Goal: Task Accomplishment & Management: Manage account settings

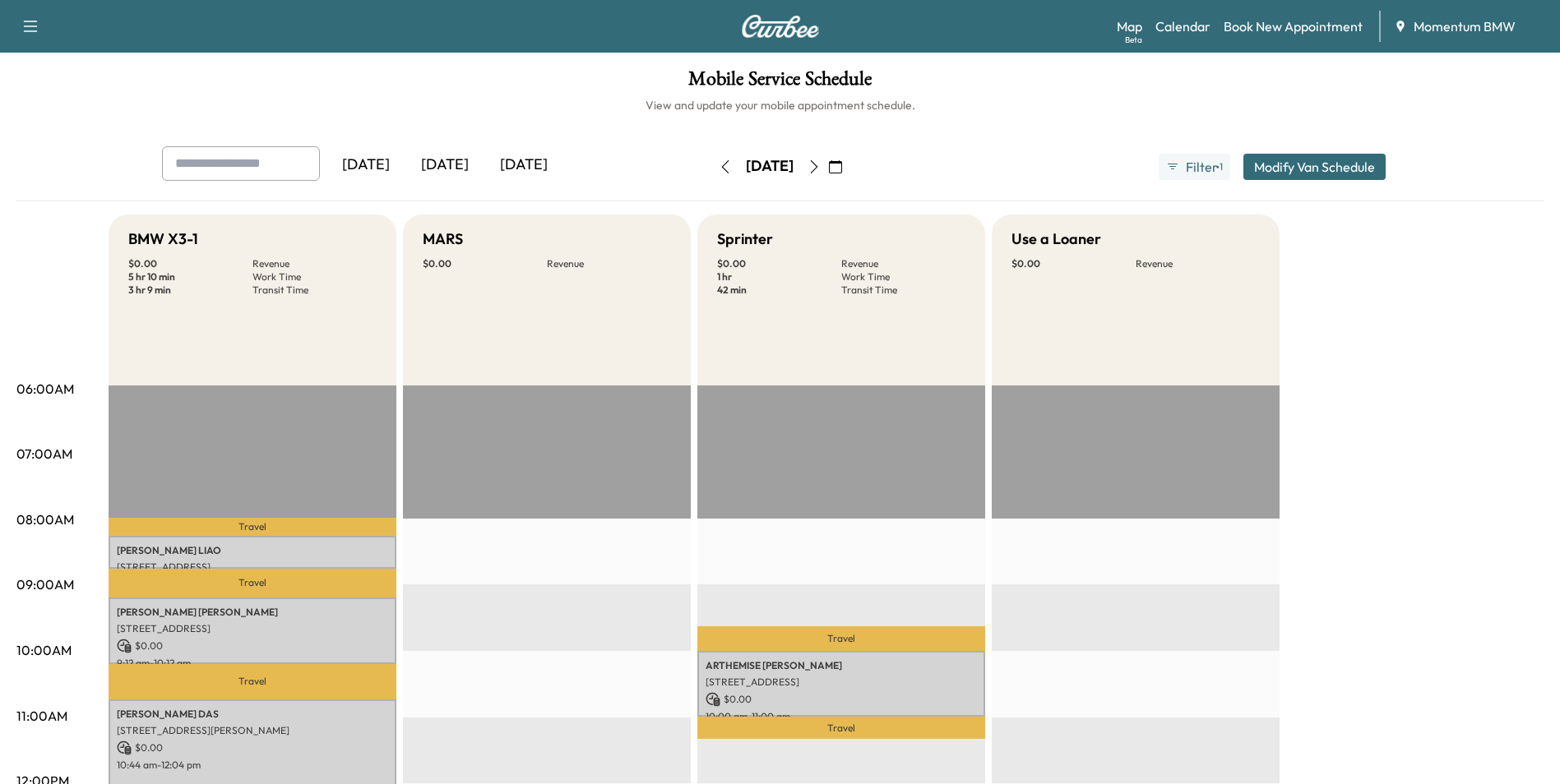
click at [821, 160] on icon "button" at bounding box center [814, 167] width 13 height 13
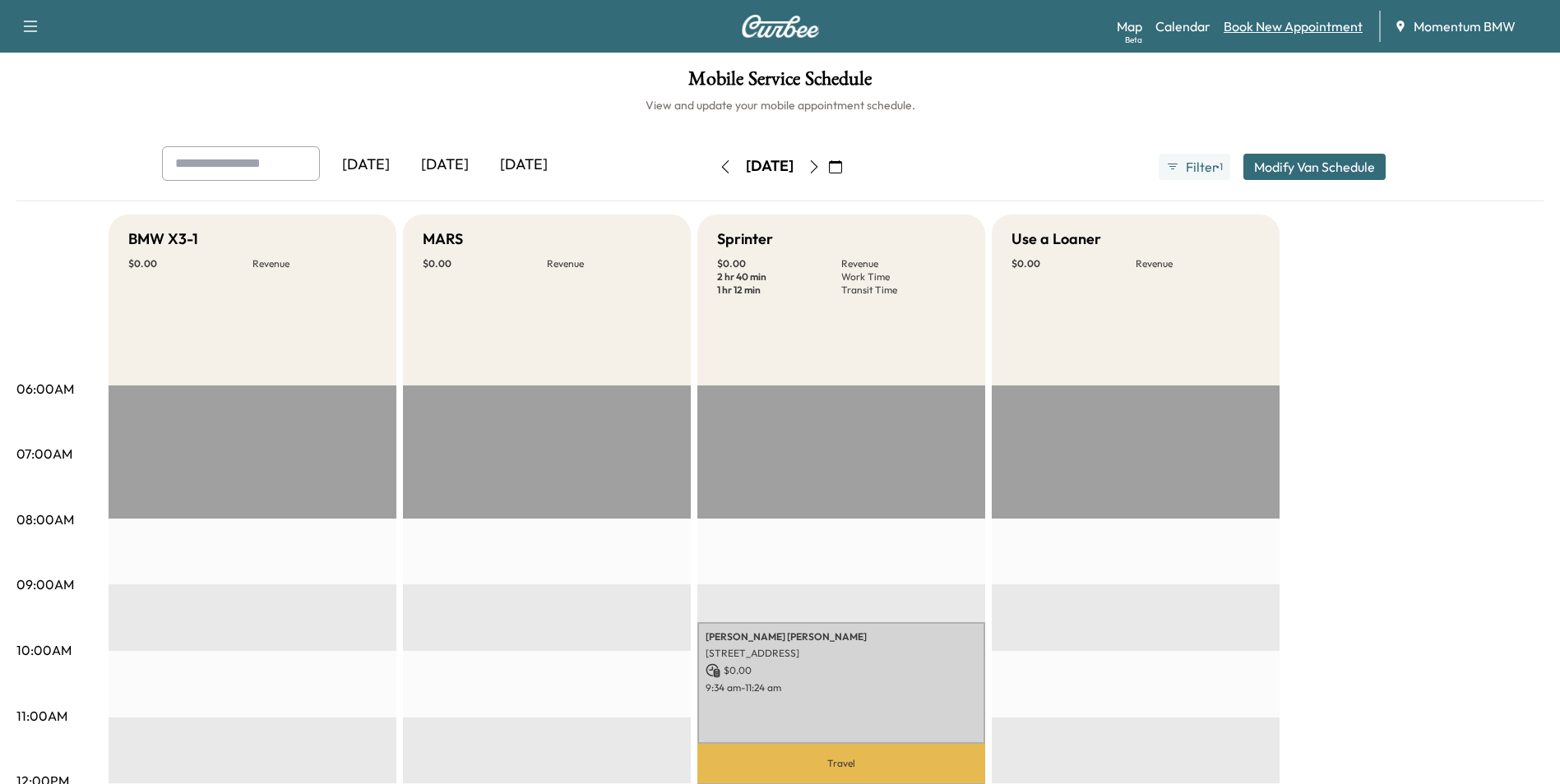
click at [1298, 30] on link "Book New Appointment" at bounding box center [1292, 27] width 139 height 20
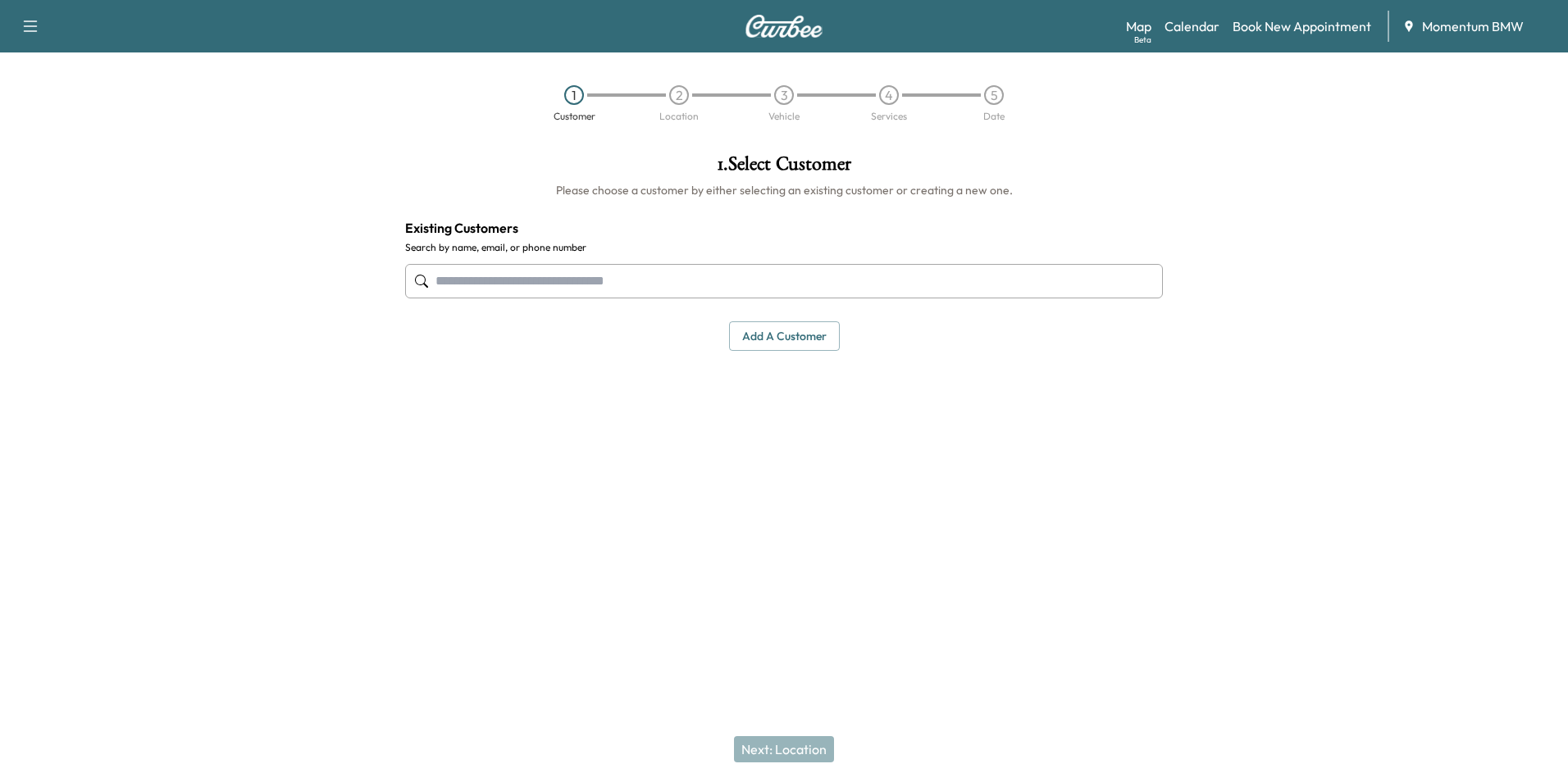
click at [790, 341] on button "Add a customer" at bounding box center [784, 337] width 111 height 31
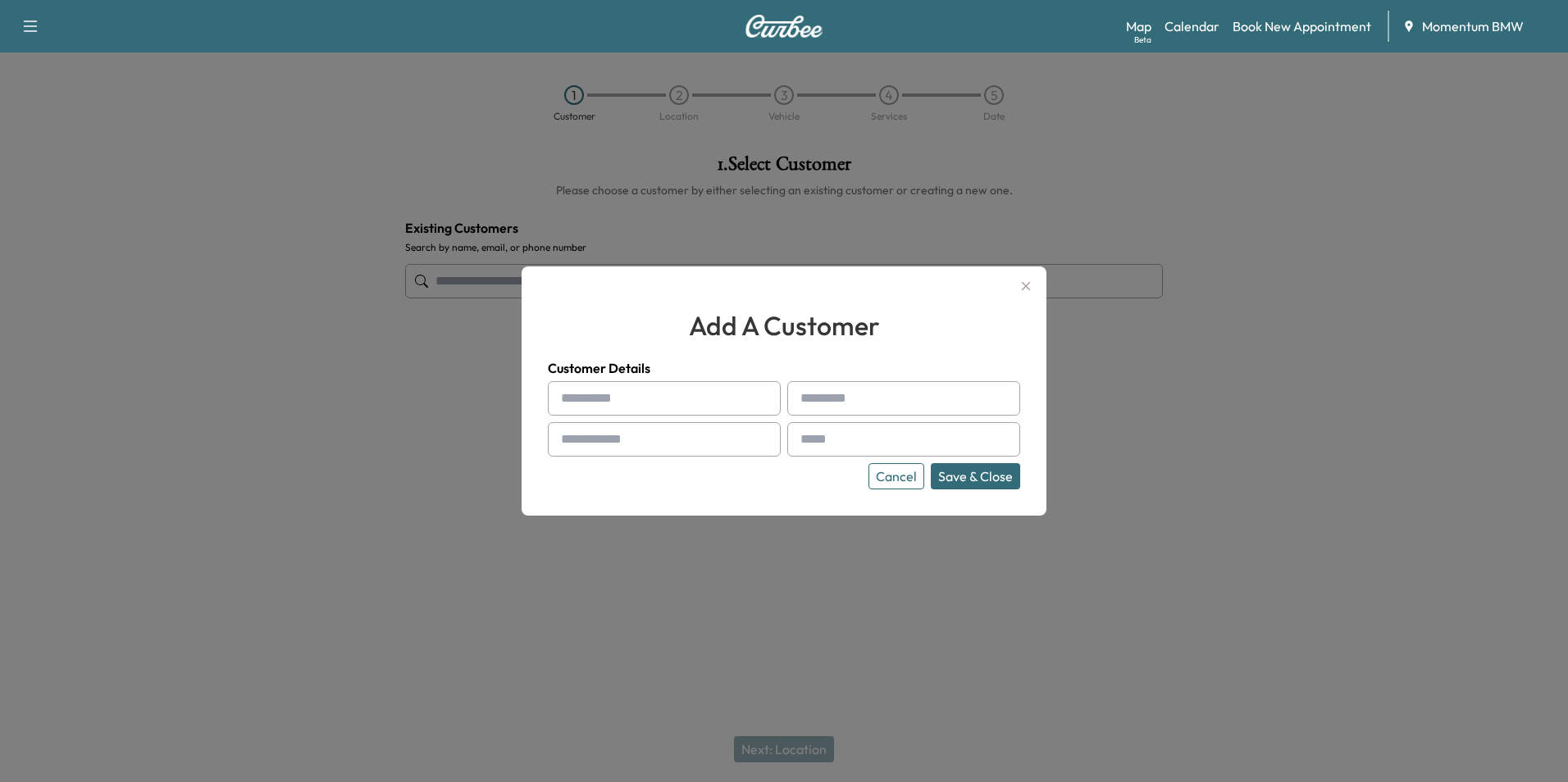
paste input "******"
type input "******"
click at [838, 393] on input "text" at bounding box center [904, 398] width 233 height 34
paste input "******"
type input "******"
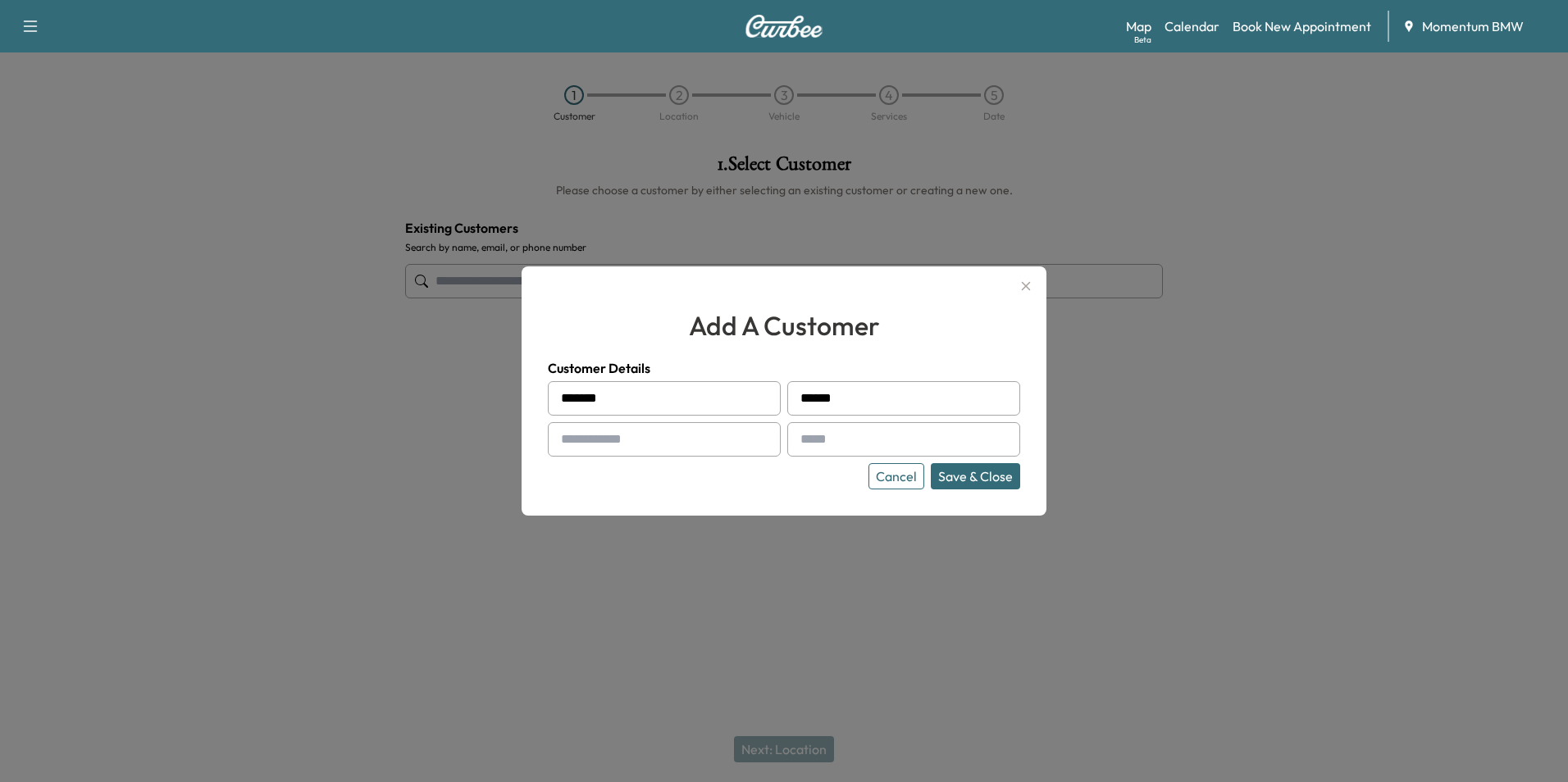
click at [610, 435] on input "text" at bounding box center [664, 439] width 233 height 34
paste input "**********"
type input "**********"
click at [834, 442] on input "text" at bounding box center [904, 439] width 233 height 34
drag, startPoint x: 810, startPoint y: 445, endPoint x: 724, endPoint y: 425, distance: 88.3
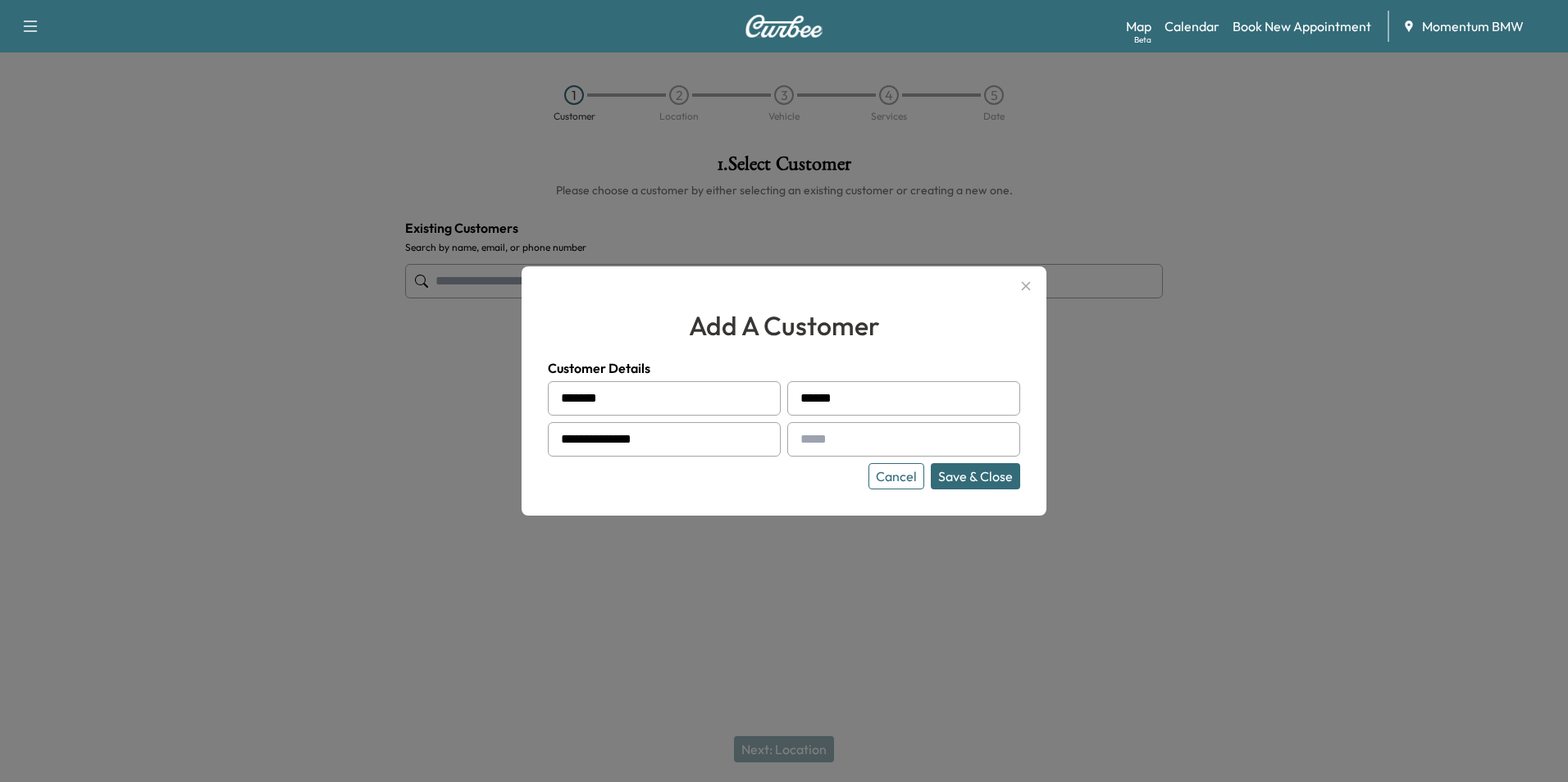
click at [724, 425] on input "**********" at bounding box center [664, 439] width 233 height 34
click at [819, 435] on input "text" at bounding box center [904, 439] width 233 height 34
paste input "**********"
type input "**********"
click at [984, 477] on button "Save & Close" at bounding box center [976, 476] width 90 height 27
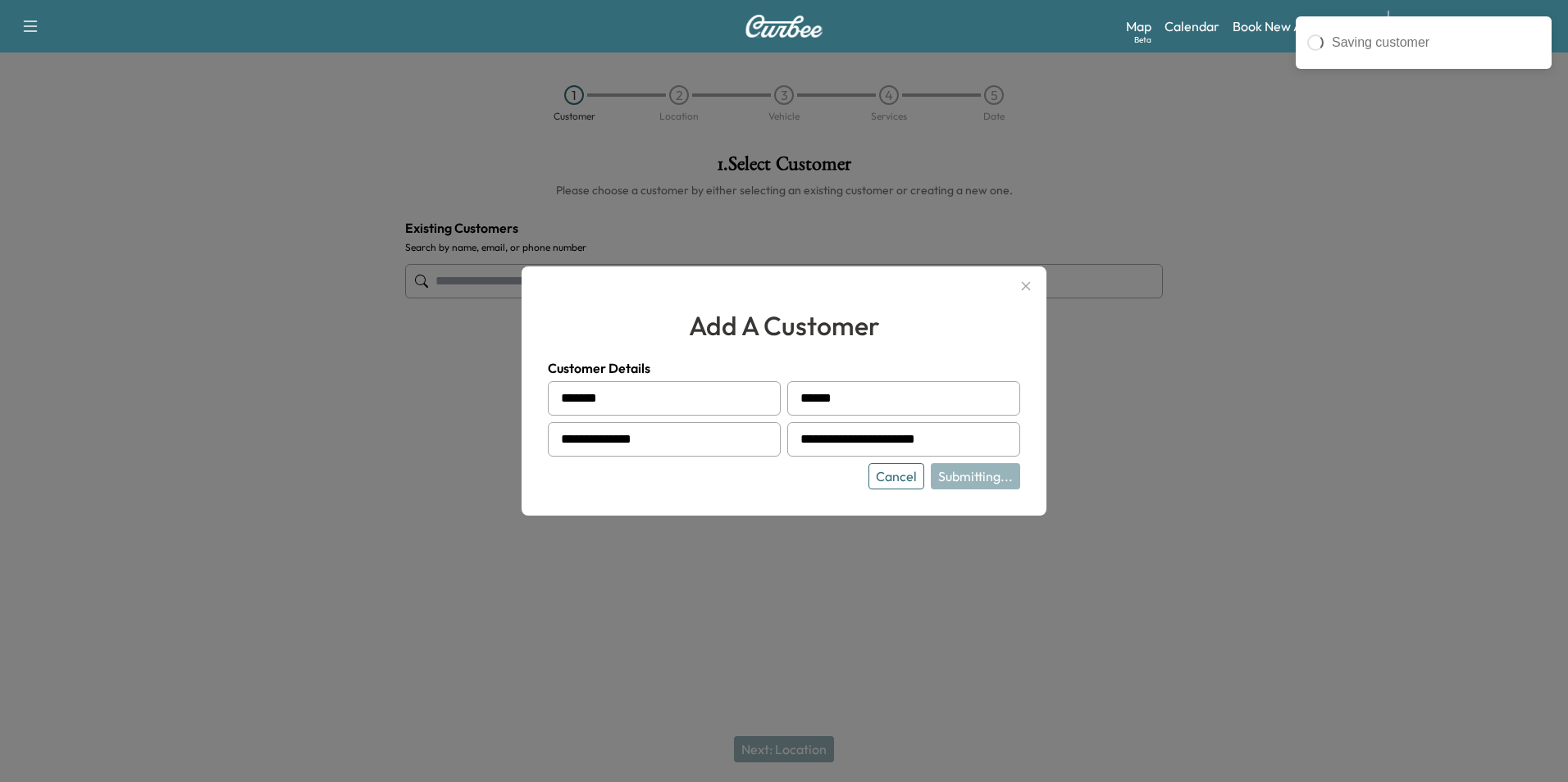
type input "**********"
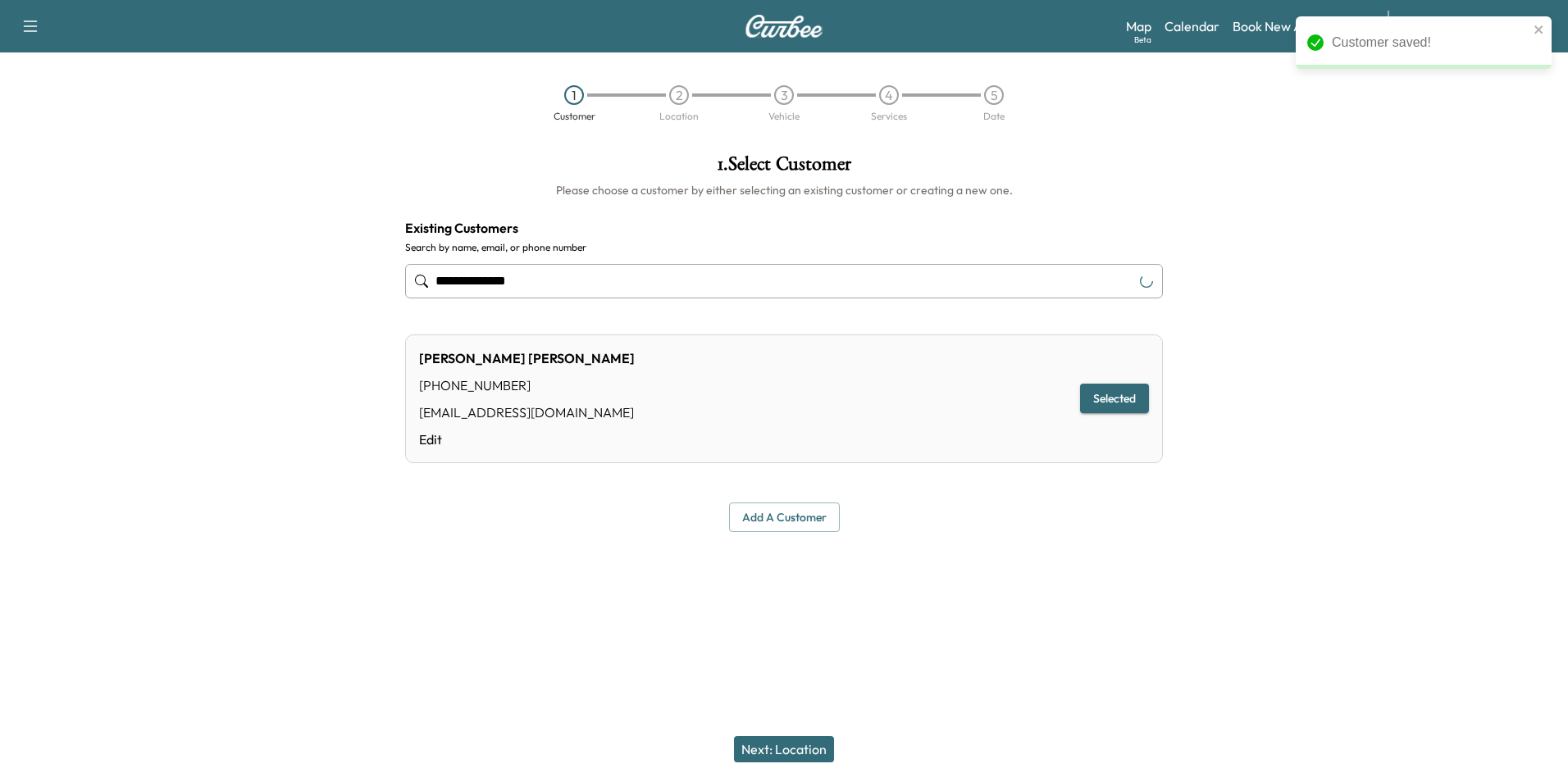
click at [790, 743] on button "Next: Location" at bounding box center [784, 750] width 100 height 27
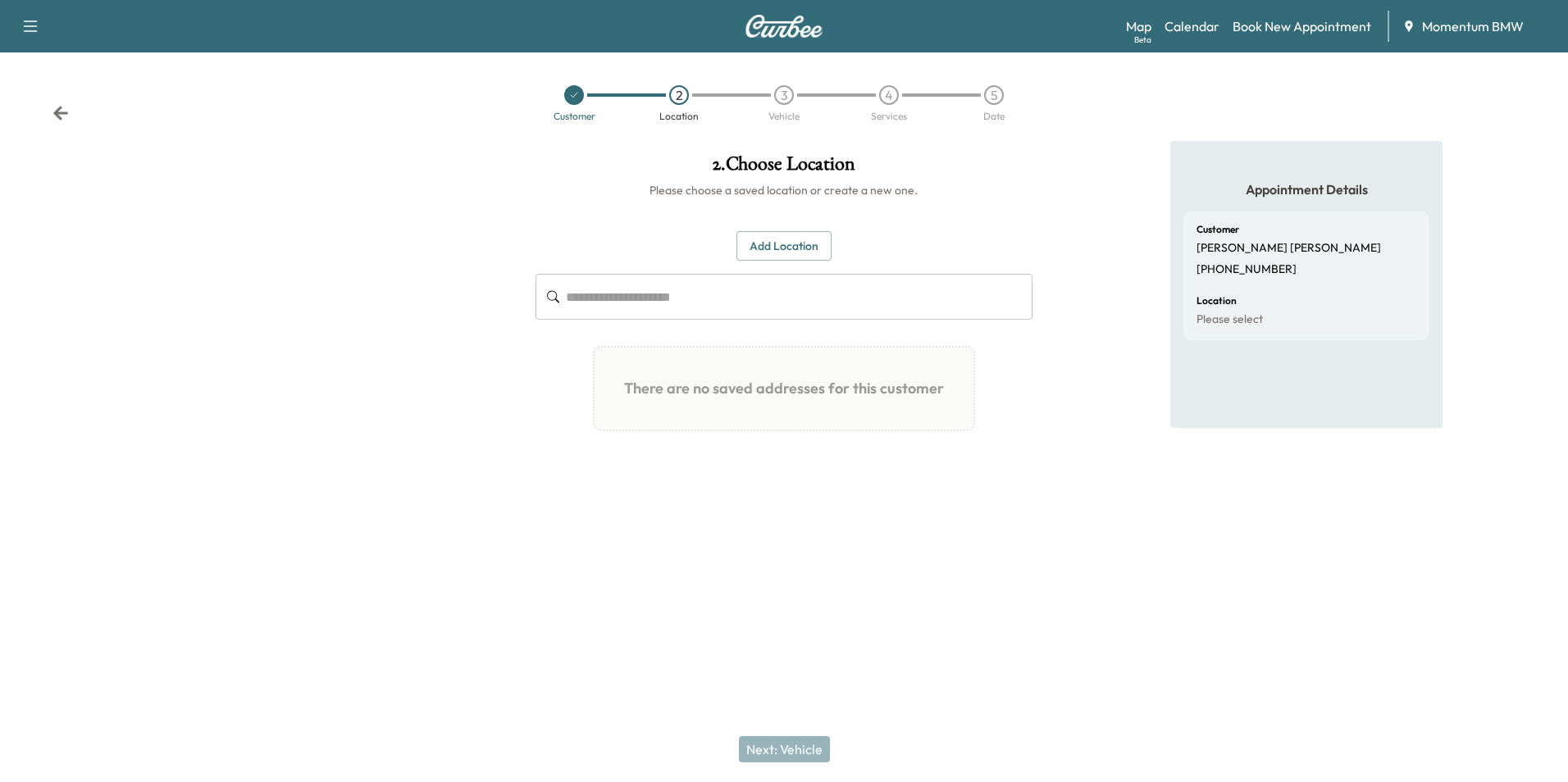
click at [787, 250] on button "Add Location" at bounding box center [784, 246] width 95 height 31
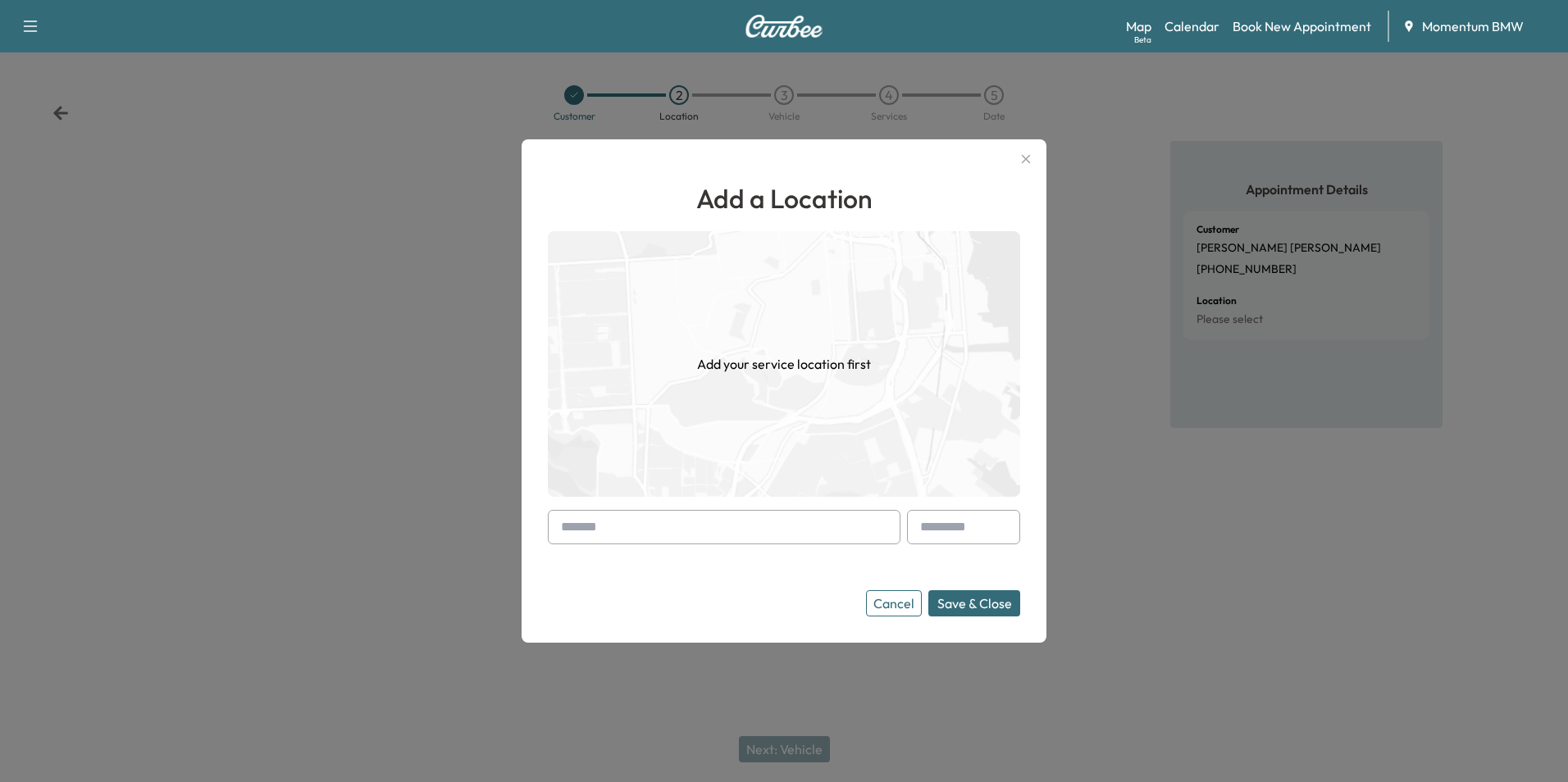
click at [599, 525] on input "text" at bounding box center [724, 527] width 353 height 34
paste input "**********"
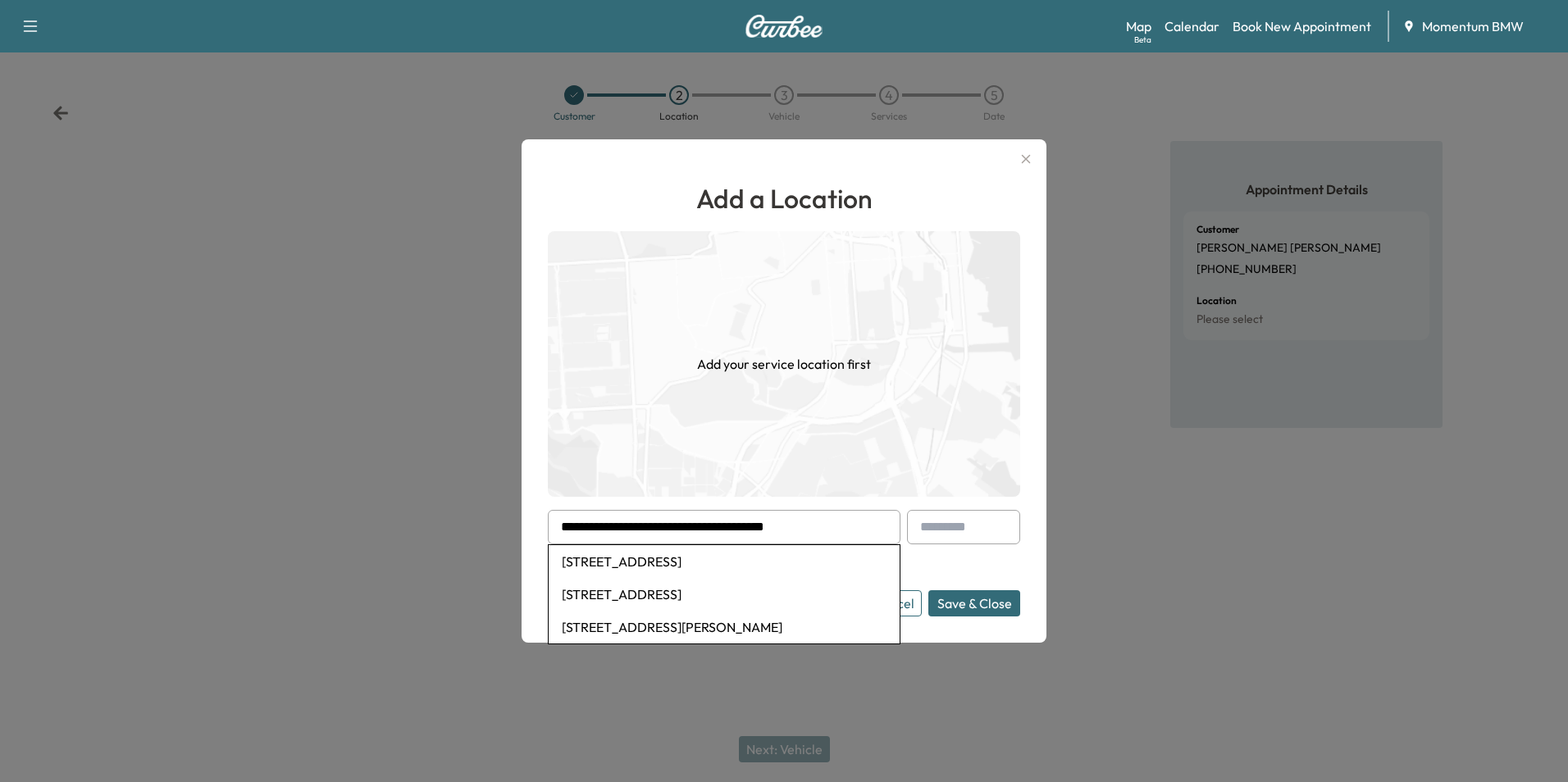
click at [697, 562] on li "[STREET_ADDRESS]" at bounding box center [724, 561] width 351 height 32
type input "**********"
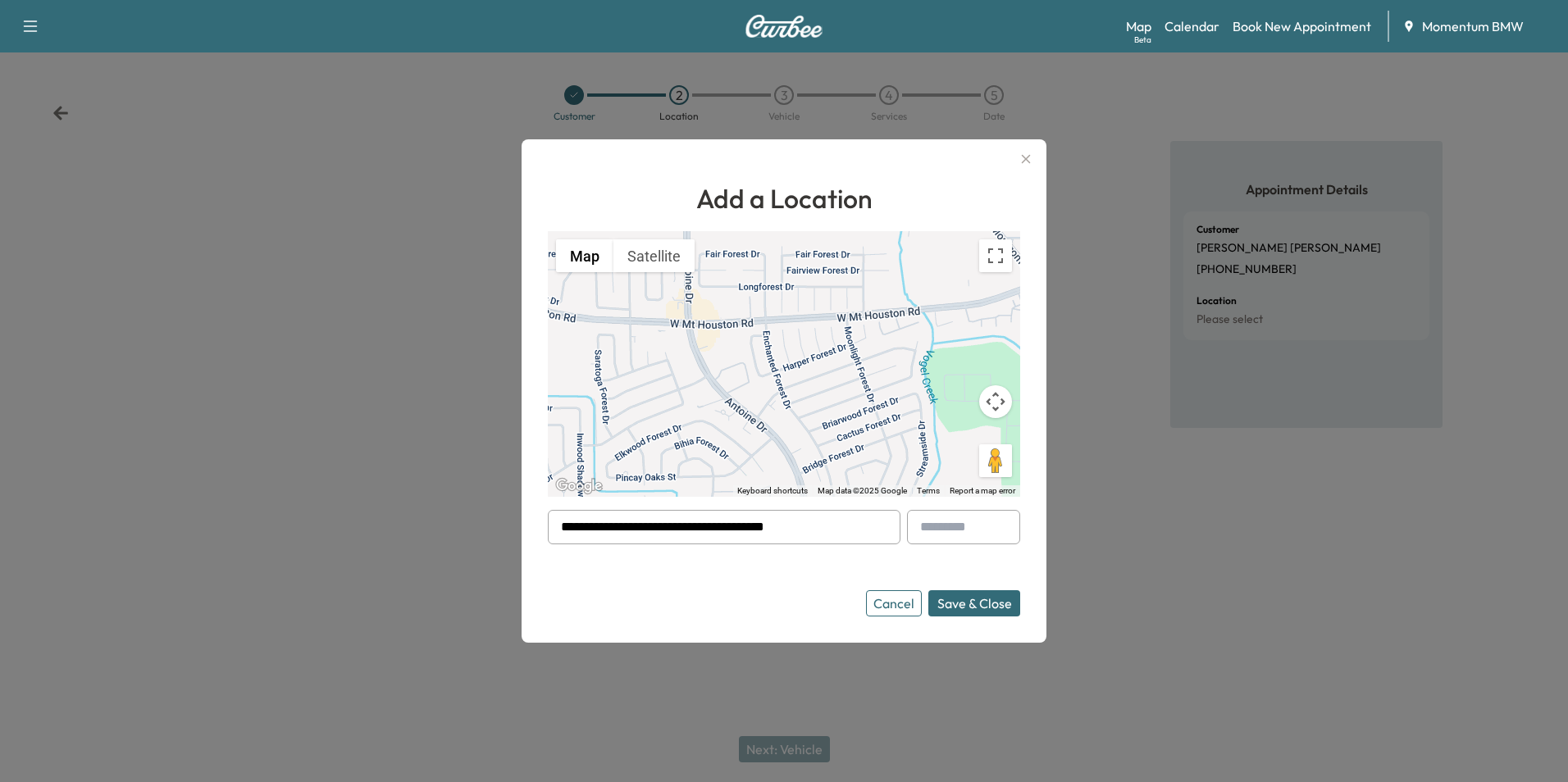
click at [979, 598] on button "Save & Close" at bounding box center [974, 603] width 92 height 27
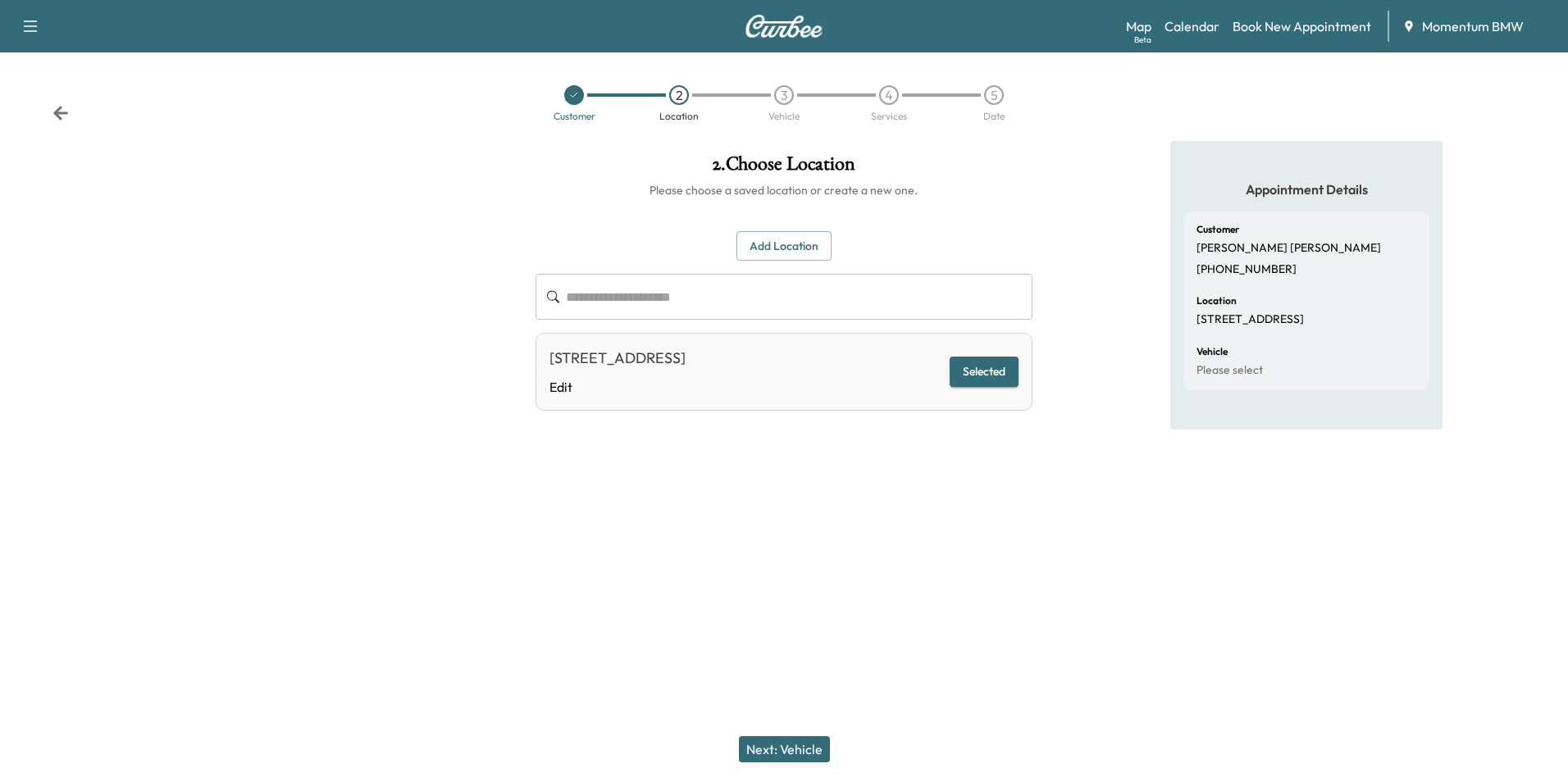
click at [797, 745] on button "Next: Vehicle" at bounding box center [785, 750] width 91 height 27
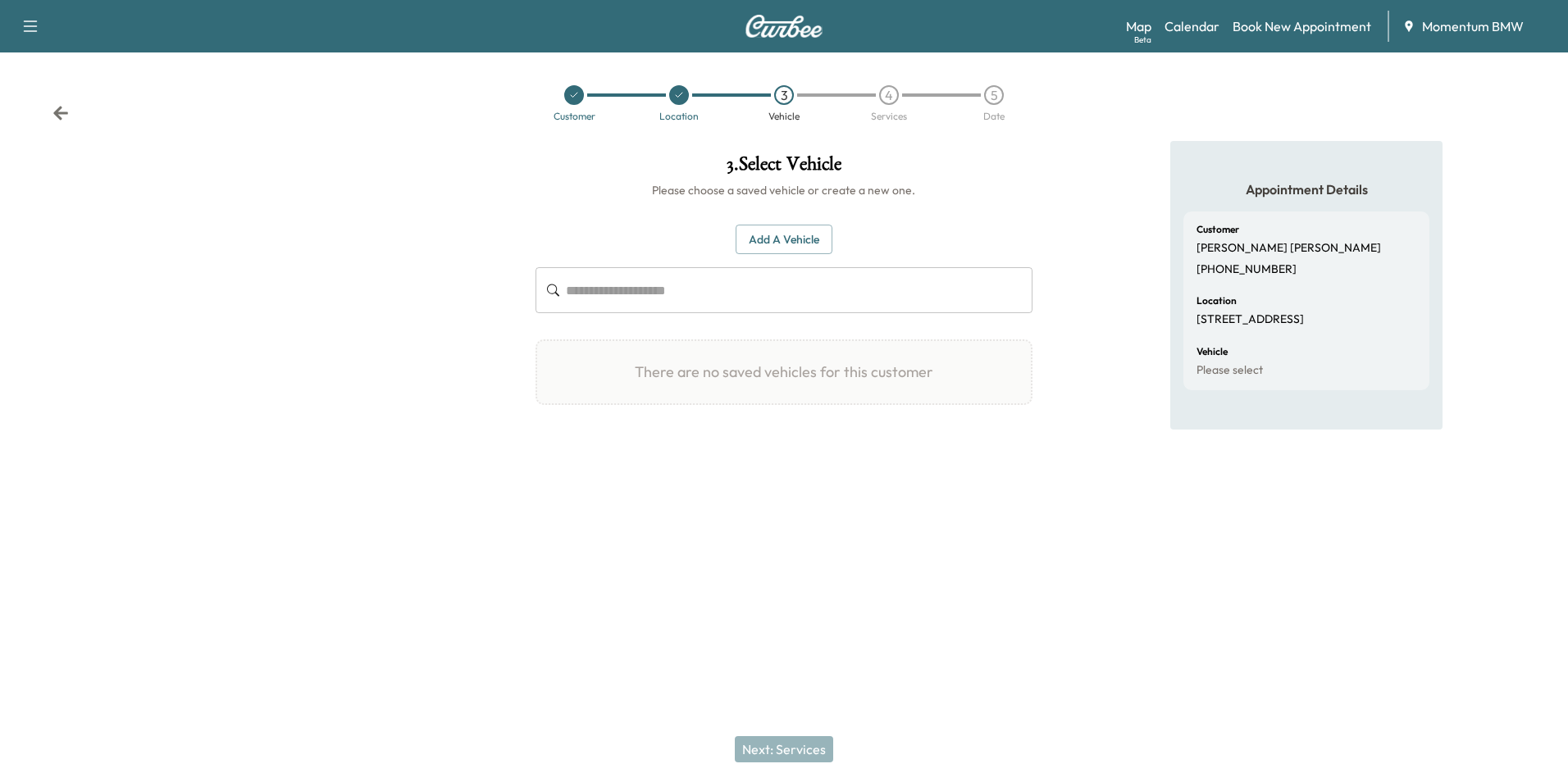
click at [791, 237] on button "Add a Vehicle" at bounding box center [784, 239] width 96 height 31
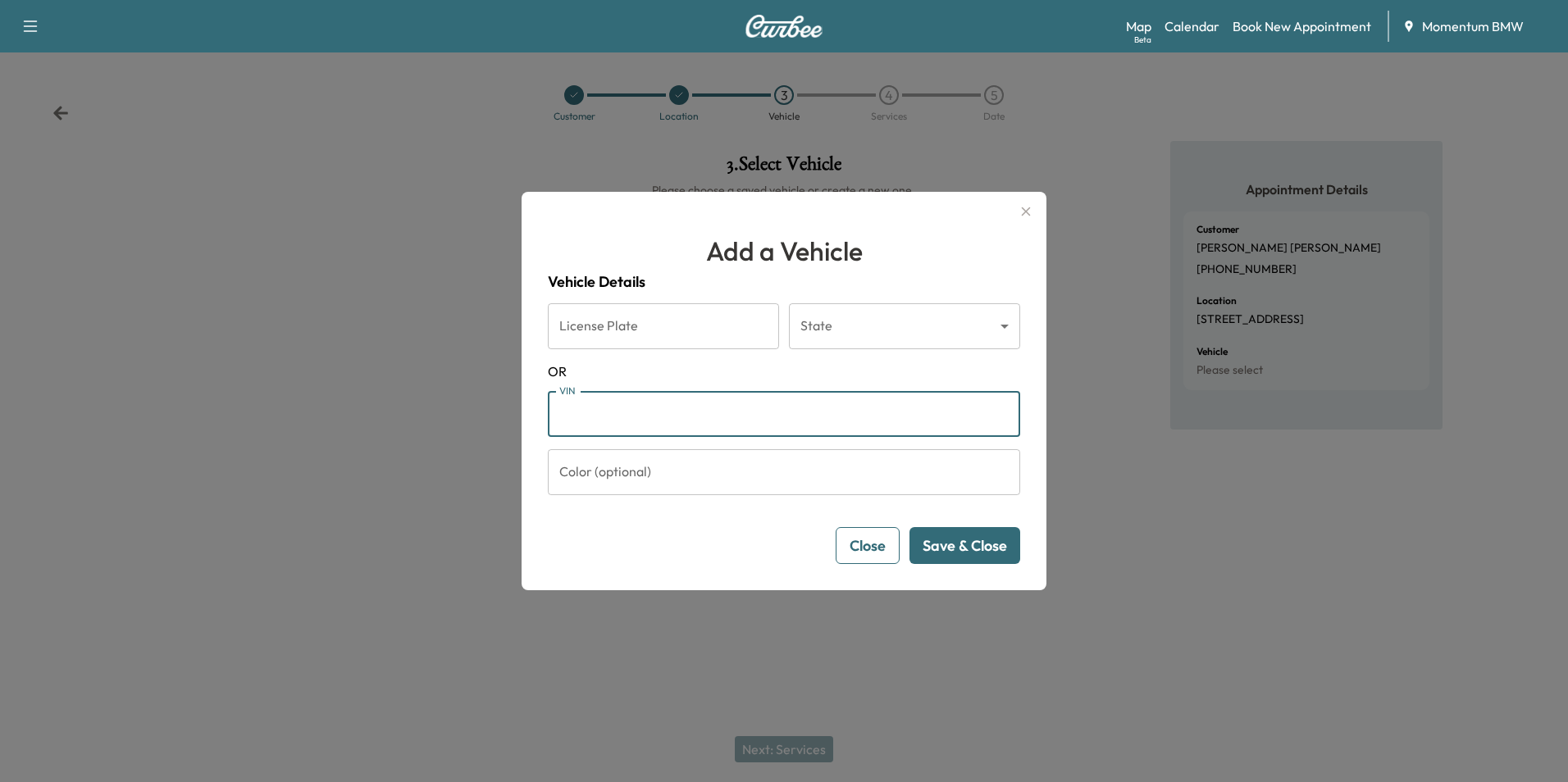
paste input "**********"
type input "**********"
click at [971, 537] on button "Save & Close" at bounding box center [964, 545] width 111 height 37
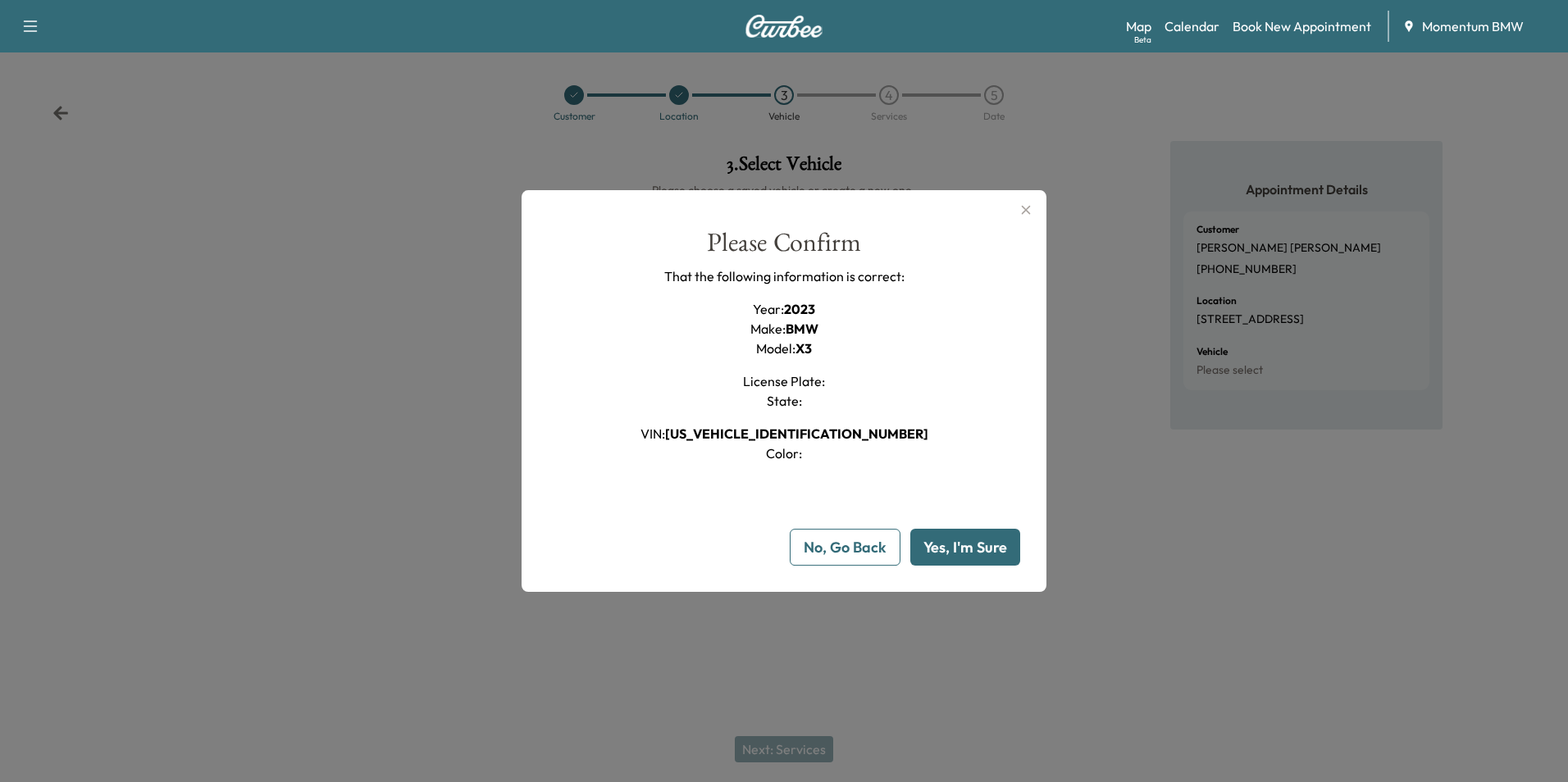
click at [971, 537] on button "Yes, I'm Sure" at bounding box center [965, 547] width 110 height 37
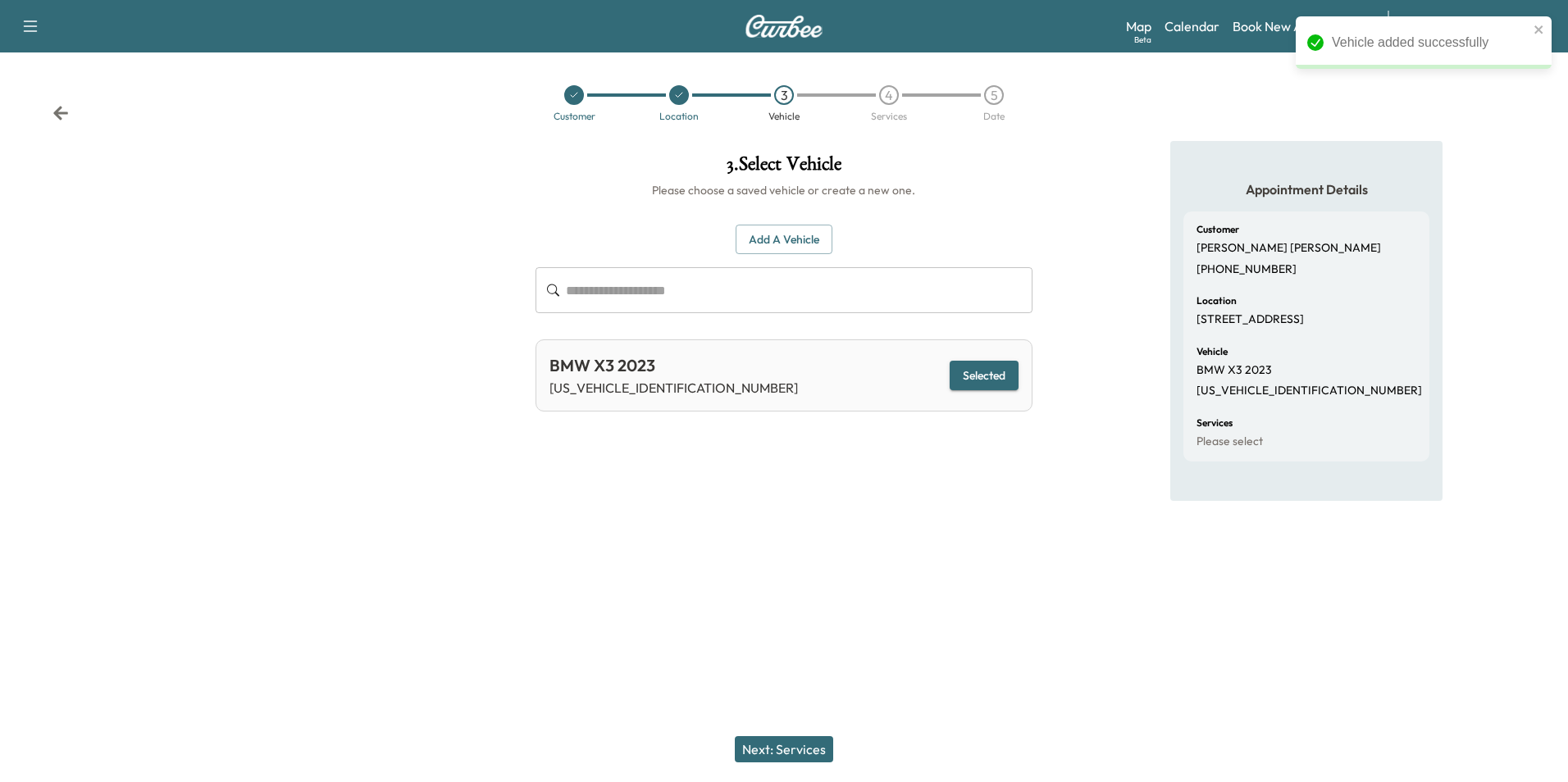
click at [786, 749] on button "Next: Services" at bounding box center [784, 750] width 98 height 27
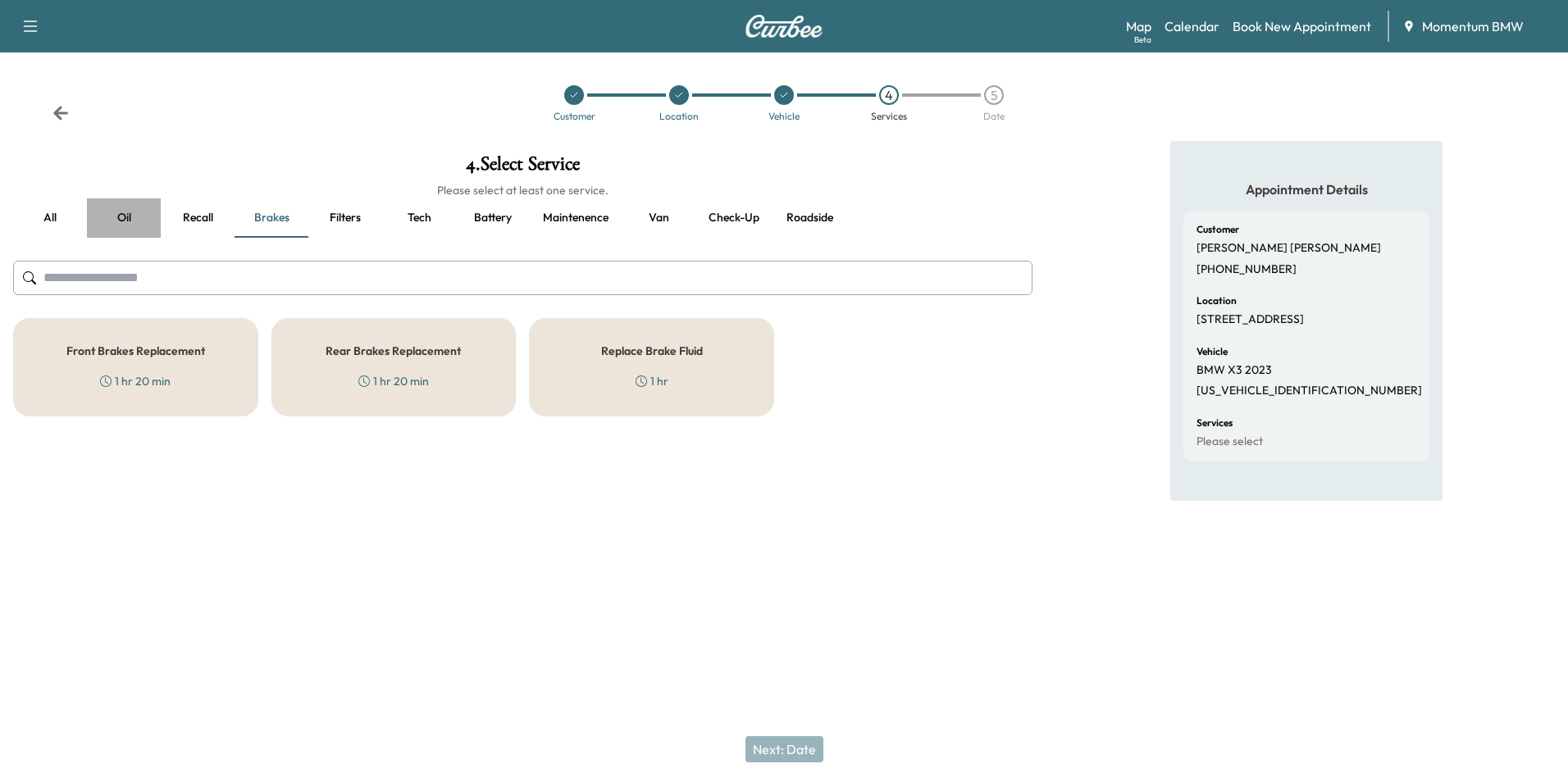
click at [123, 214] on button "Oil" at bounding box center [124, 218] width 74 height 39
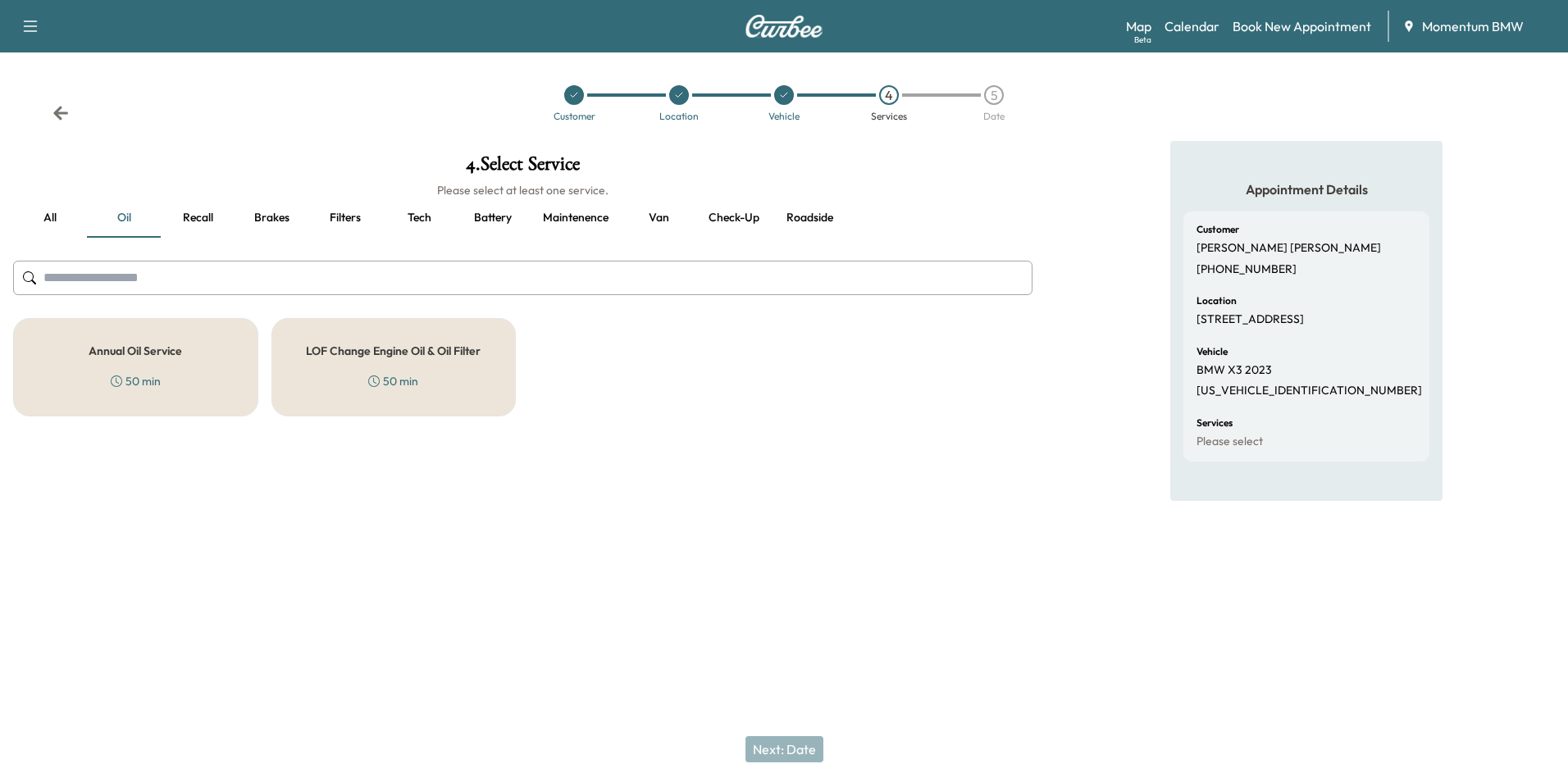
click at [166, 381] on div "Annual Oil Service 50 min" at bounding box center [136, 367] width 245 height 98
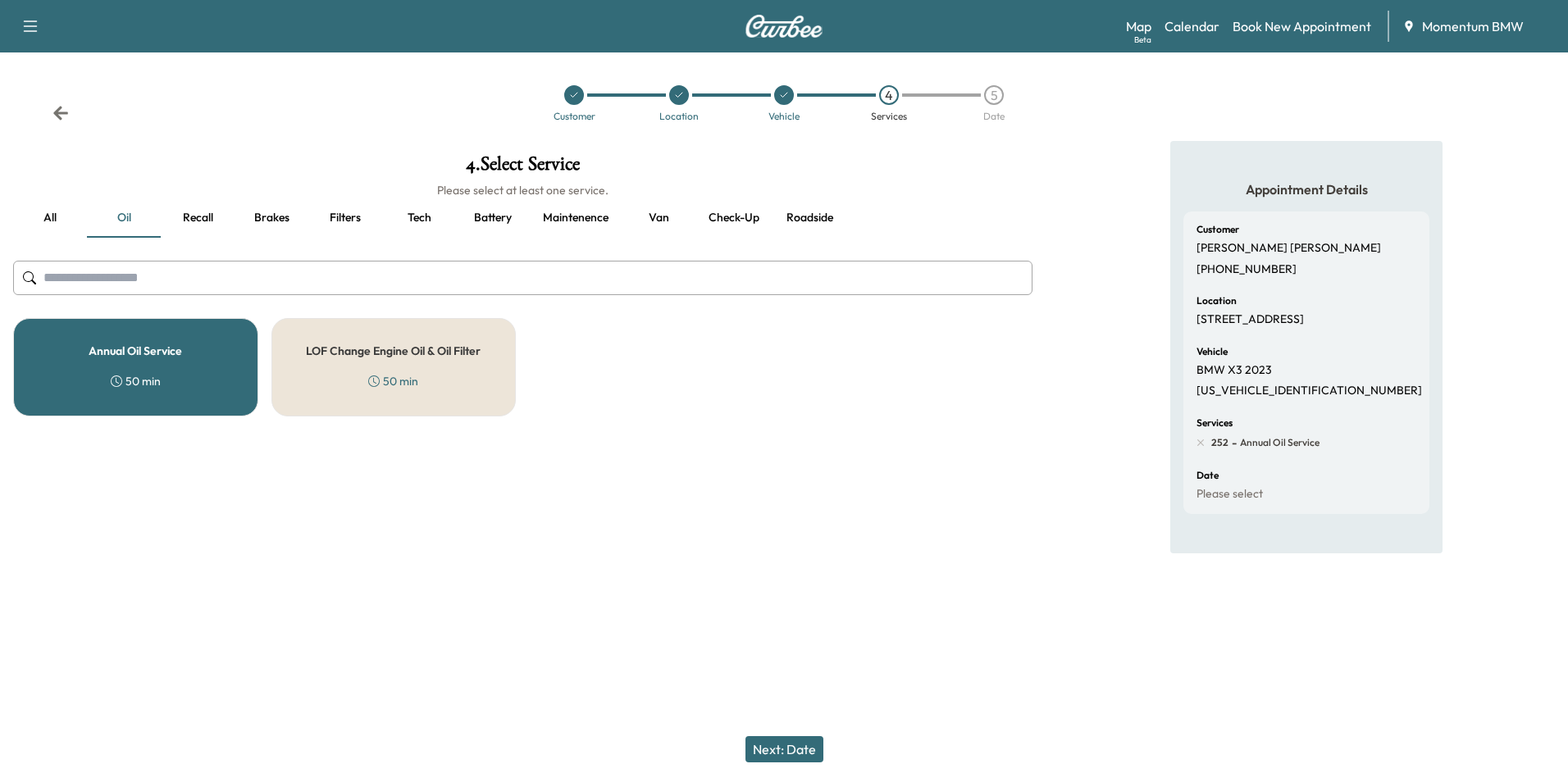
click at [783, 743] on button "Next: Date" at bounding box center [785, 750] width 78 height 27
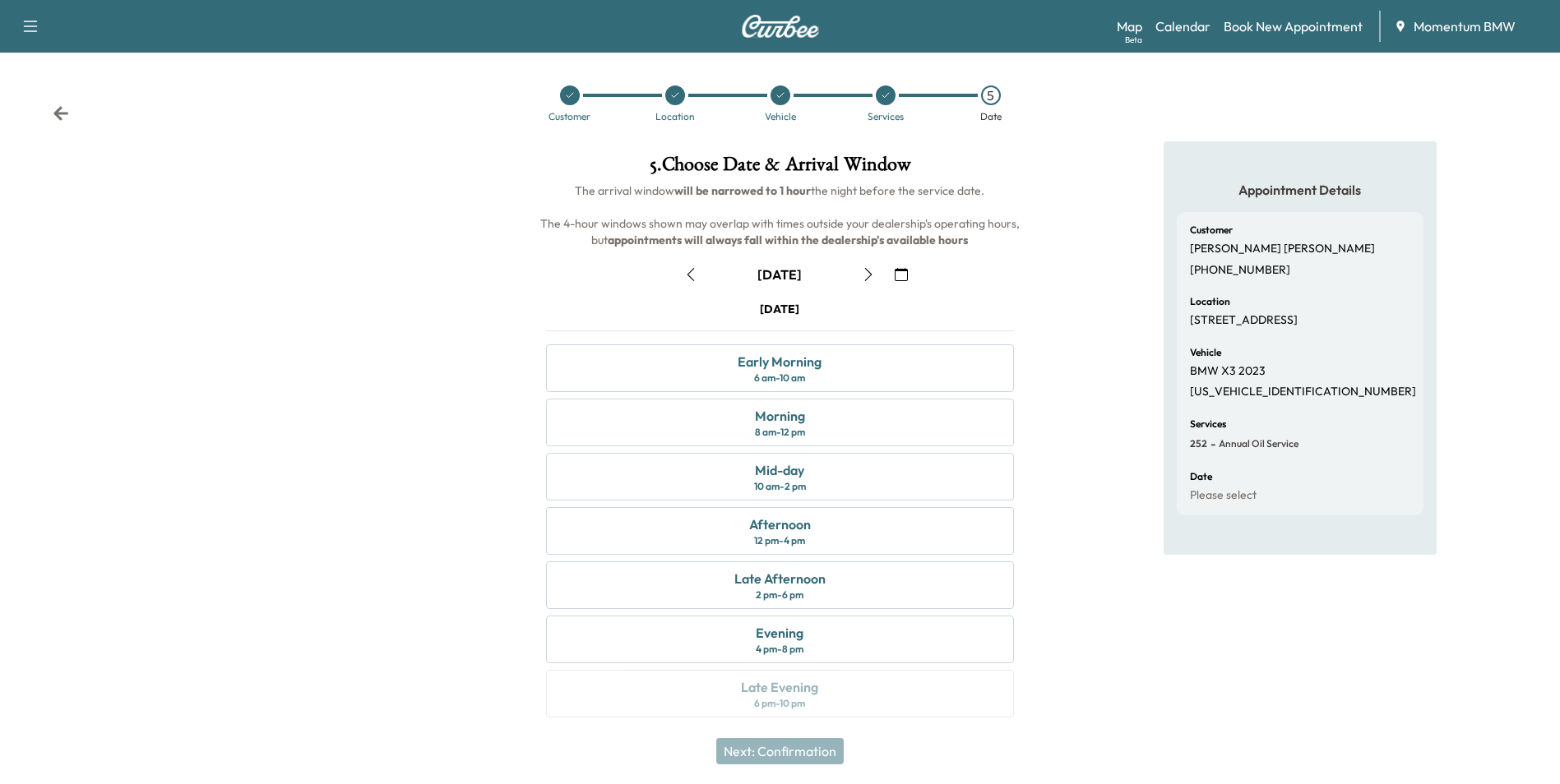
click at [872, 277] on icon "button" at bounding box center [868, 275] width 13 height 13
click at [785, 482] on div "10 am - 2 pm" at bounding box center [780, 487] width 52 height 13
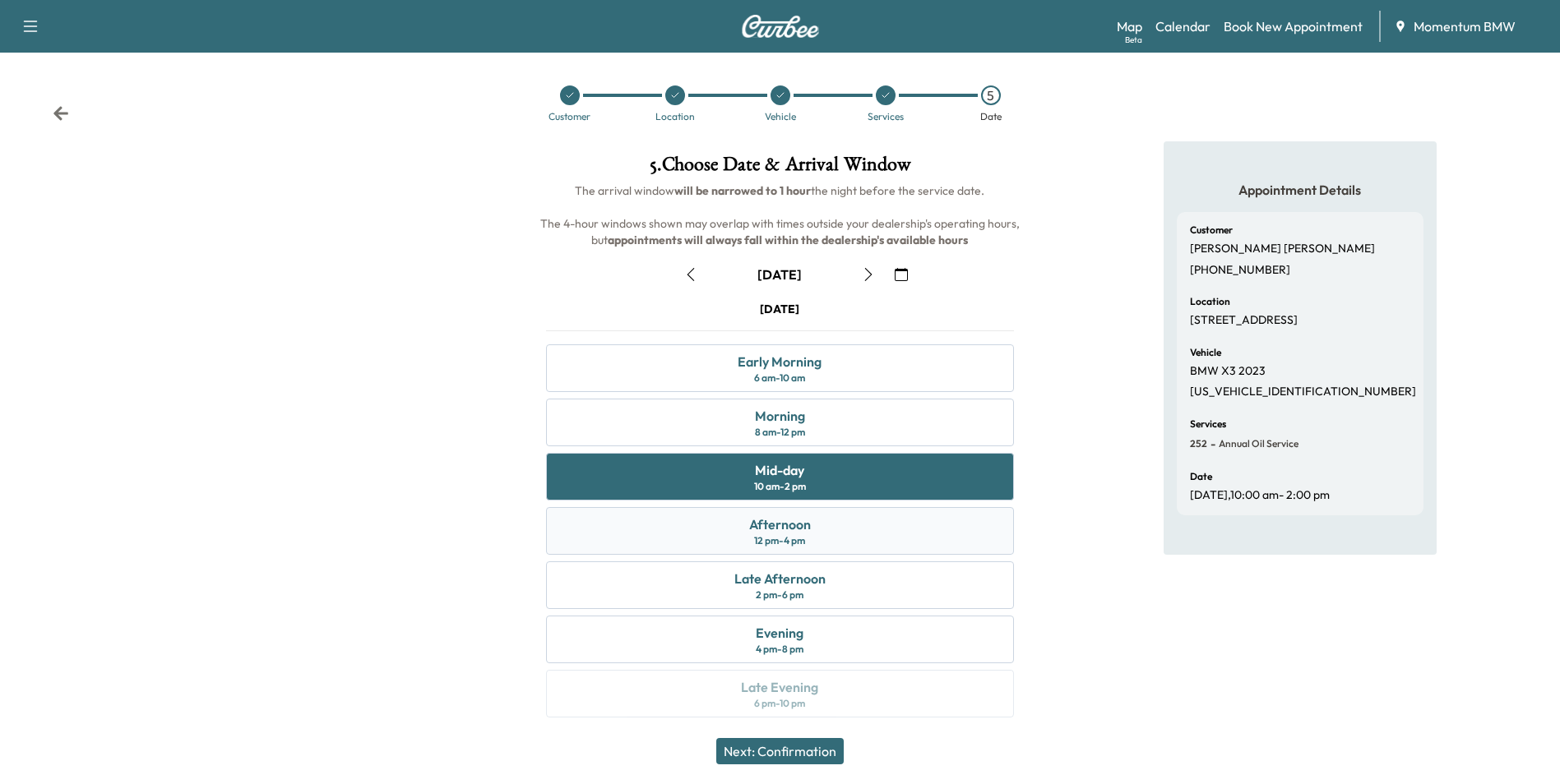
click at [805, 536] on div "12 pm - 4 pm" at bounding box center [779, 541] width 51 height 13
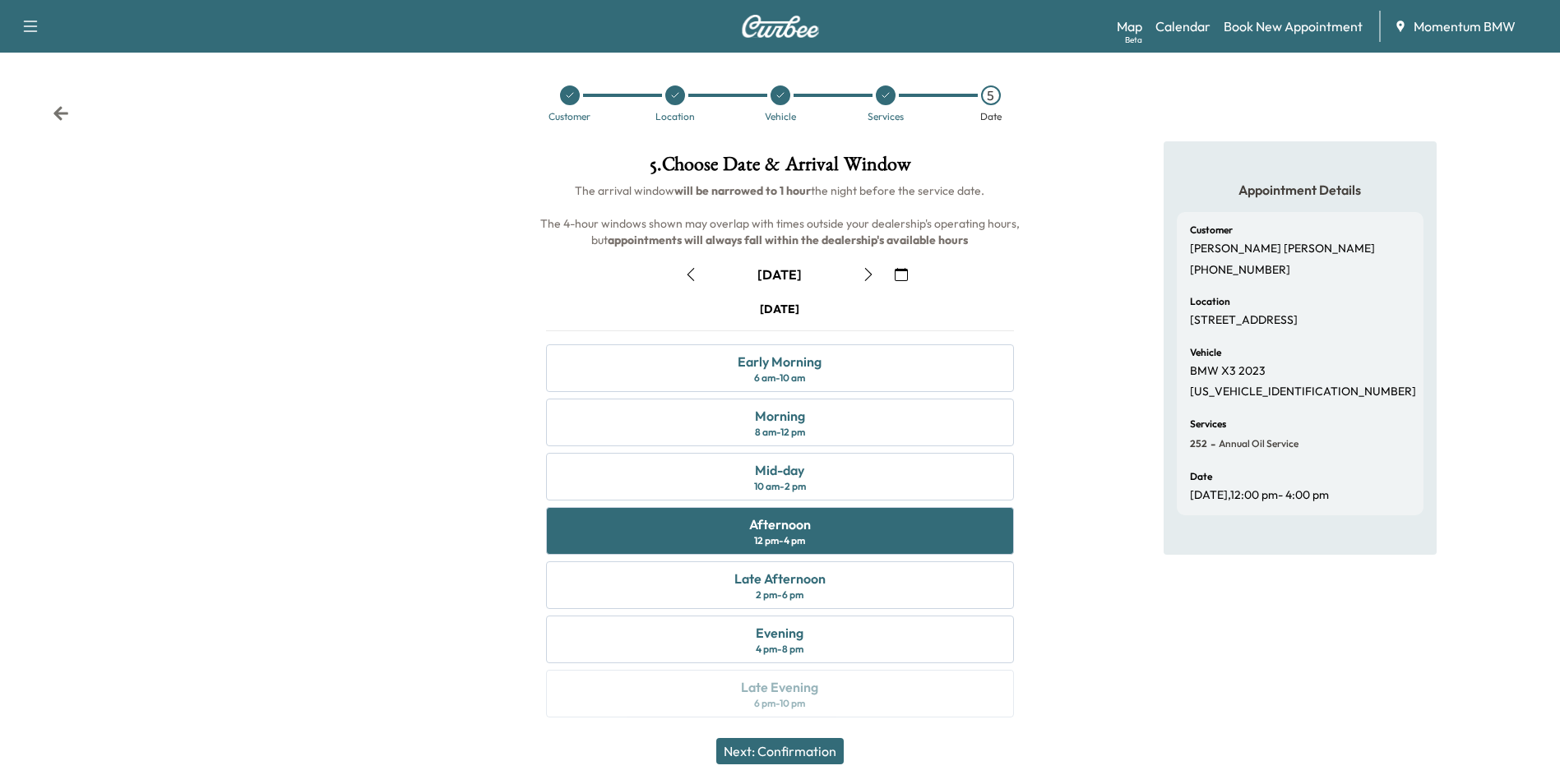
click at [813, 751] on button "Next: Confirmation" at bounding box center [779, 752] width 128 height 27
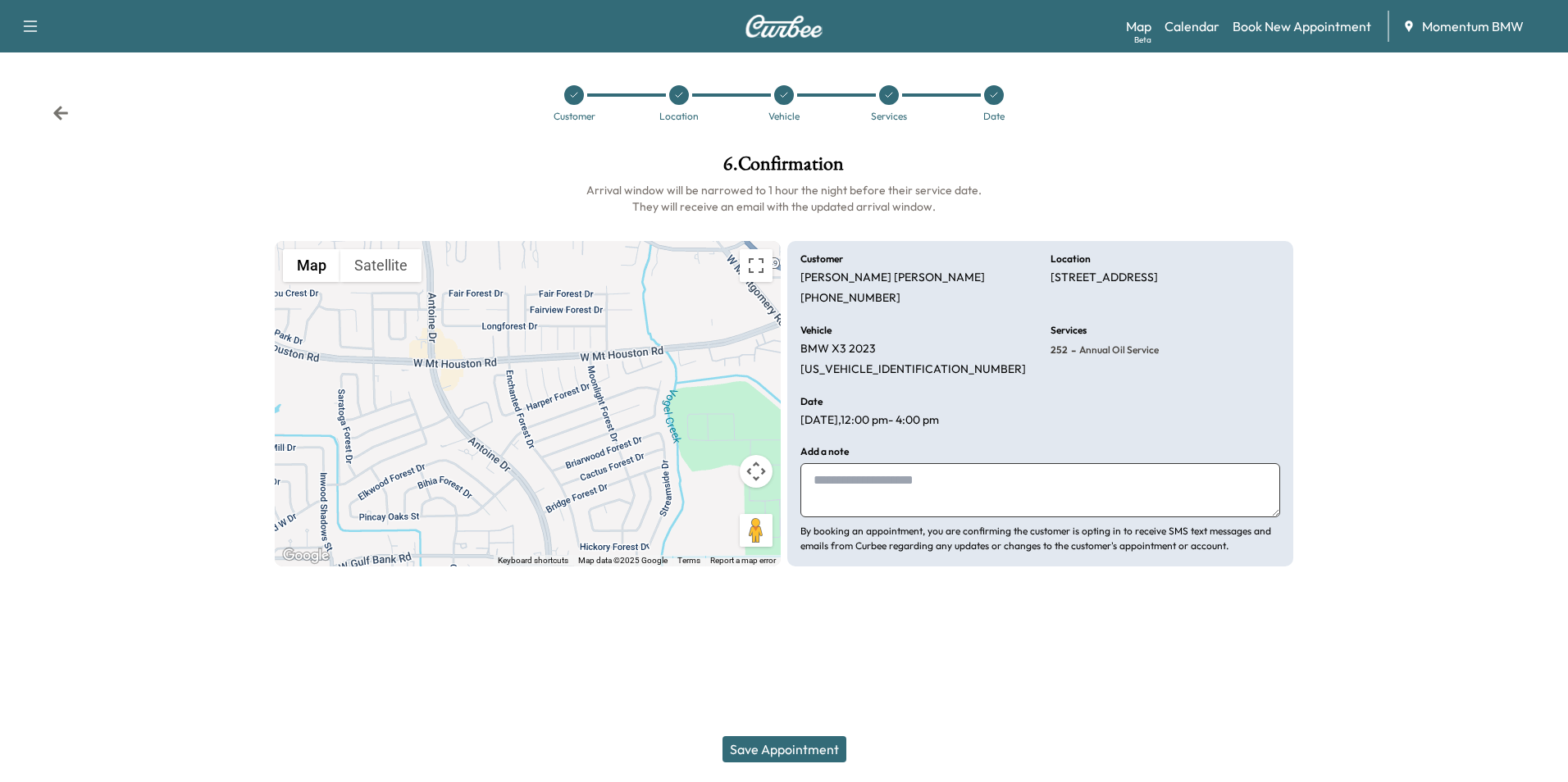
click at [791, 746] on button "Save Appointment" at bounding box center [784, 750] width 124 height 27
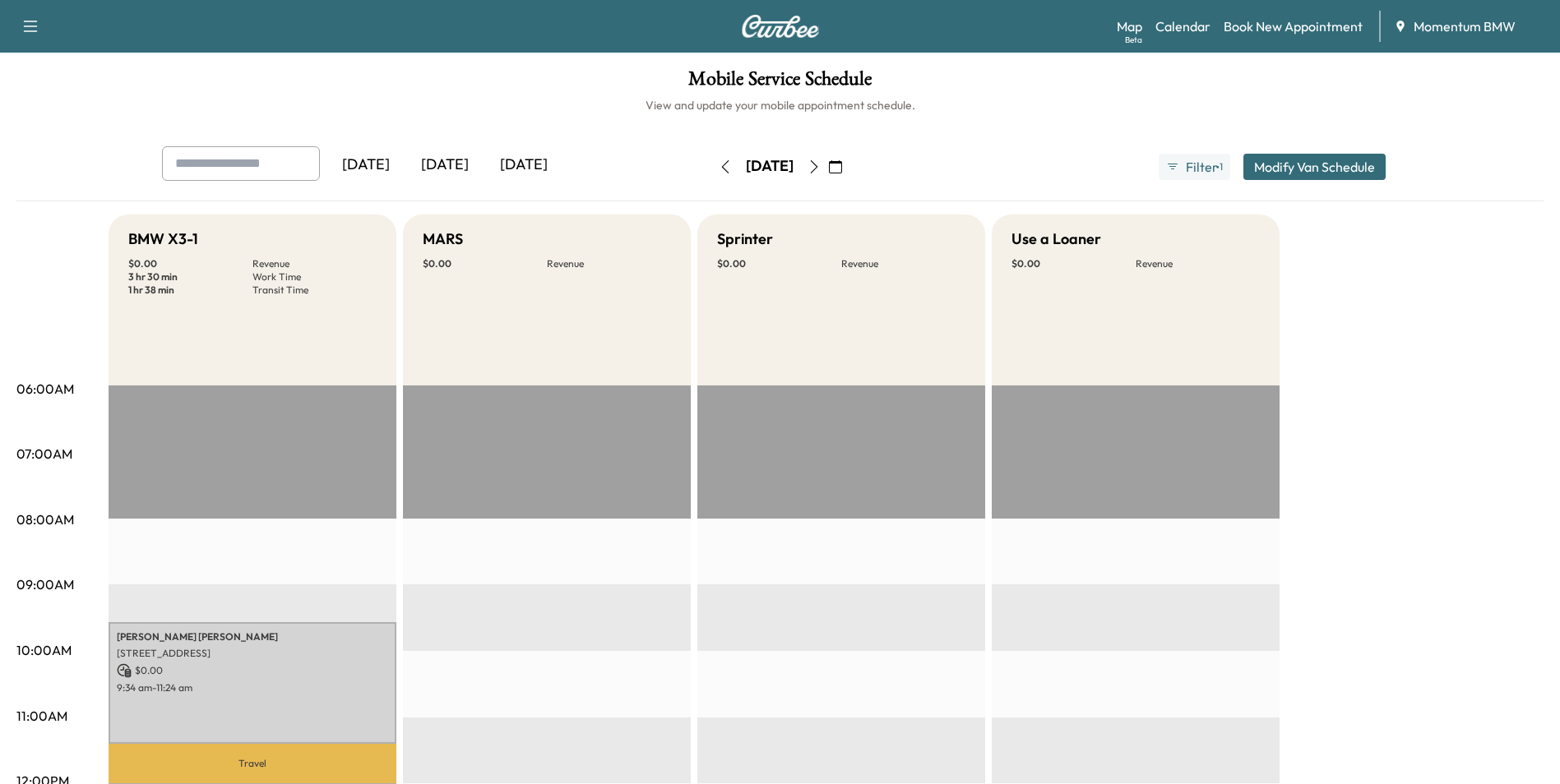
click at [718, 165] on icon "button" at bounding box center [725, 167] width 13 height 13
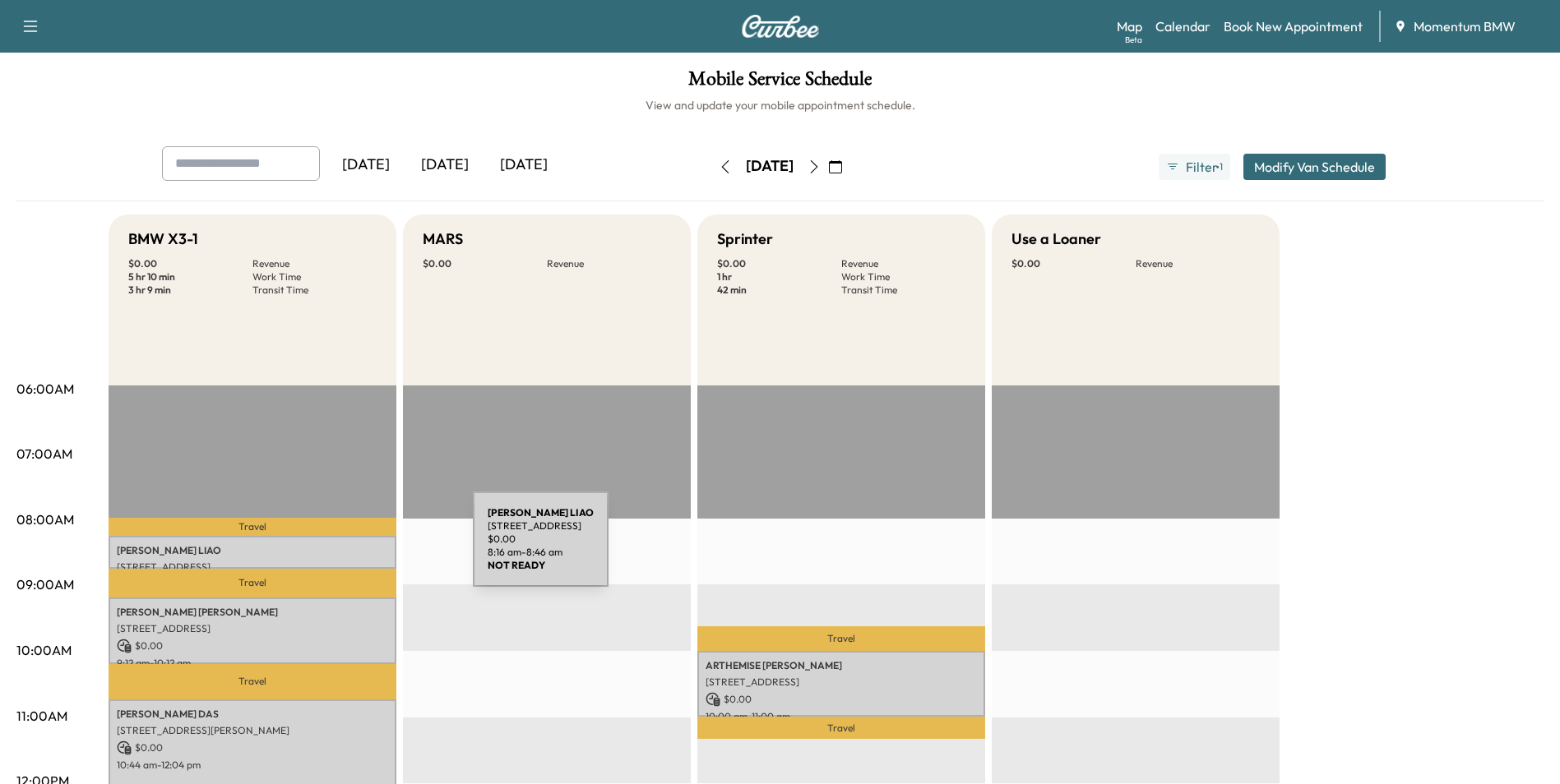
click at [349, 549] on p "[PERSON_NAME]" at bounding box center [252, 551] width 272 height 13
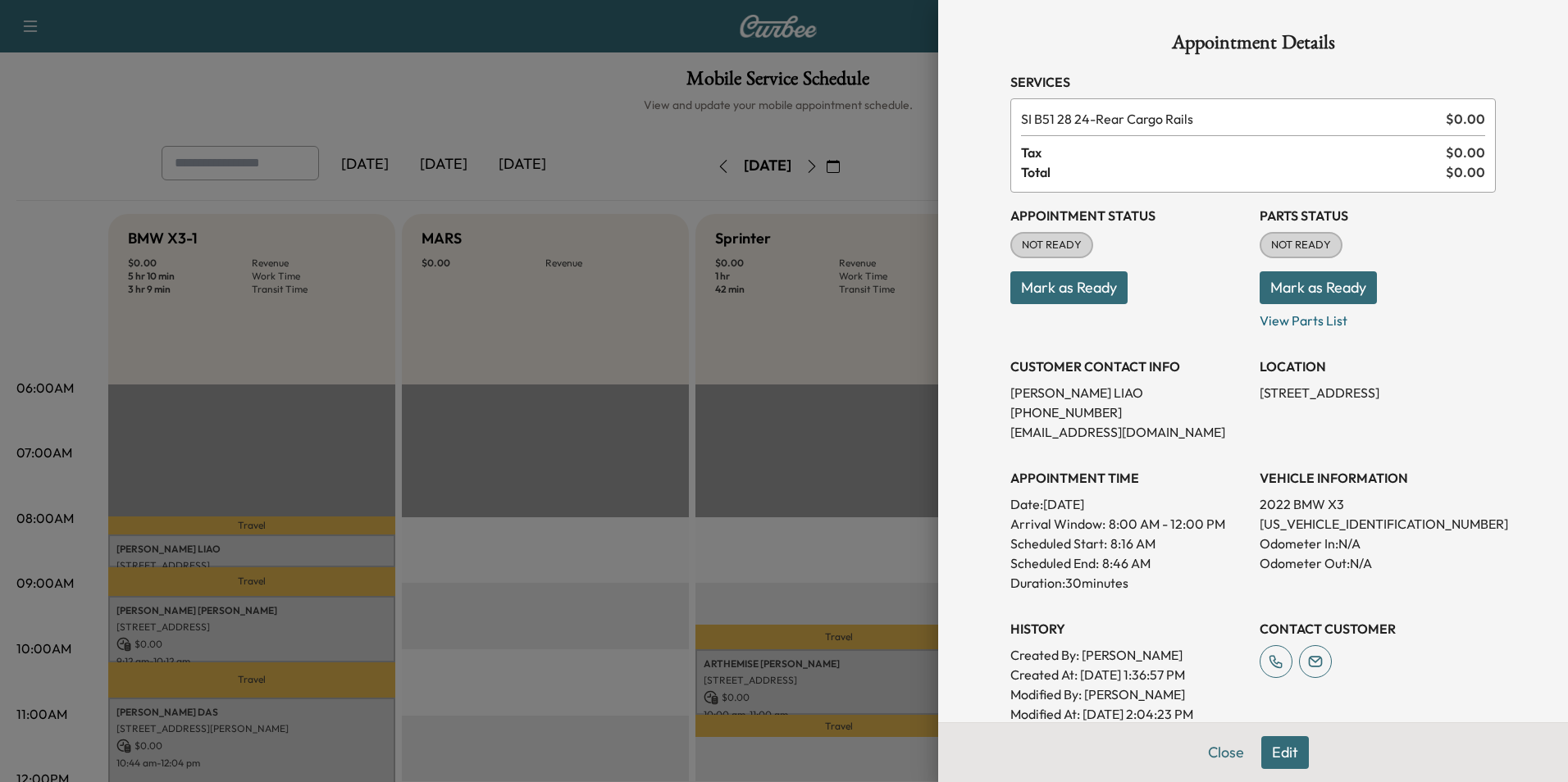
drag, startPoint x: 349, startPoint y: 606, endPoint x: 359, endPoint y: 600, distance: 11.7
click at [356, 603] on div at bounding box center [784, 391] width 1568 height 782
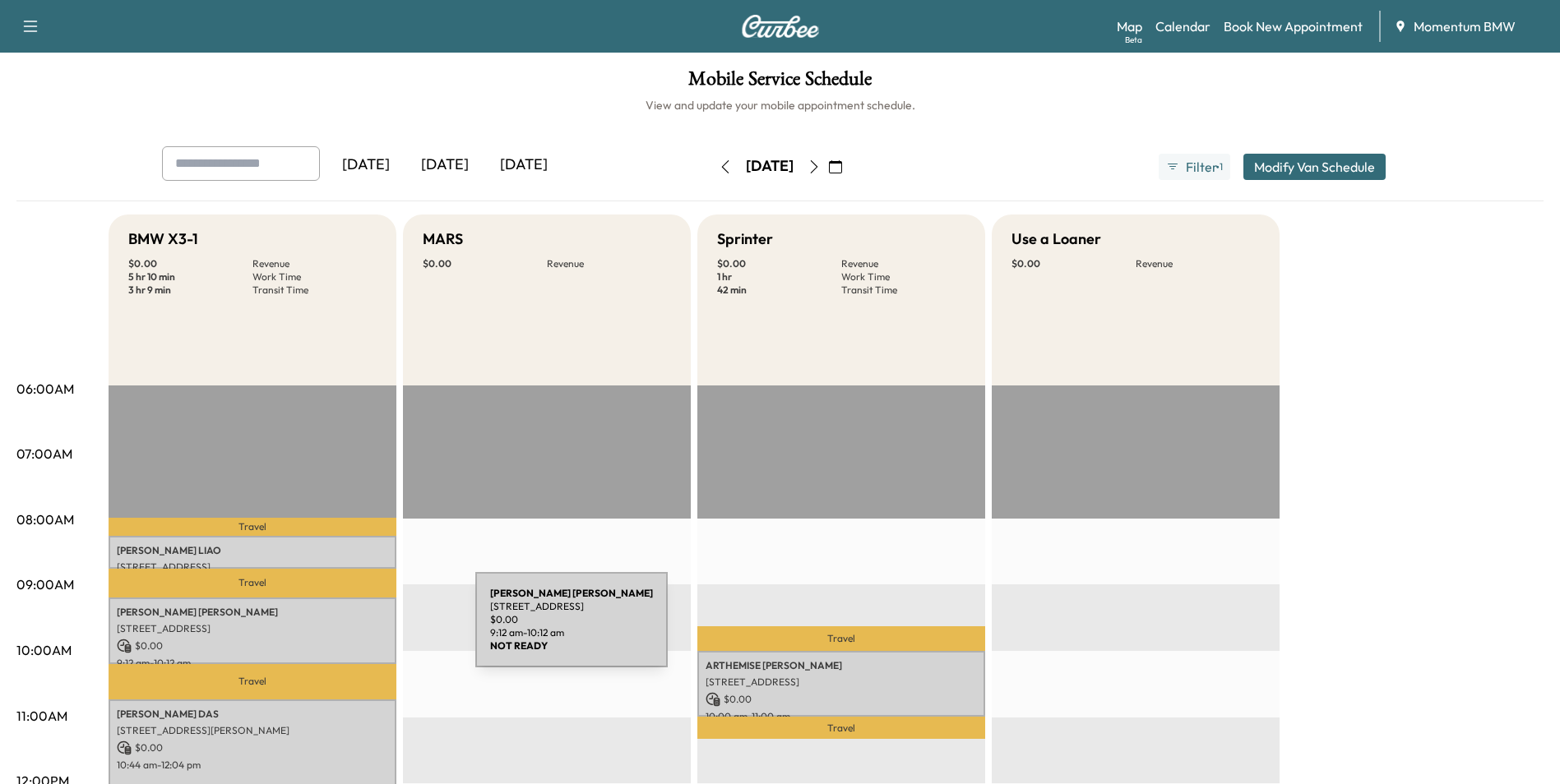
click at [352, 630] on p "[STREET_ADDRESS]" at bounding box center [252, 629] width 272 height 13
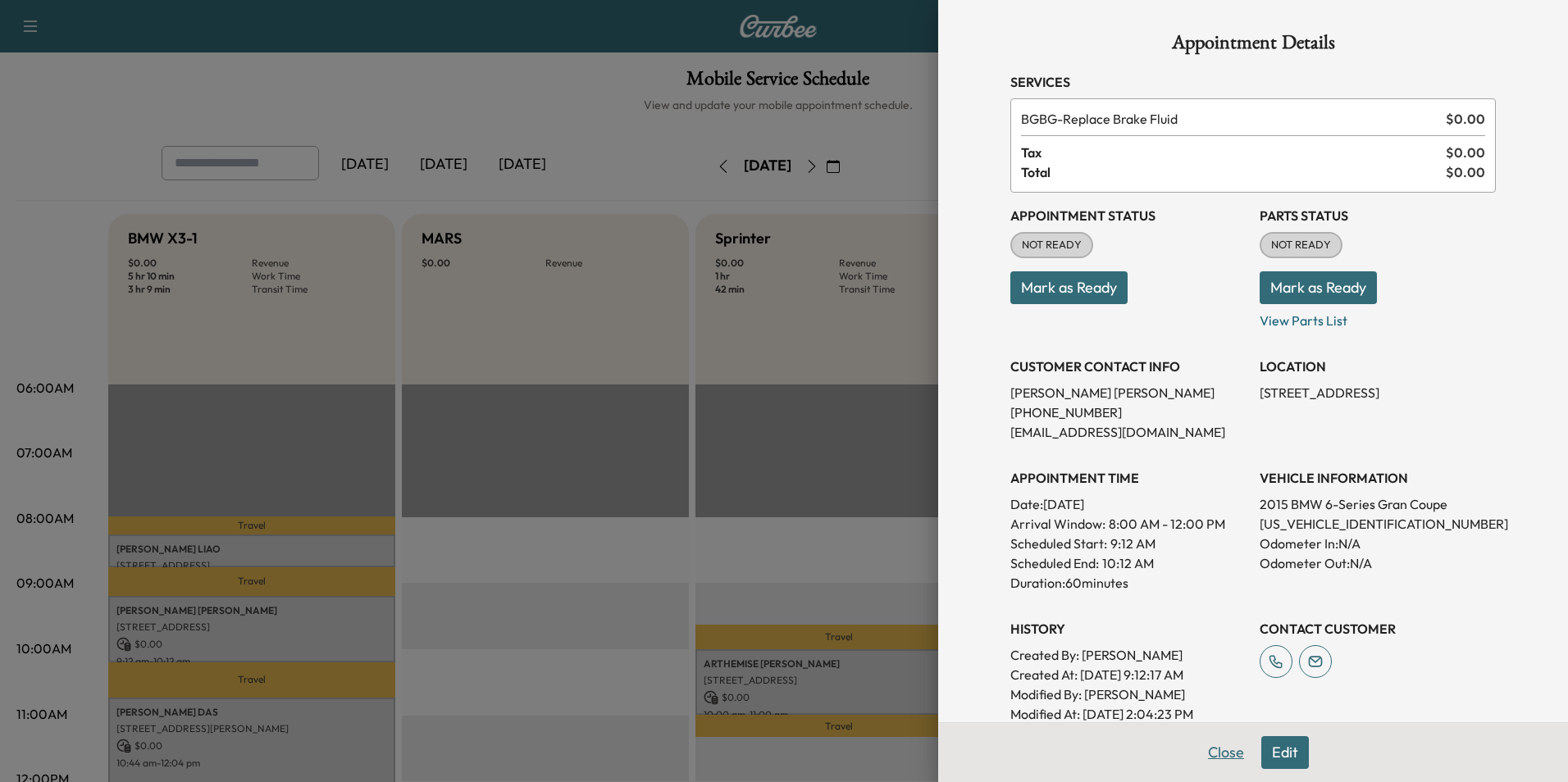
click at [1212, 751] on button "Close" at bounding box center [1226, 752] width 57 height 32
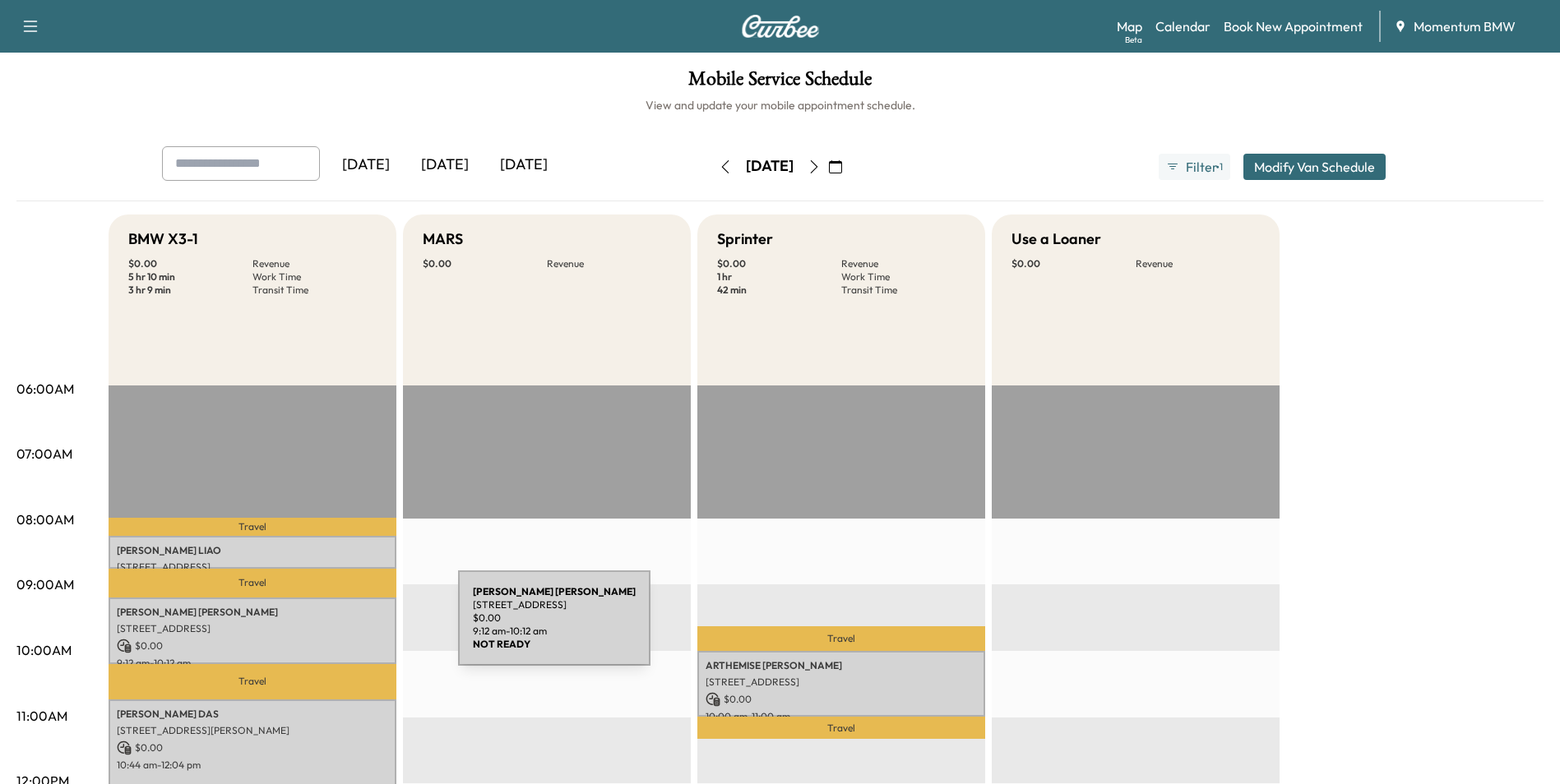
click at [338, 627] on p "[STREET_ADDRESS]" at bounding box center [252, 629] width 272 height 13
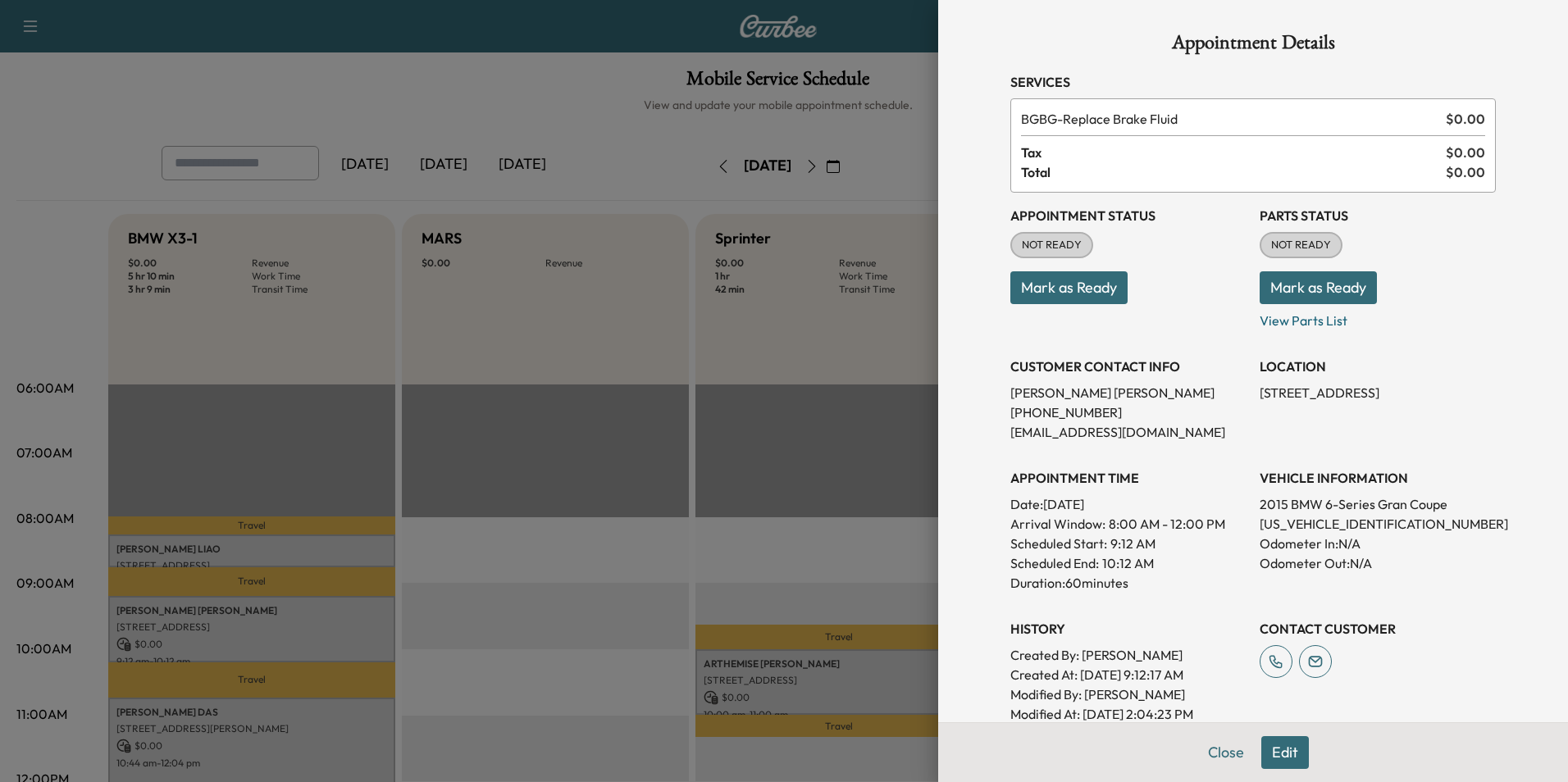
click at [1219, 748] on button "Close" at bounding box center [1226, 752] width 57 height 32
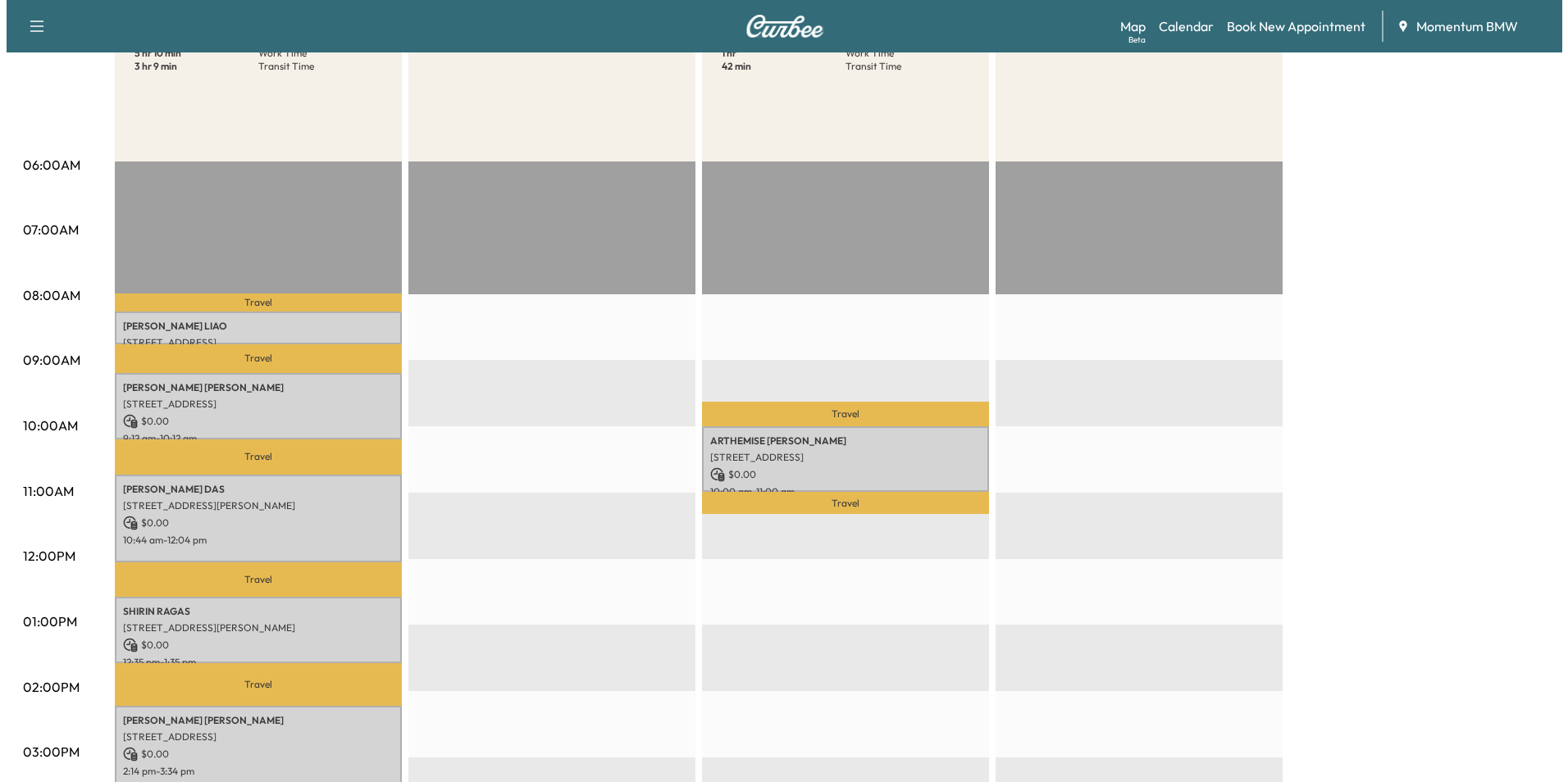
scroll to position [246, 0]
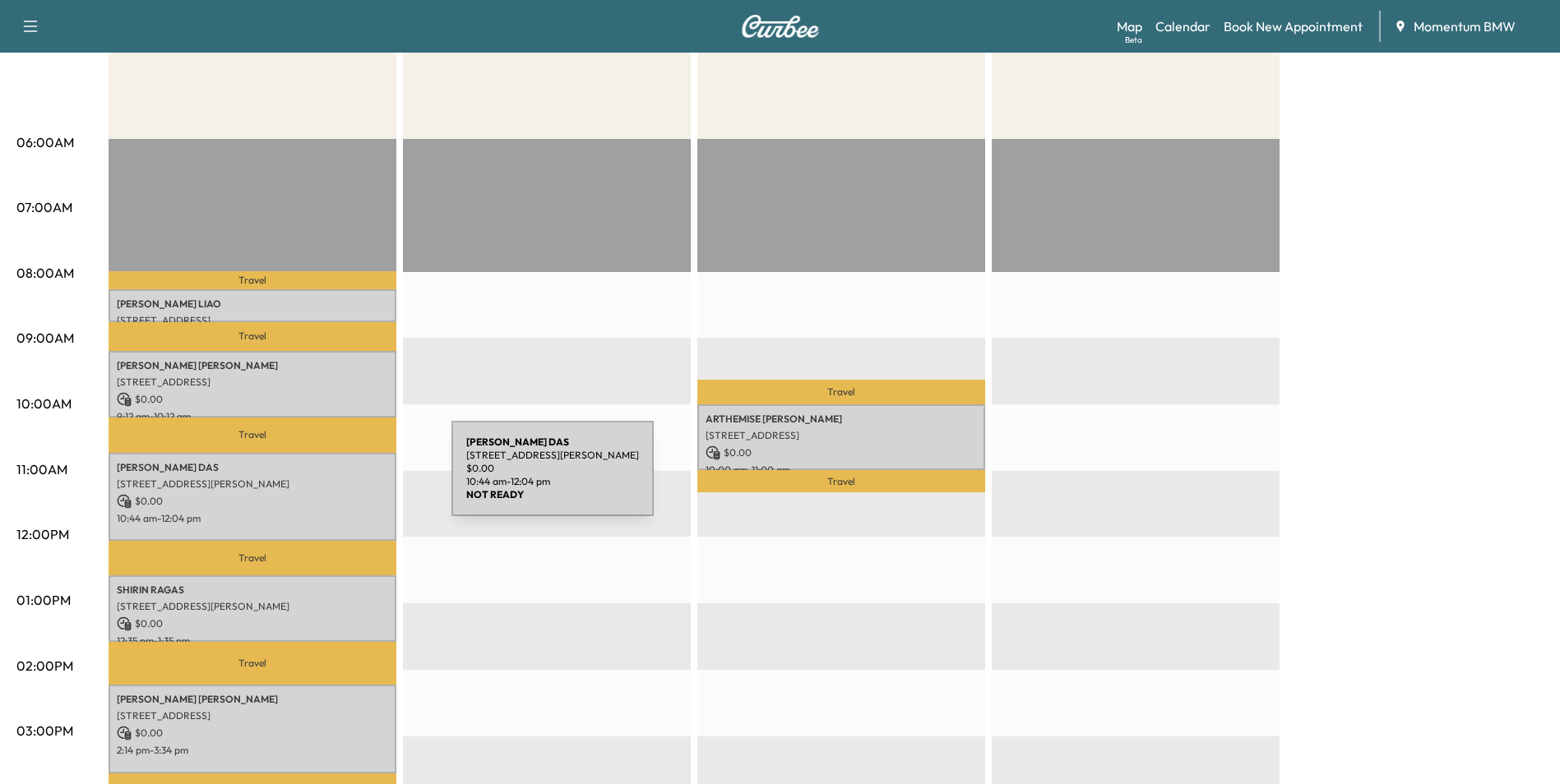
click at [328, 478] on p "[STREET_ADDRESS][PERSON_NAME]" at bounding box center [252, 484] width 272 height 13
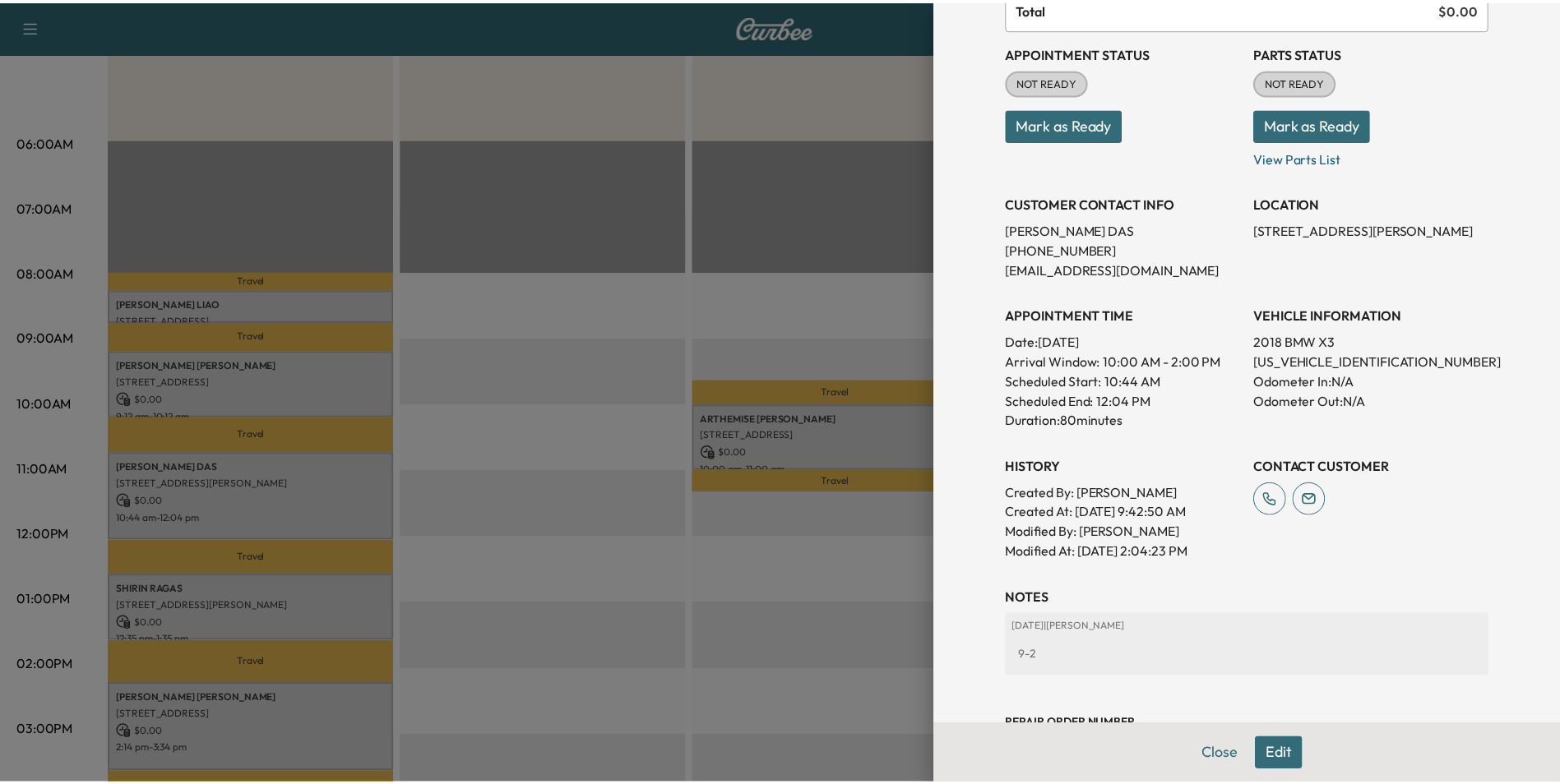
scroll to position [82, 0]
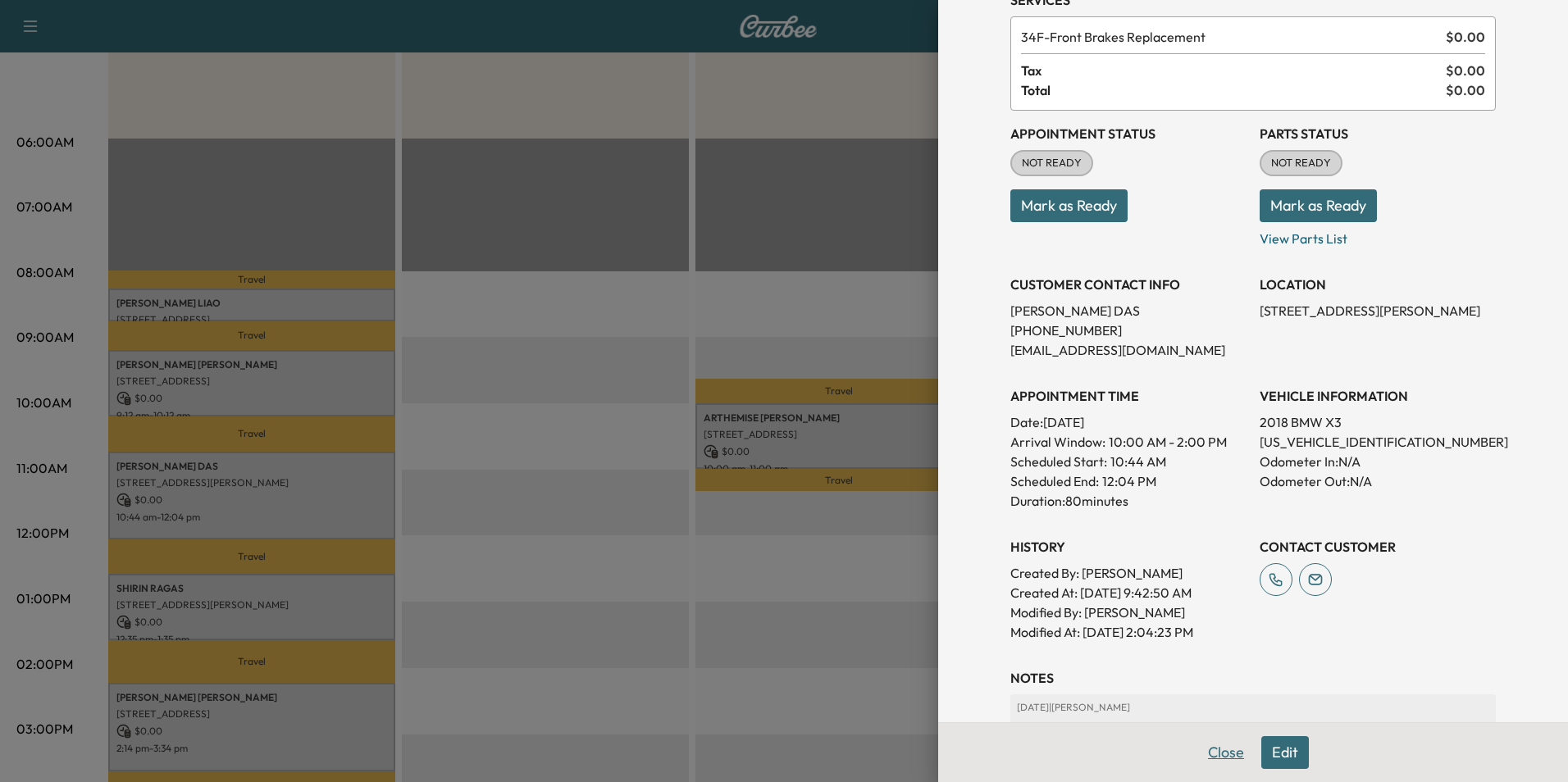
click at [1212, 750] on button "Close" at bounding box center [1226, 752] width 57 height 32
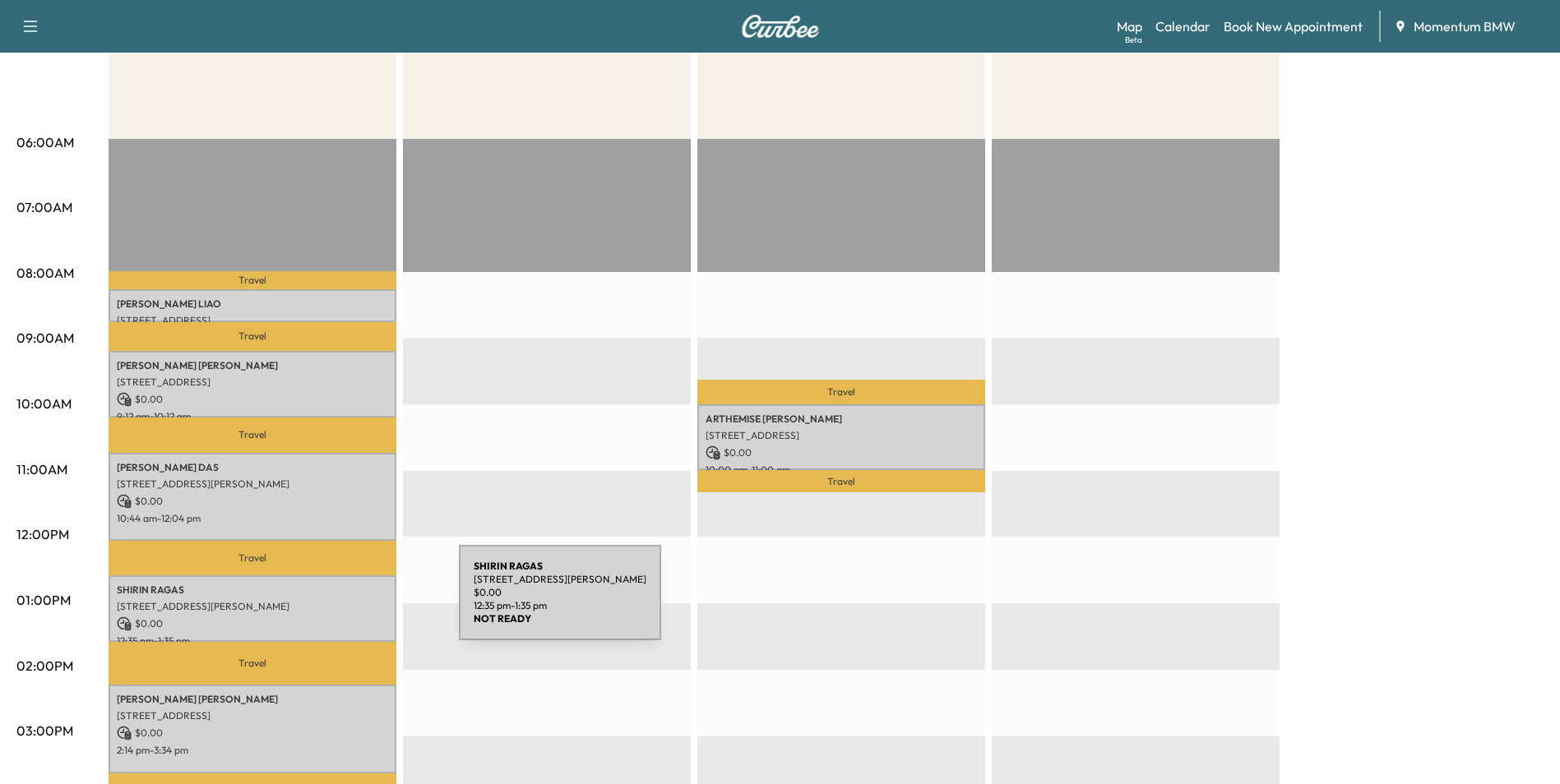
click at [336, 602] on p "[STREET_ADDRESS][PERSON_NAME]" at bounding box center [252, 607] width 272 height 13
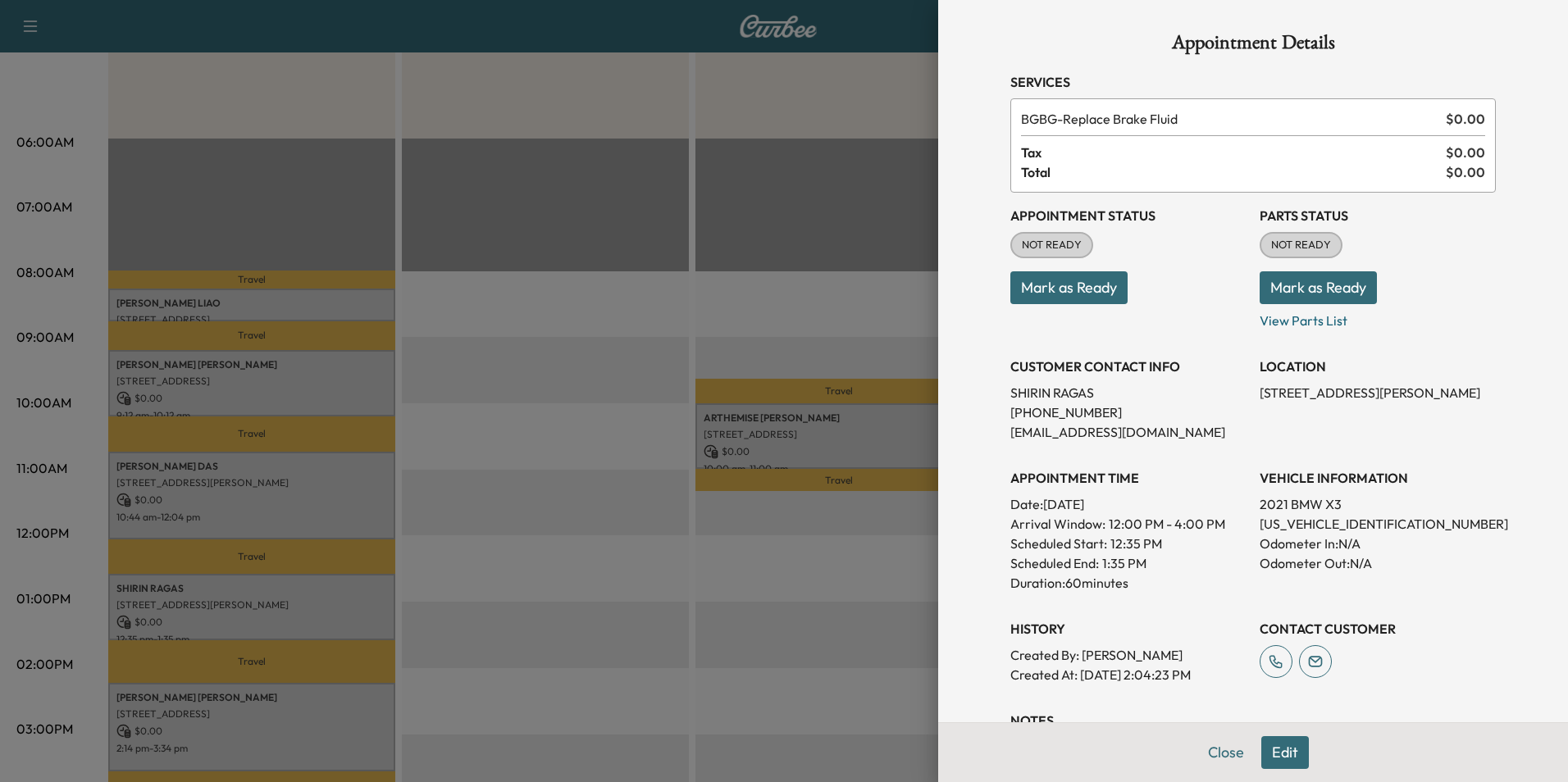
click at [323, 719] on div at bounding box center [784, 391] width 1568 height 782
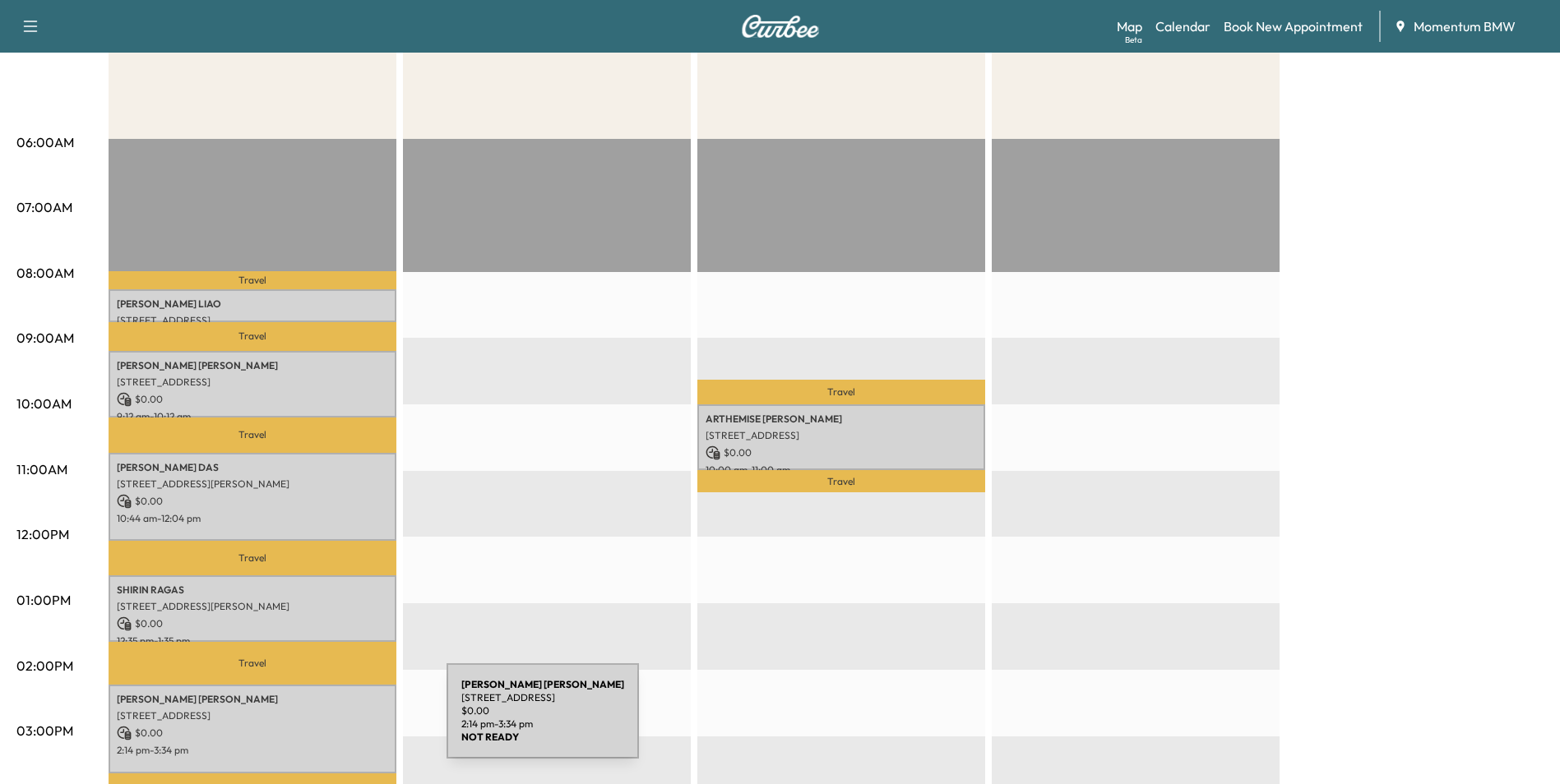
click at [323, 726] on p "$ 0.00" at bounding box center [252, 733] width 272 height 15
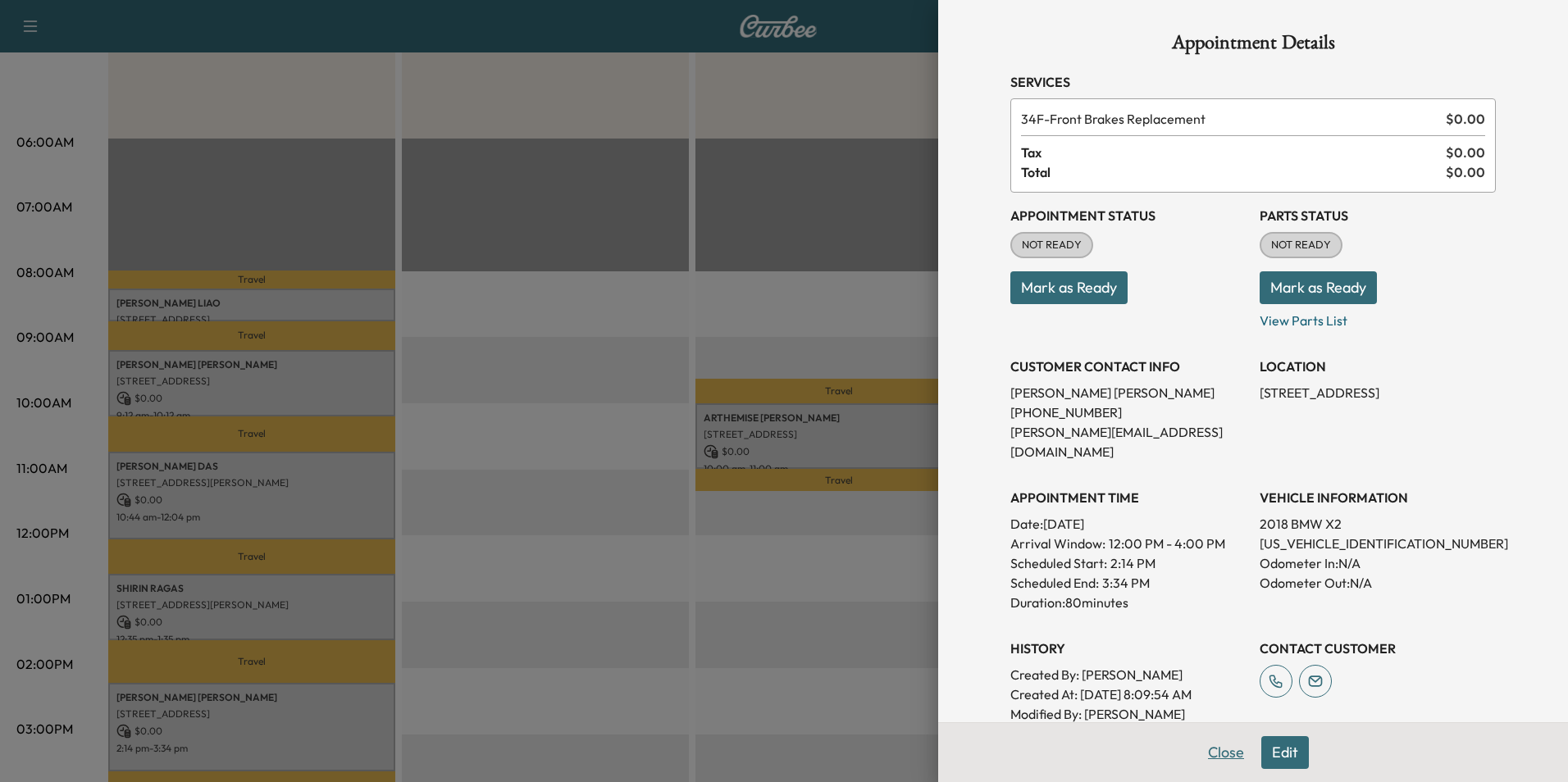
click at [1216, 755] on button "Close" at bounding box center [1226, 752] width 57 height 32
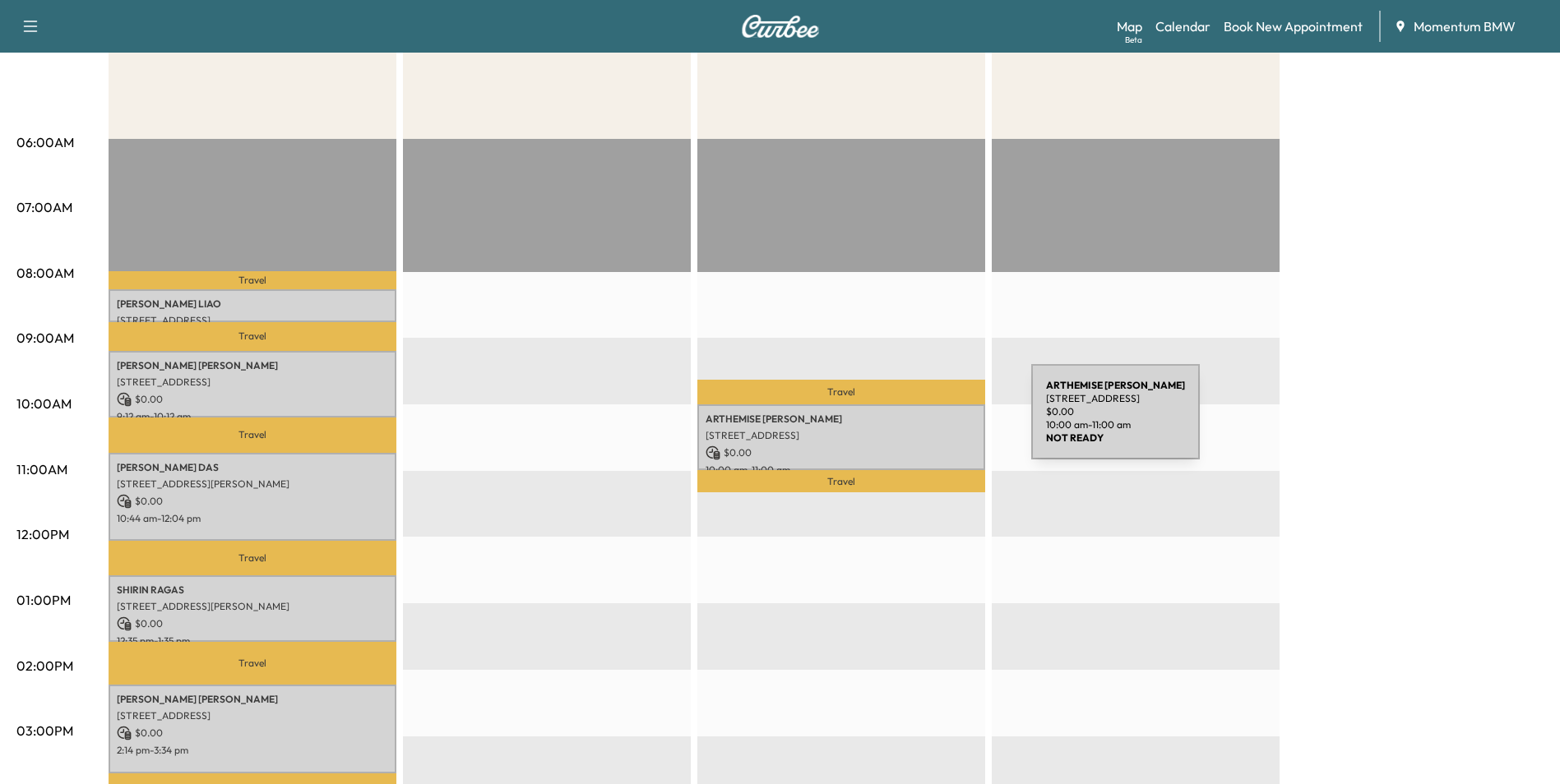
click at [908, 422] on div "[PERSON_NAME] [STREET_ADDRESS][PERSON_NAME] $ 0.00 10:00 am - 11:00 am" at bounding box center [841, 437] width 288 height 67
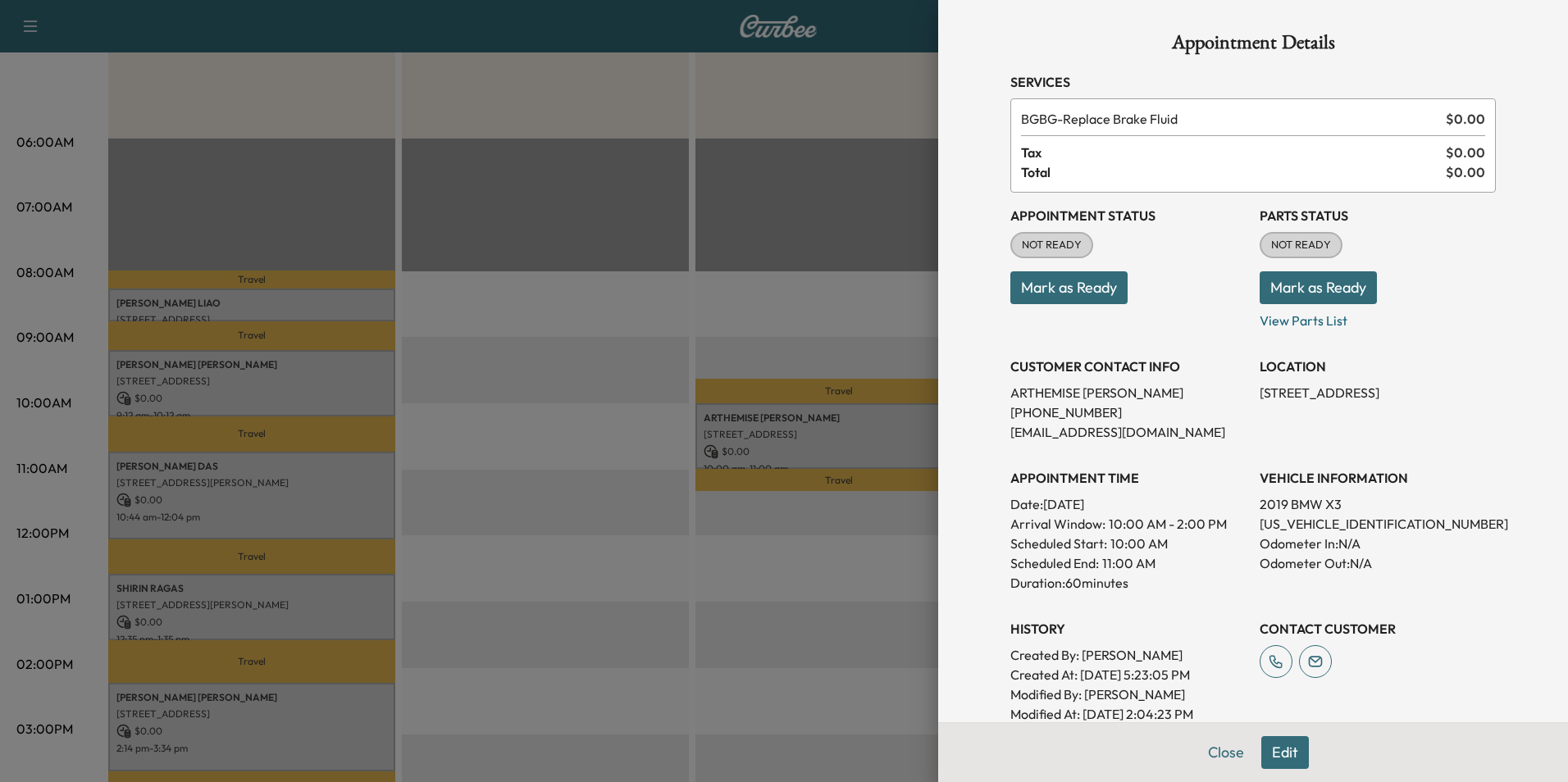
click at [1072, 286] on button "Mark as Ready" at bounding box center [1069, 288] width 117 height 32
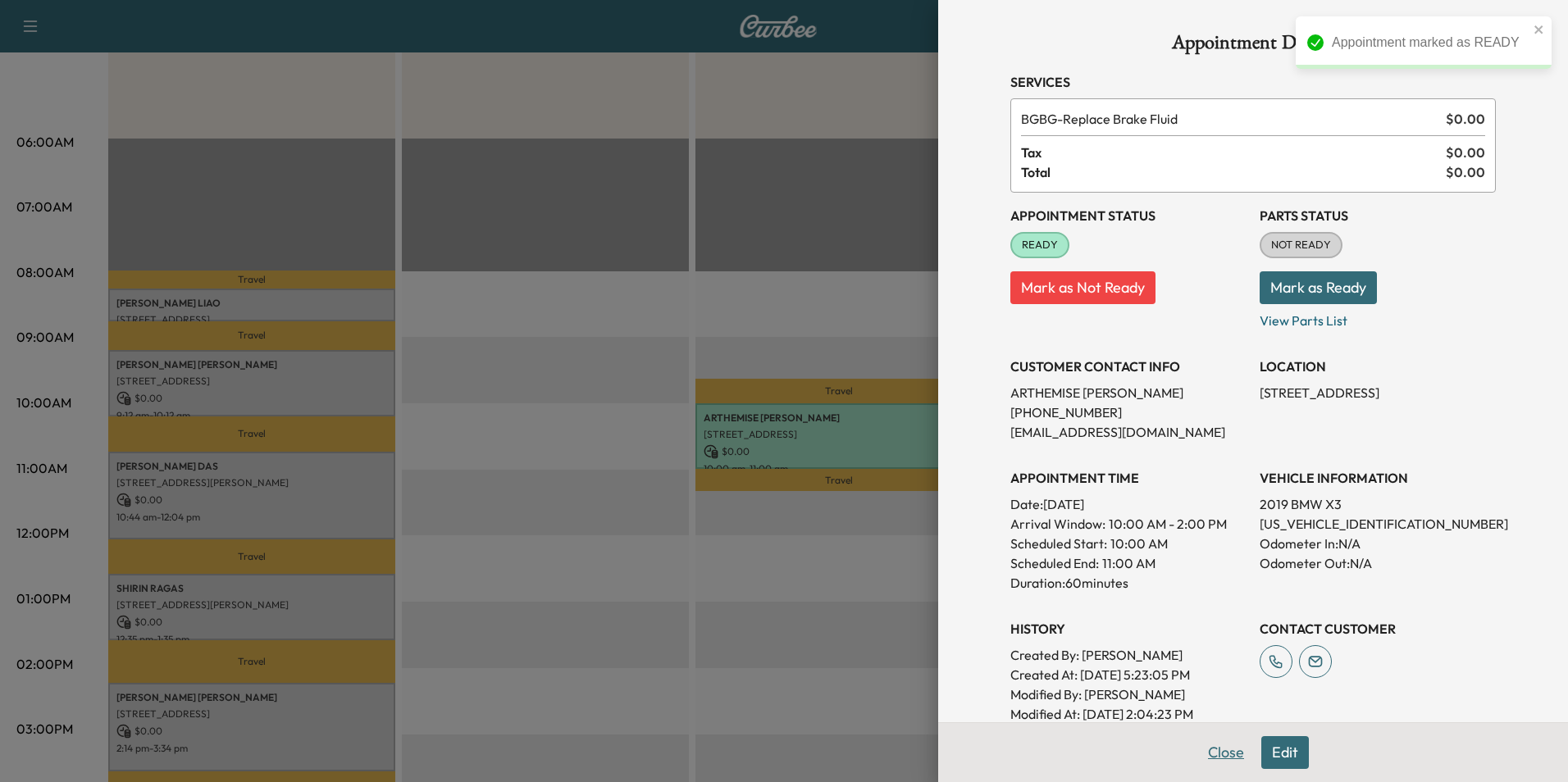
click at [1211, 752] on button "Close" at bounding box center [1226, 752] width 57 height 32
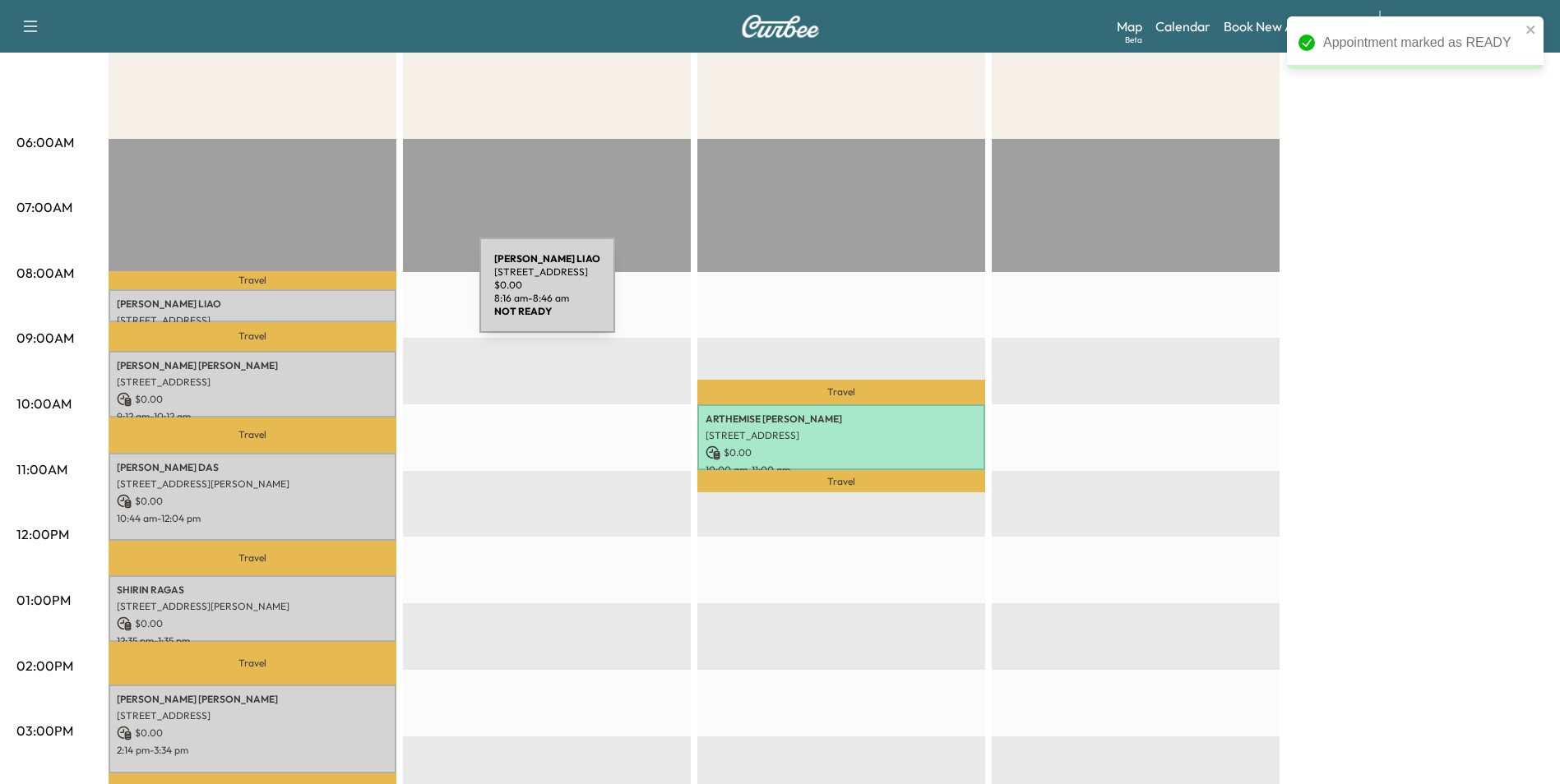
click at [356, 297] on p "[PERSON_NAME]" at bounding box center [252, 304] width 272 height 13
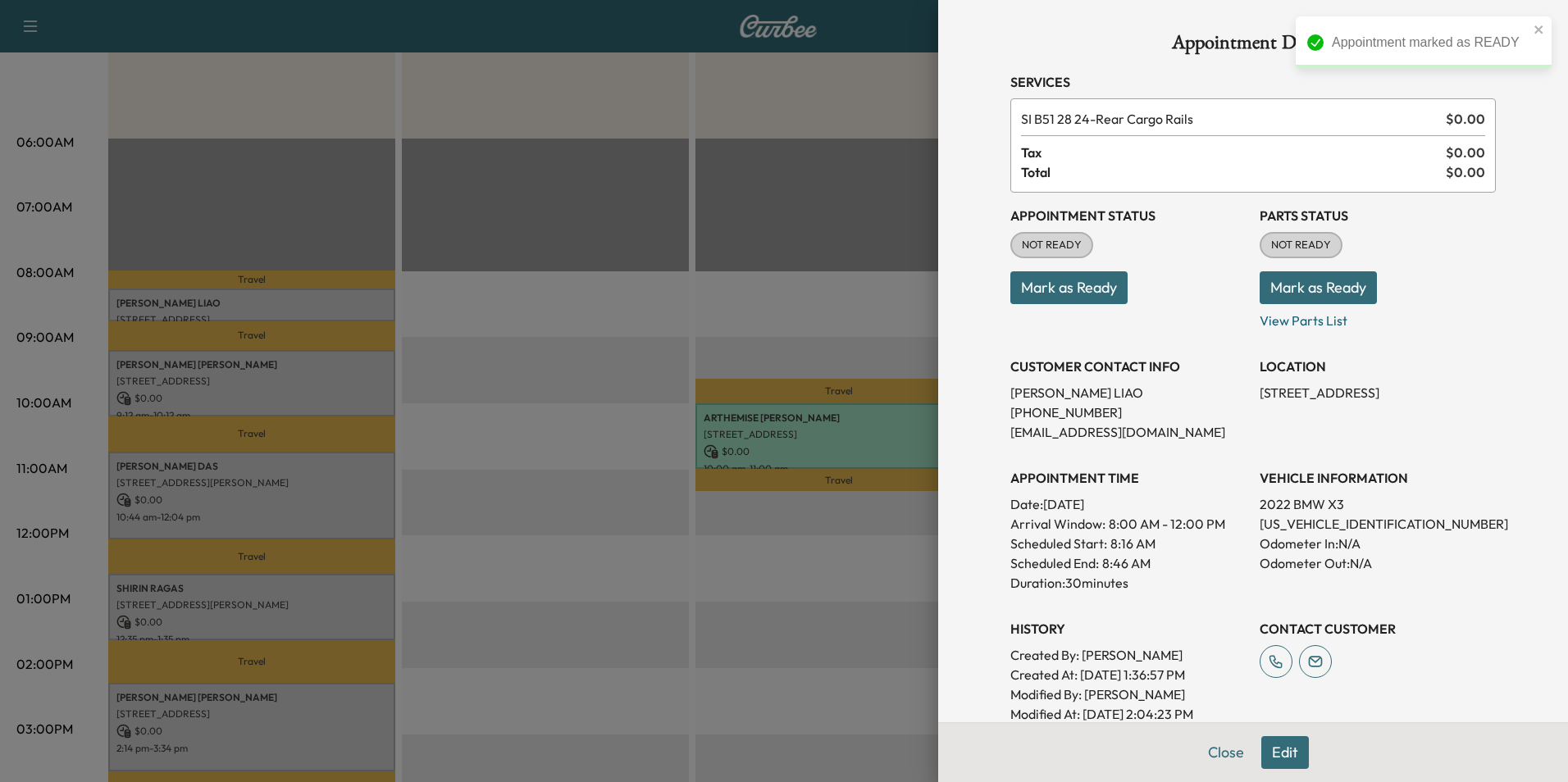
click at [1045, 281] on button "Mark as Ready" at bounding box center [1069, 288] width 117 height 32
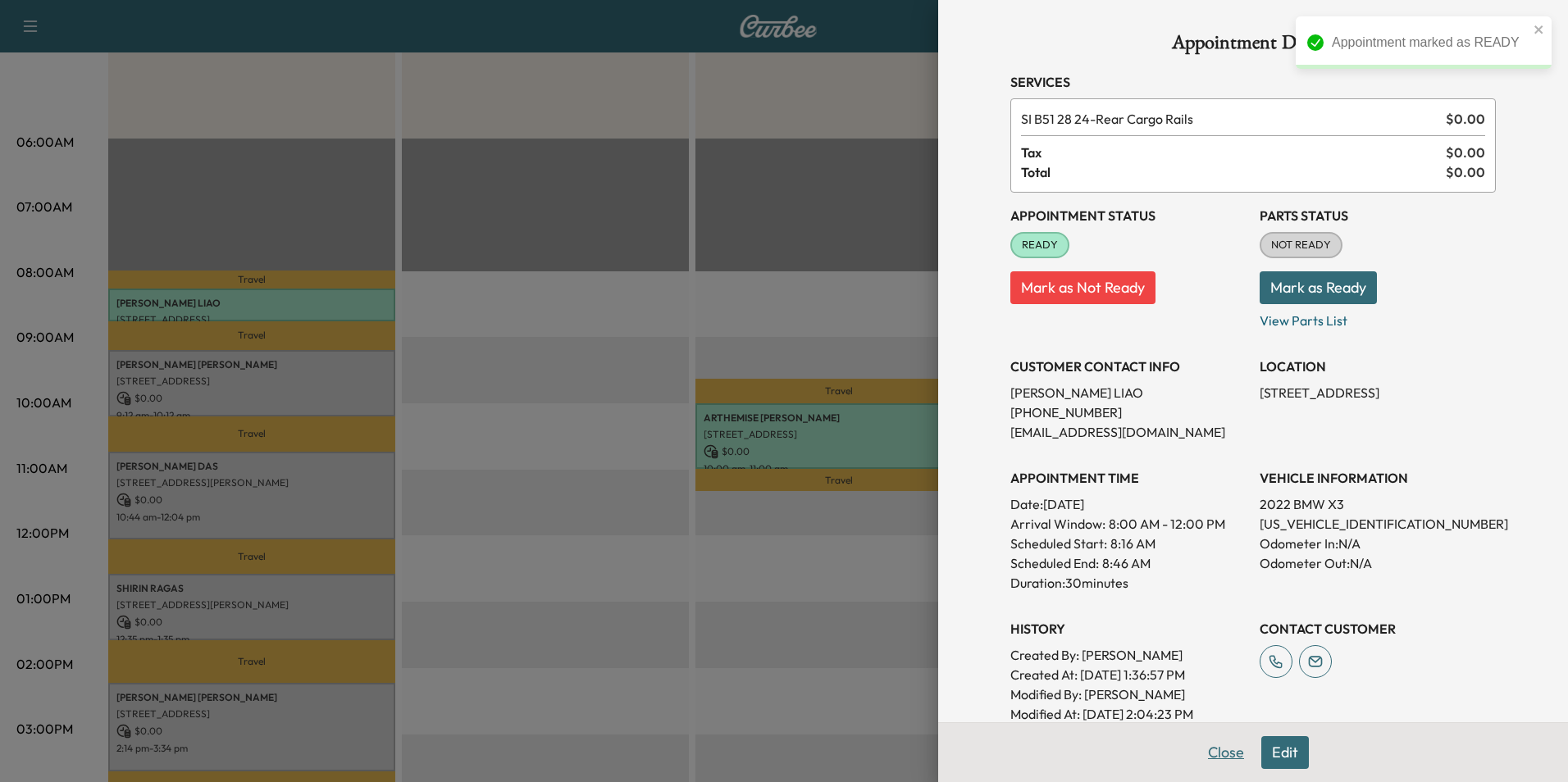
click at [1214, 753] on button "Close" at bounding box center [1226, 752] width 57 height 32
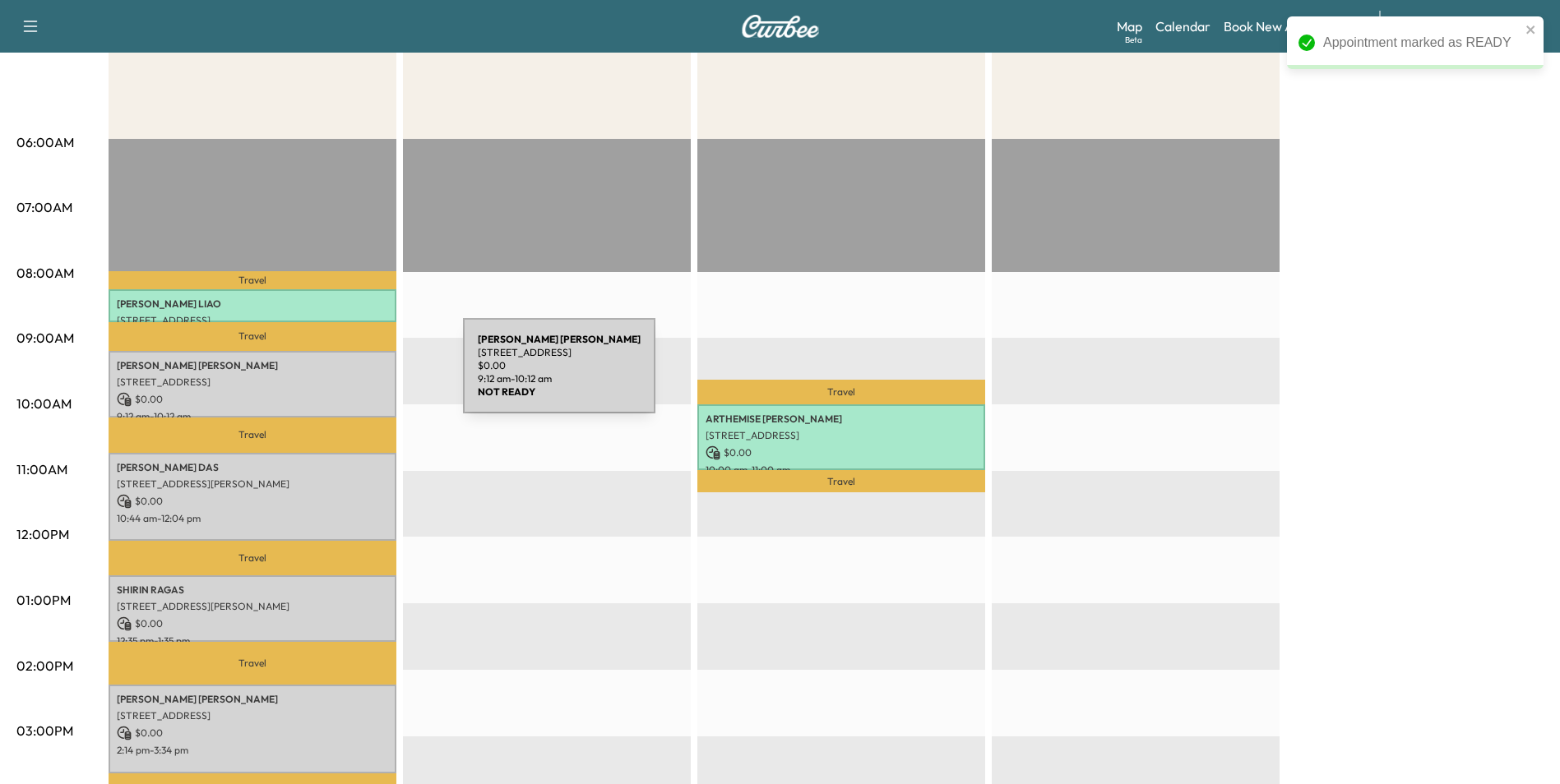
click at [339, 376] on p "[STREET_ADDRESS]" at bounding box center [252, 382] width 272 height 13
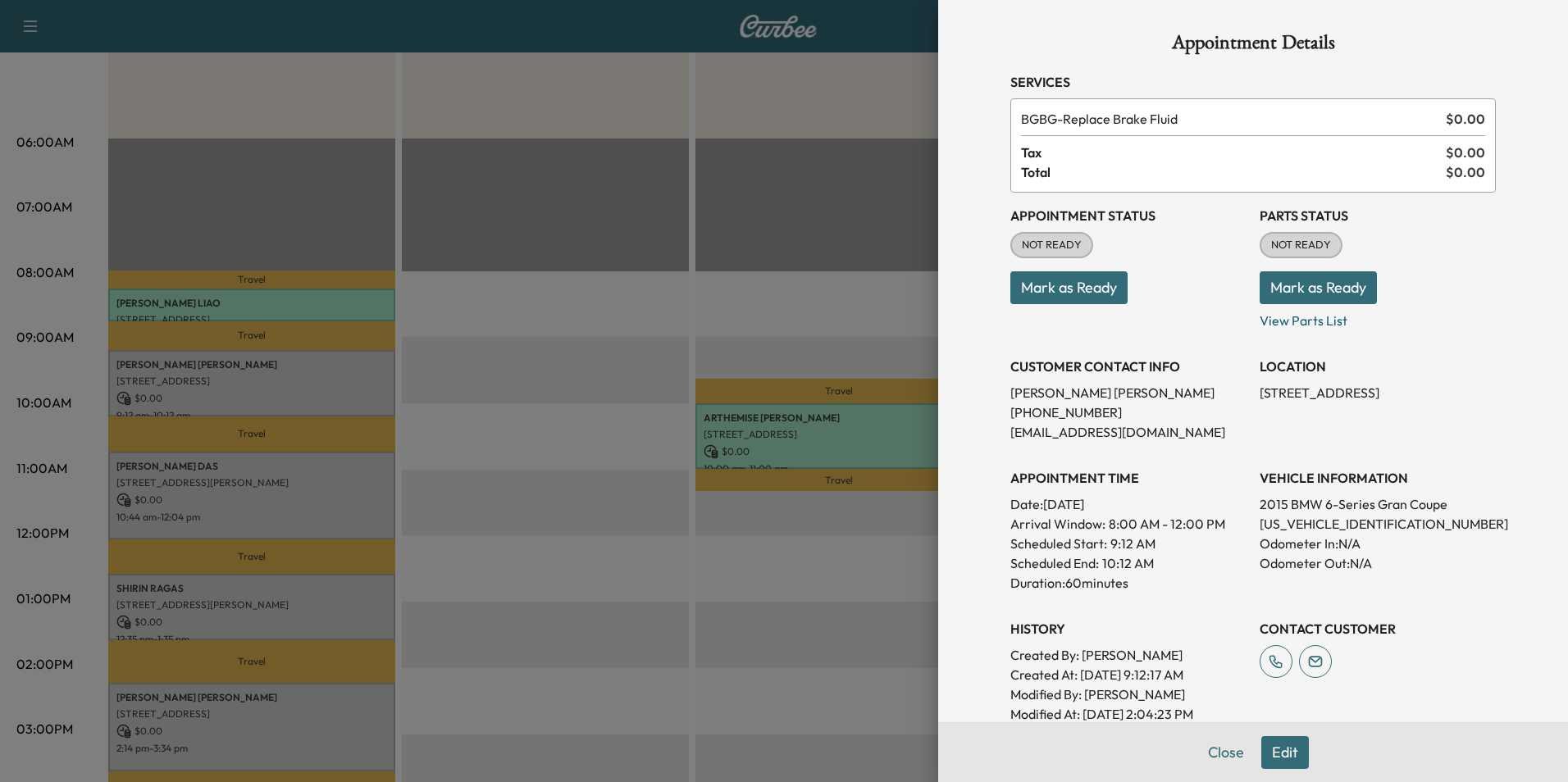
click at [1044, 283] on button "Mark as Ready" at bounding box center [1069, 288] width 117 height 32
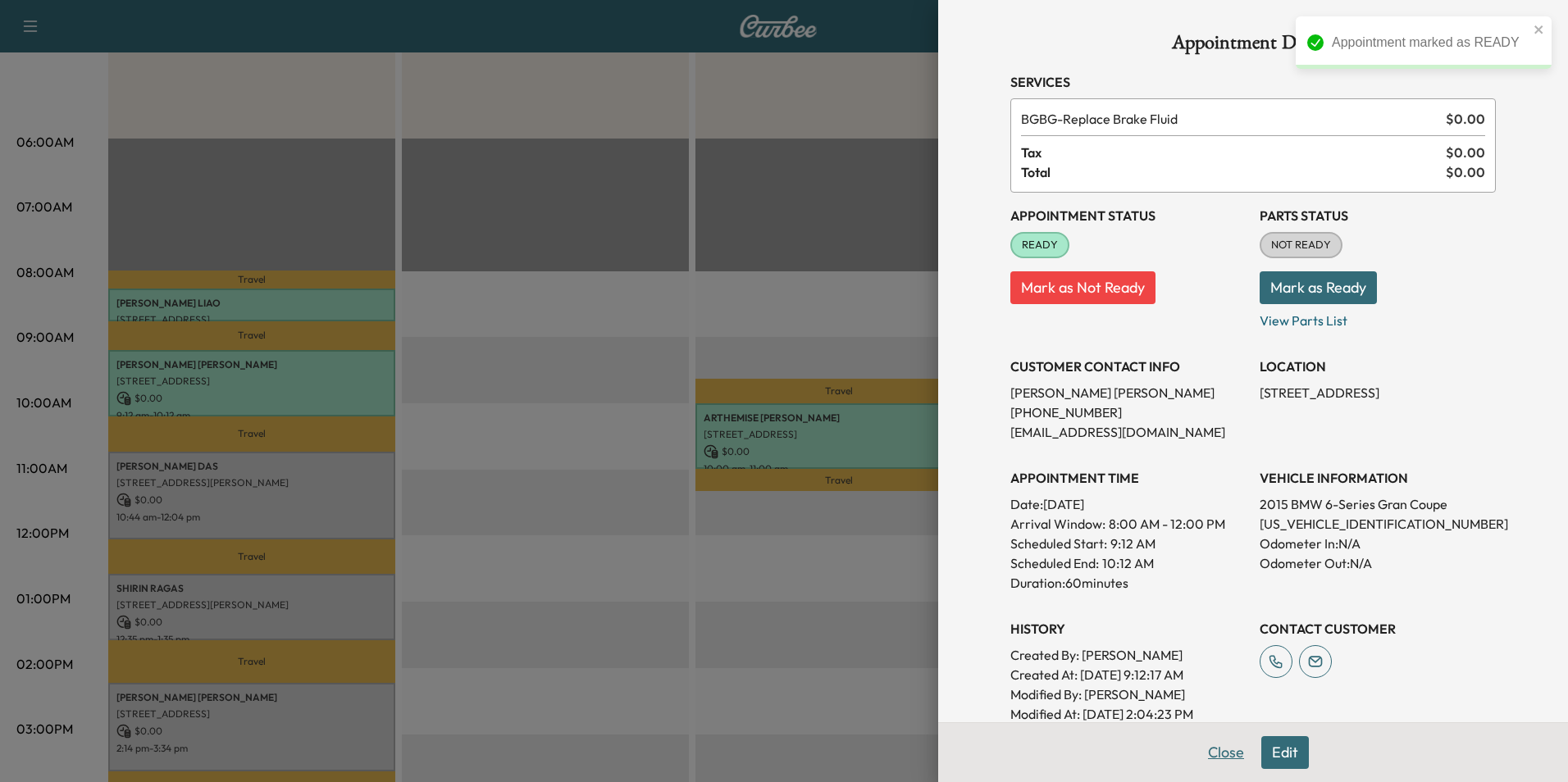
click at [1215, 750] on button "Close" at bounding box center [1226, 752] width 57 height 32
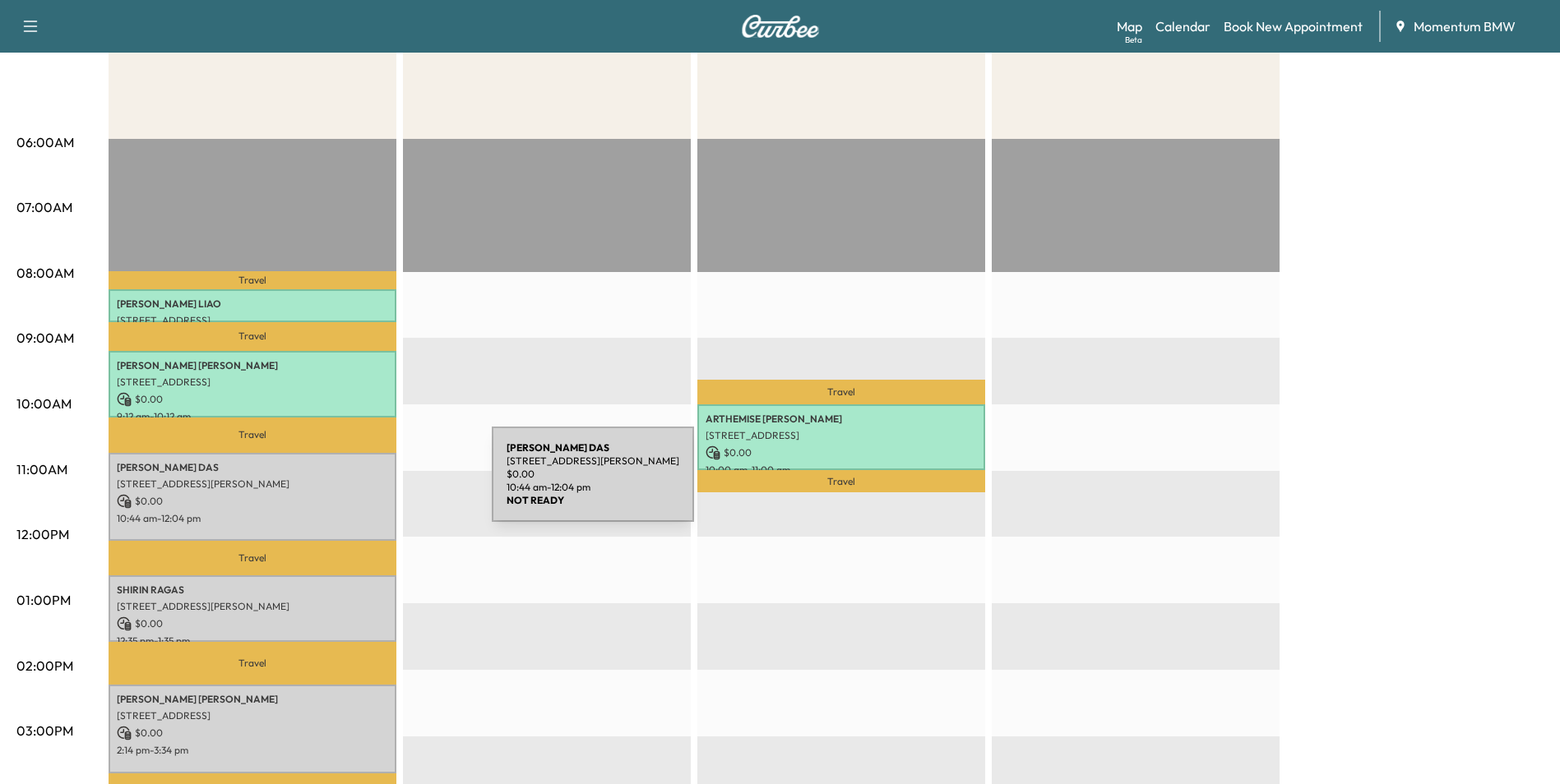
click at [368, 484] on p "[STREET_ADDRESS][PERSON_NAME]" at bounding box center [252, 484] width 272 height 13
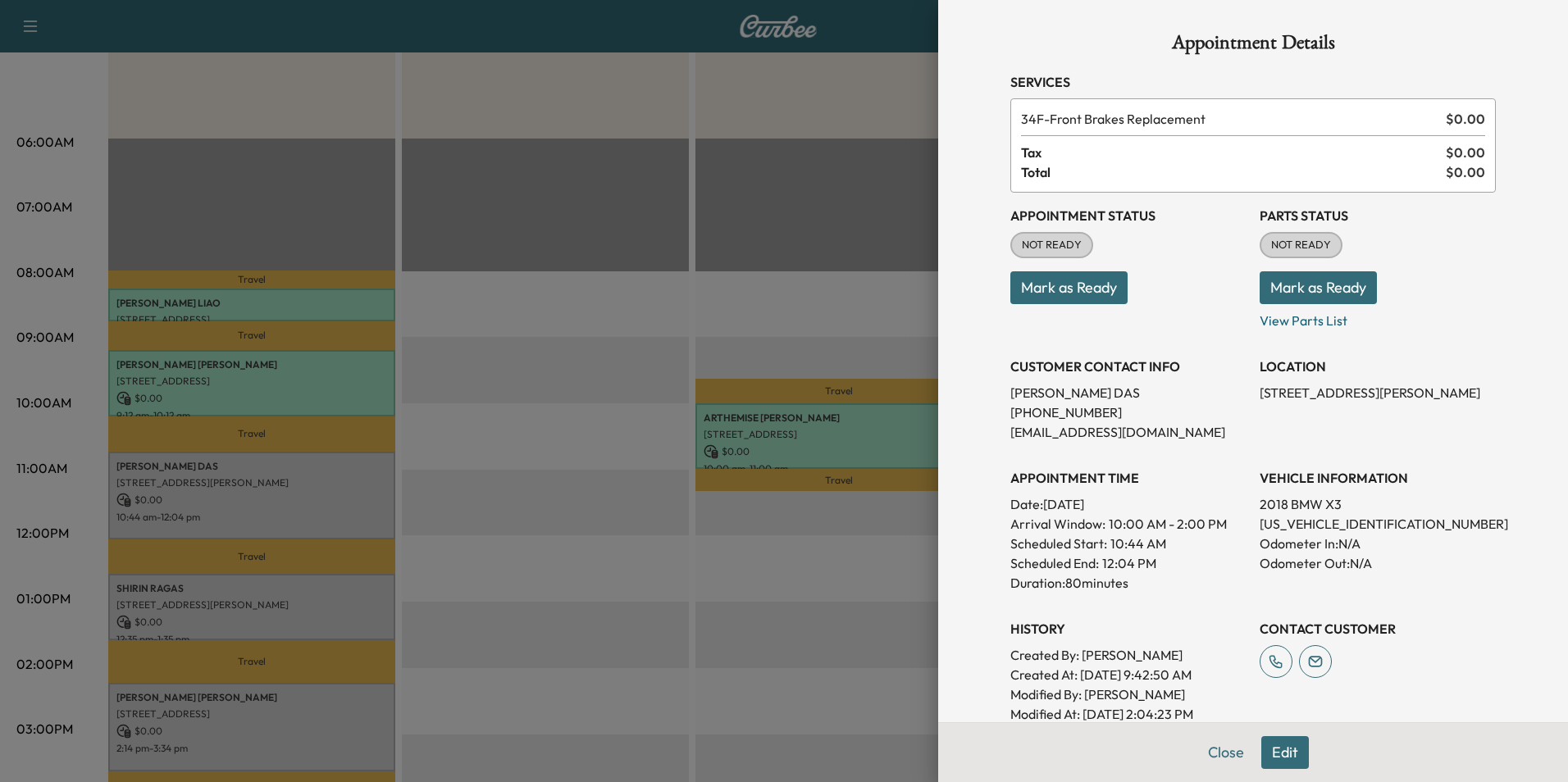
click at [1062, 278] on button "Mark as Ready" at bounding box center [1069, 288] width 117 height 32
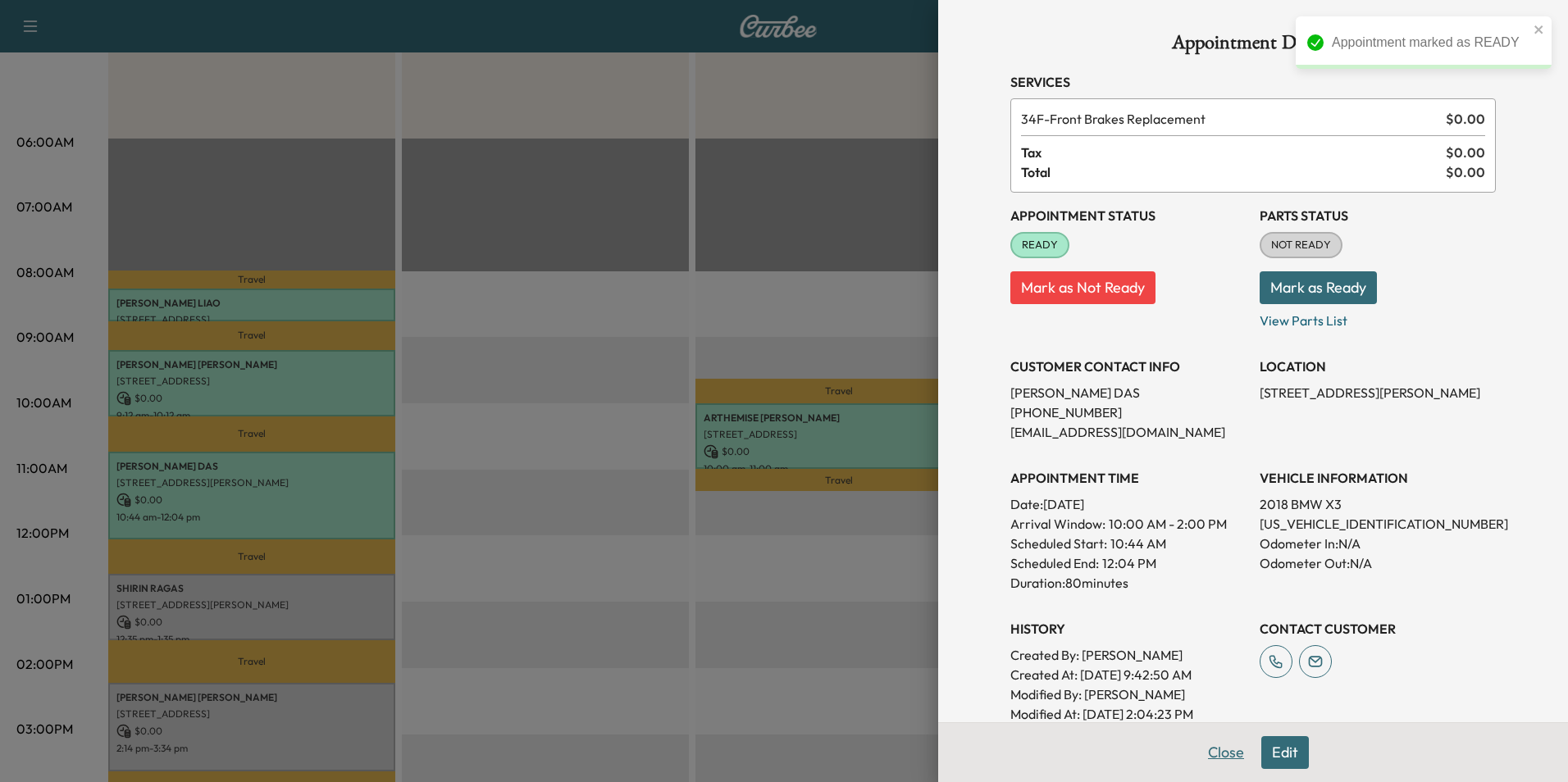
click at [1220, 747] on button "Close" at bounding box center [1226, 752] width 57 height 32
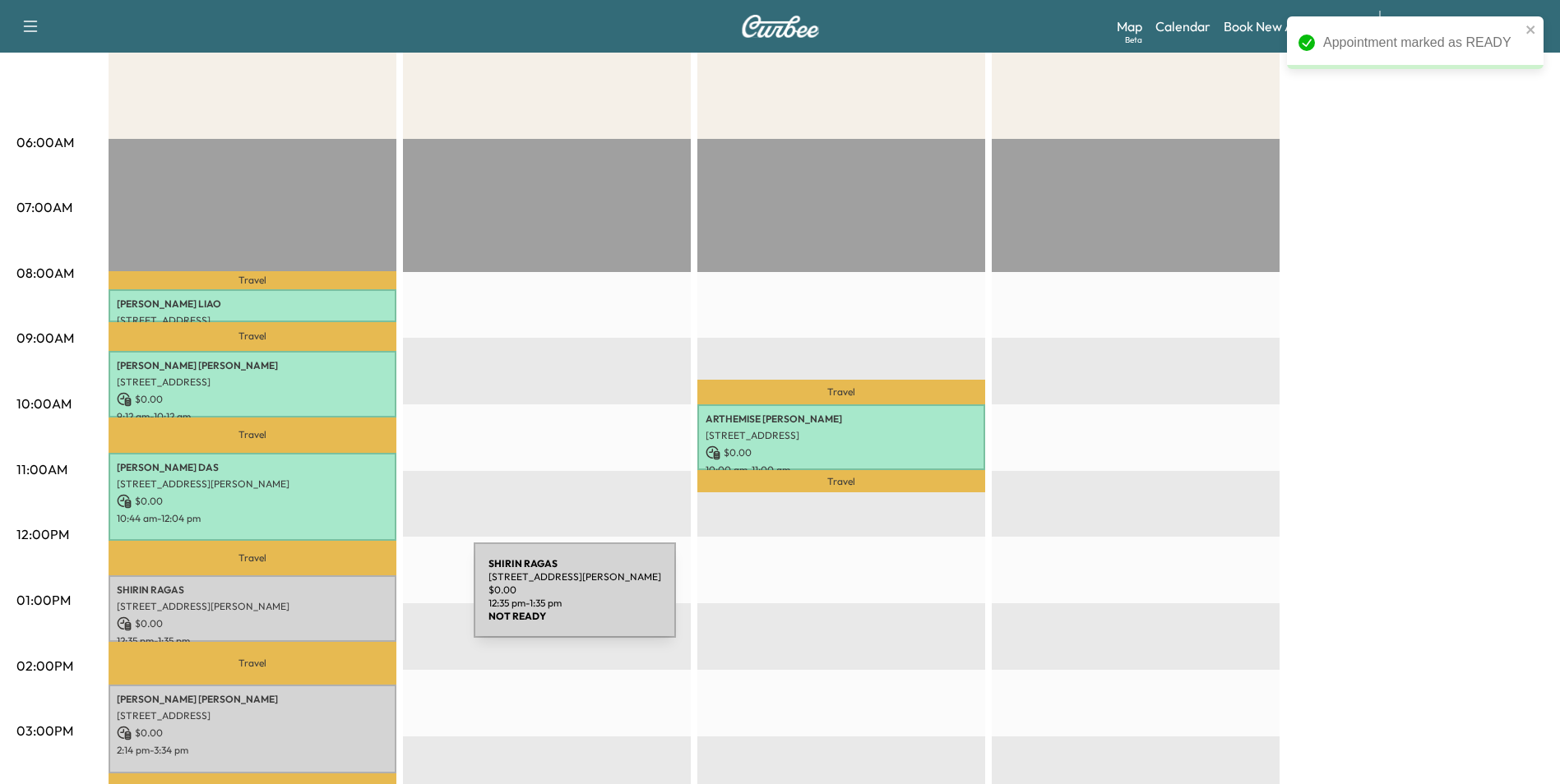
click at [350, 600] on p "[STREET_ADDRESS][PERSON_NAME]" at bounding box center [252, 607] width 272 height 13
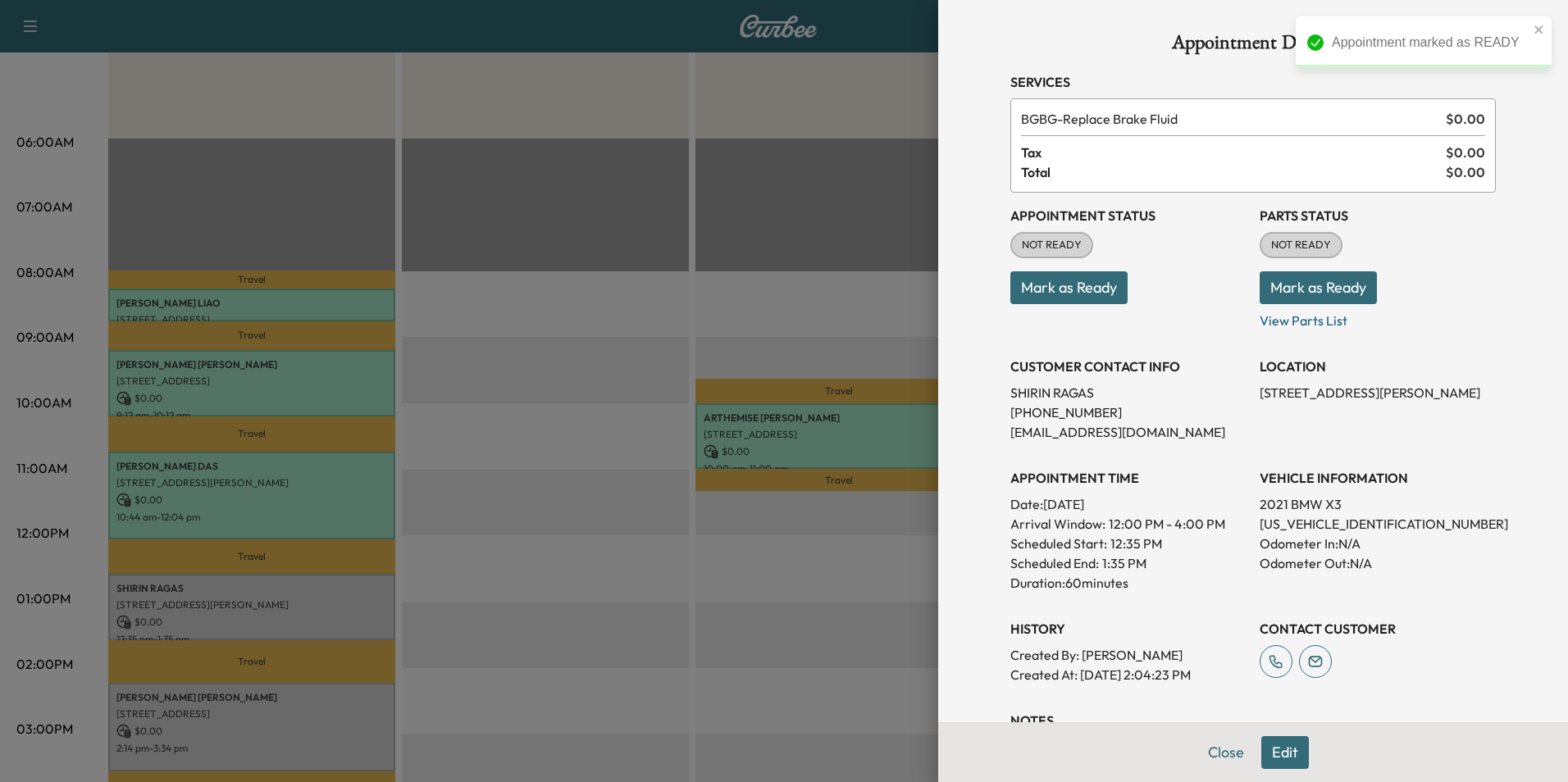
click at [1047, 285] on button "Mark as Ready" at bounding box center [1069, 288] width 117 height 32
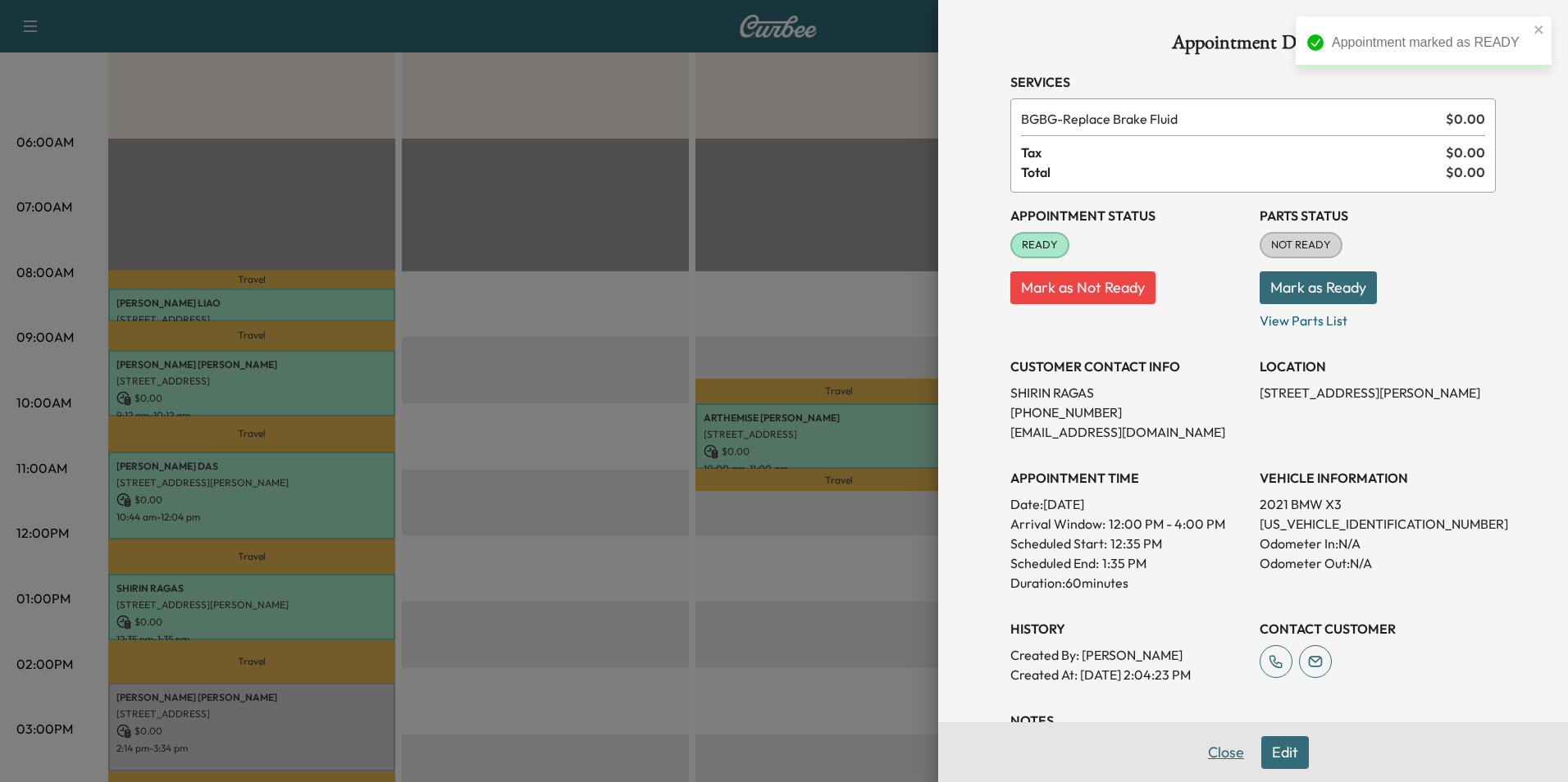
click at [1206, 750] on button "Close" at bounding box center [1226, 752] width 57 height 32
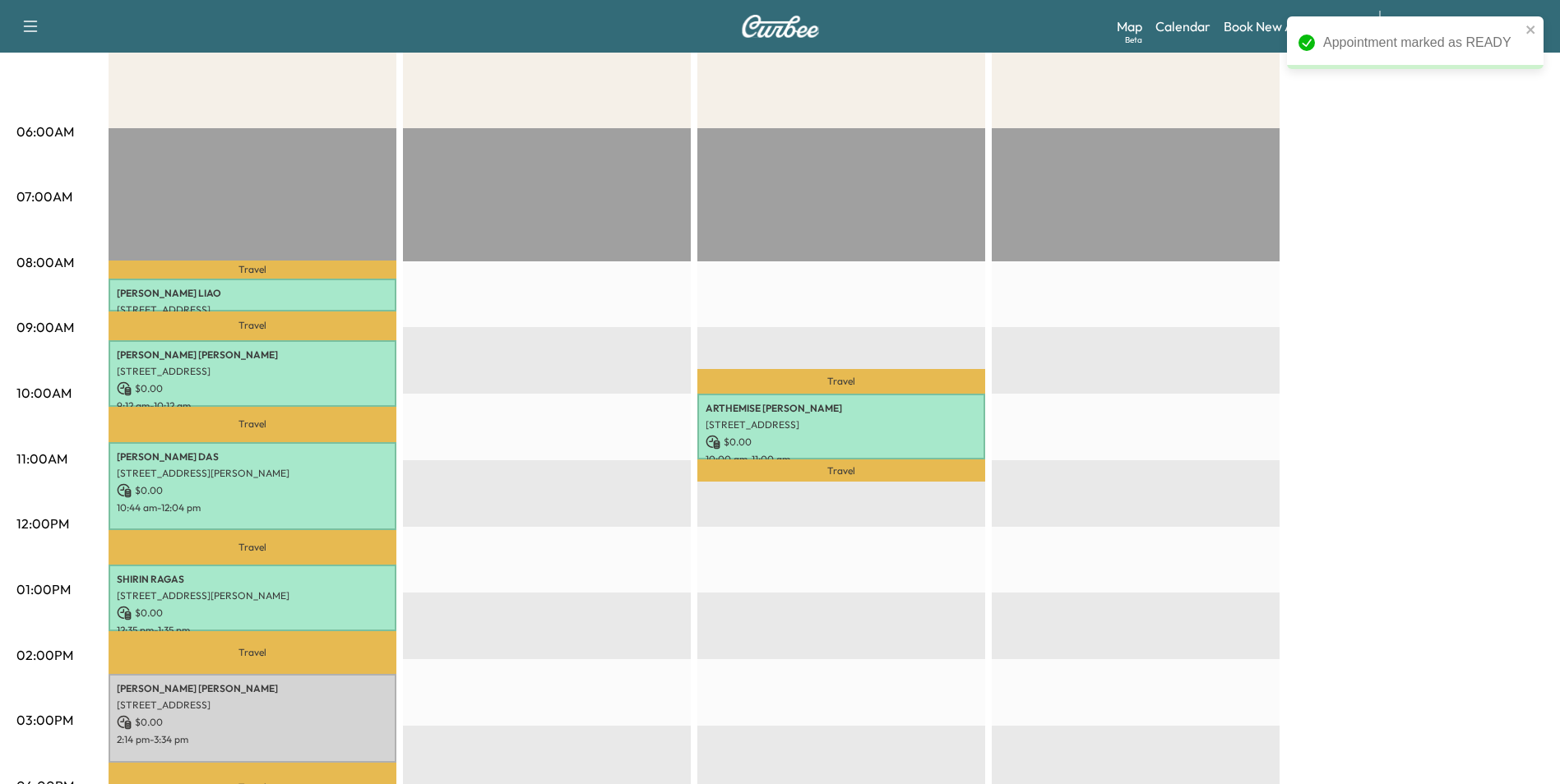
scroll to position [493, 0]
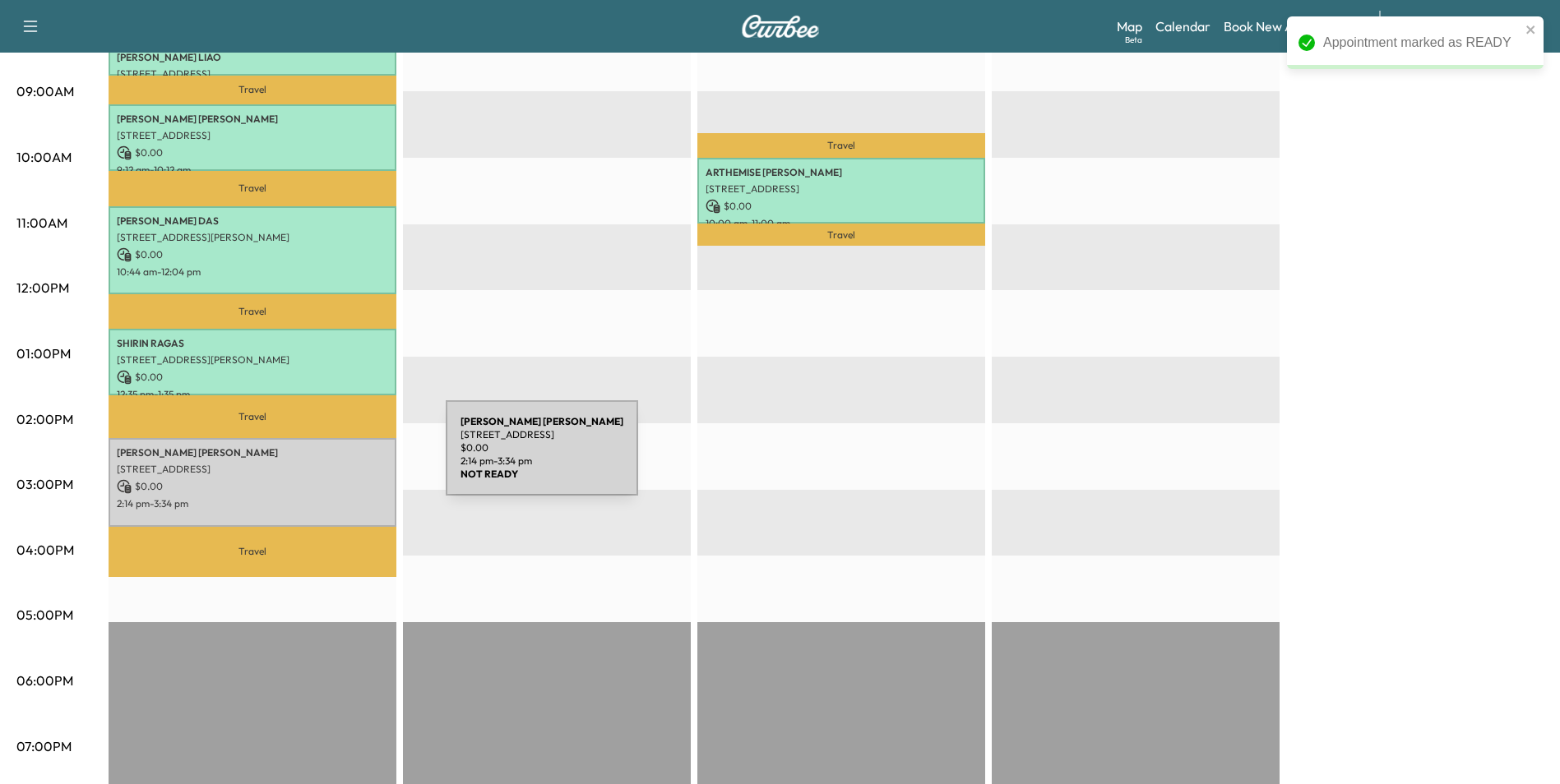
click at [318, 467] on p "[STREET_ADDRESS]" at bounding box center [252, 469] width 272 height 13
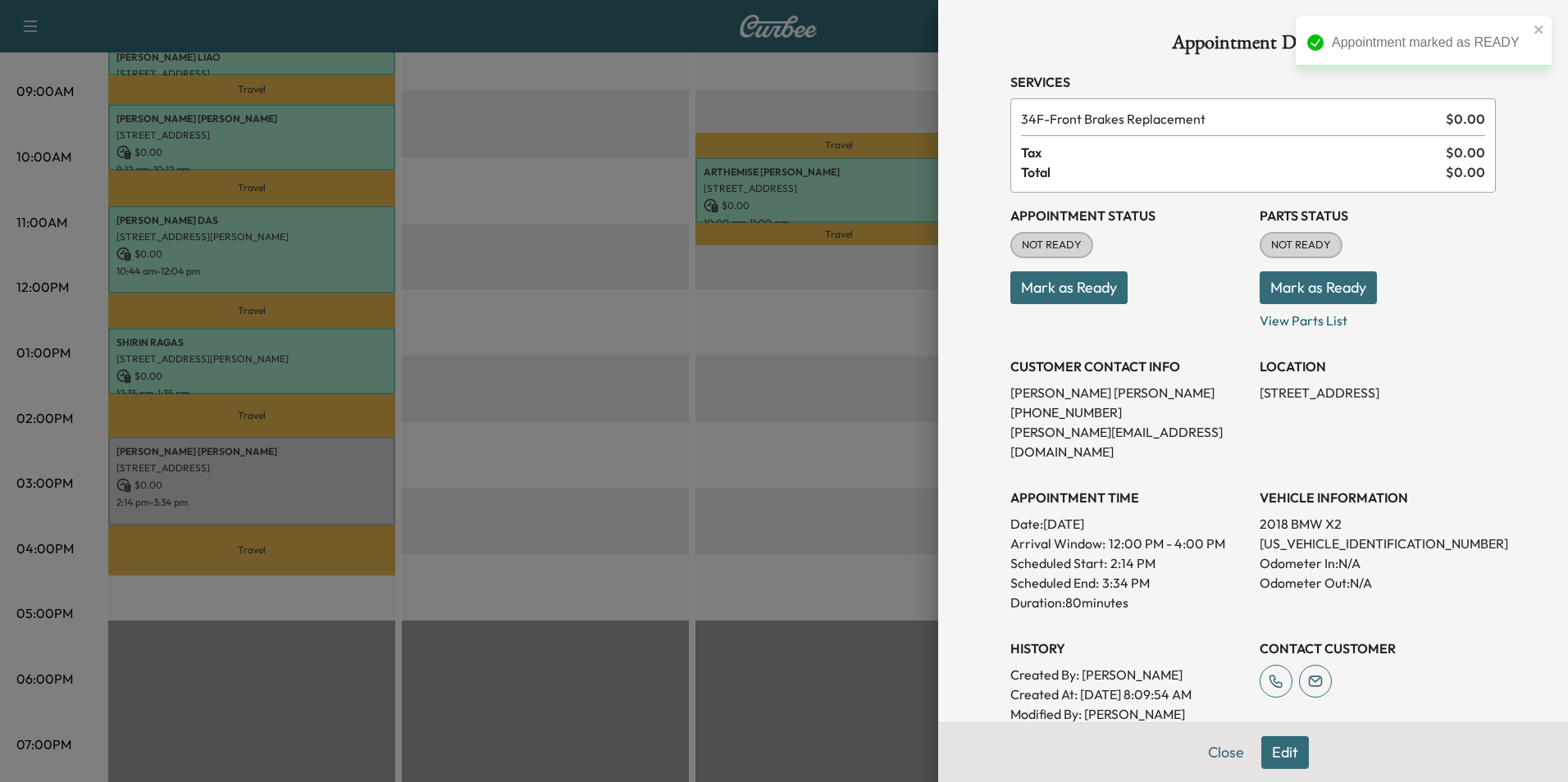
click at [1039, 288] on button "Mark as Ready" at bounding box center [1069, 288] width 117 height 32
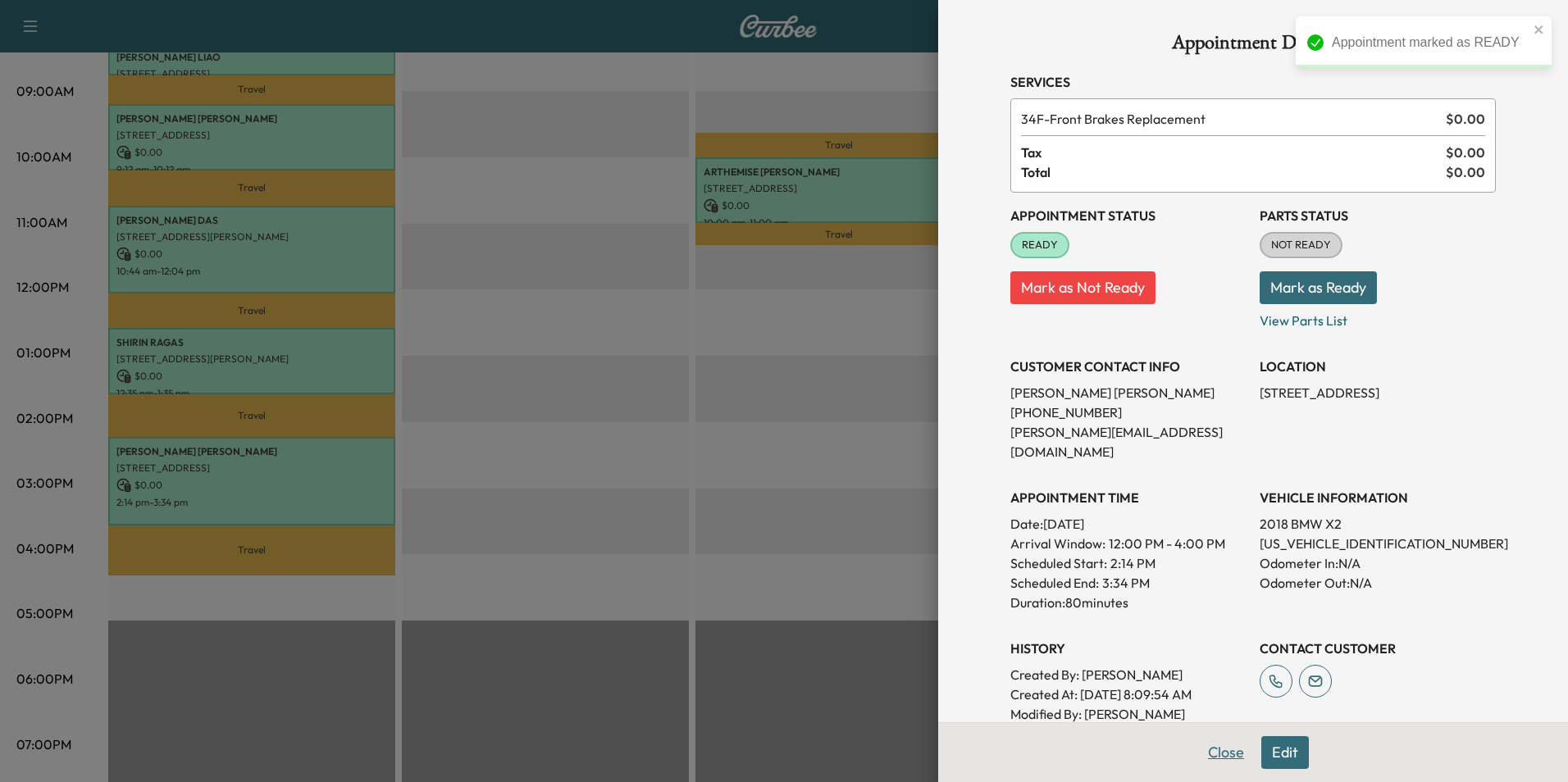
click at [1206, 754] on button "Close" at bounding box center [1226, 752] width 57 height 32
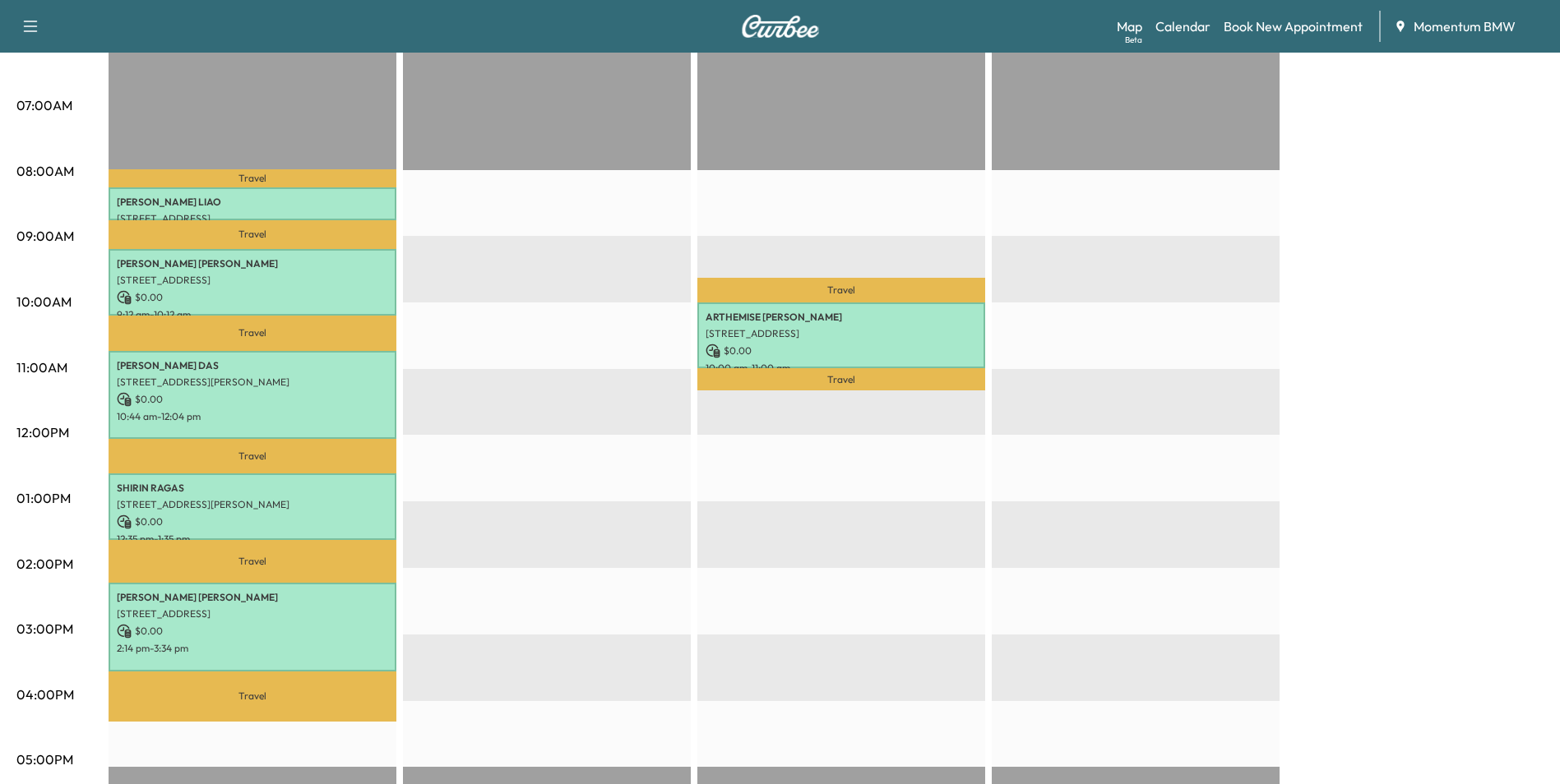
scroll to position [82, 0]
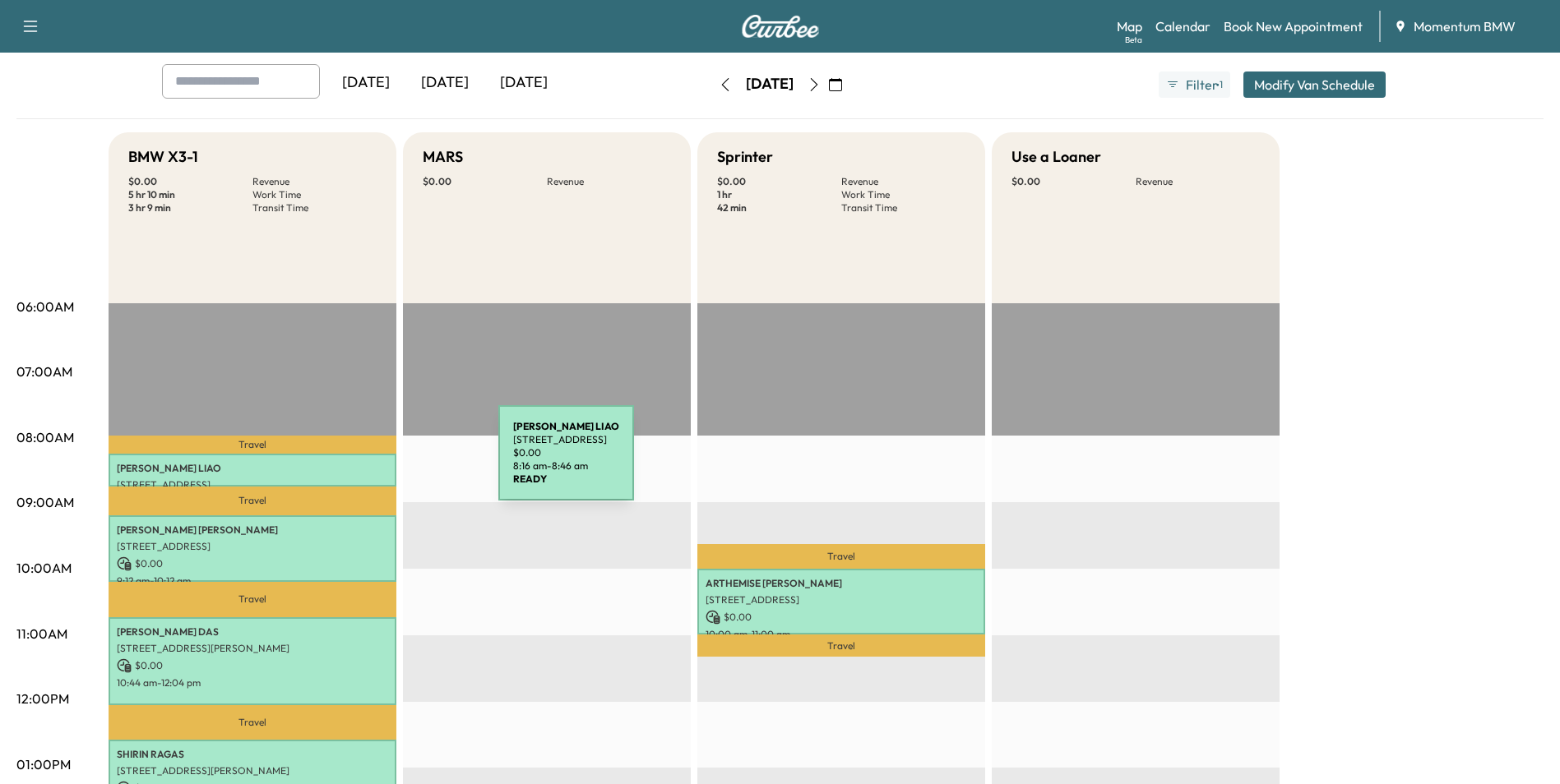
click at [375, 462] on p "[PERSON_NAME]" at bounding box center [252, 468] width 272 height 13
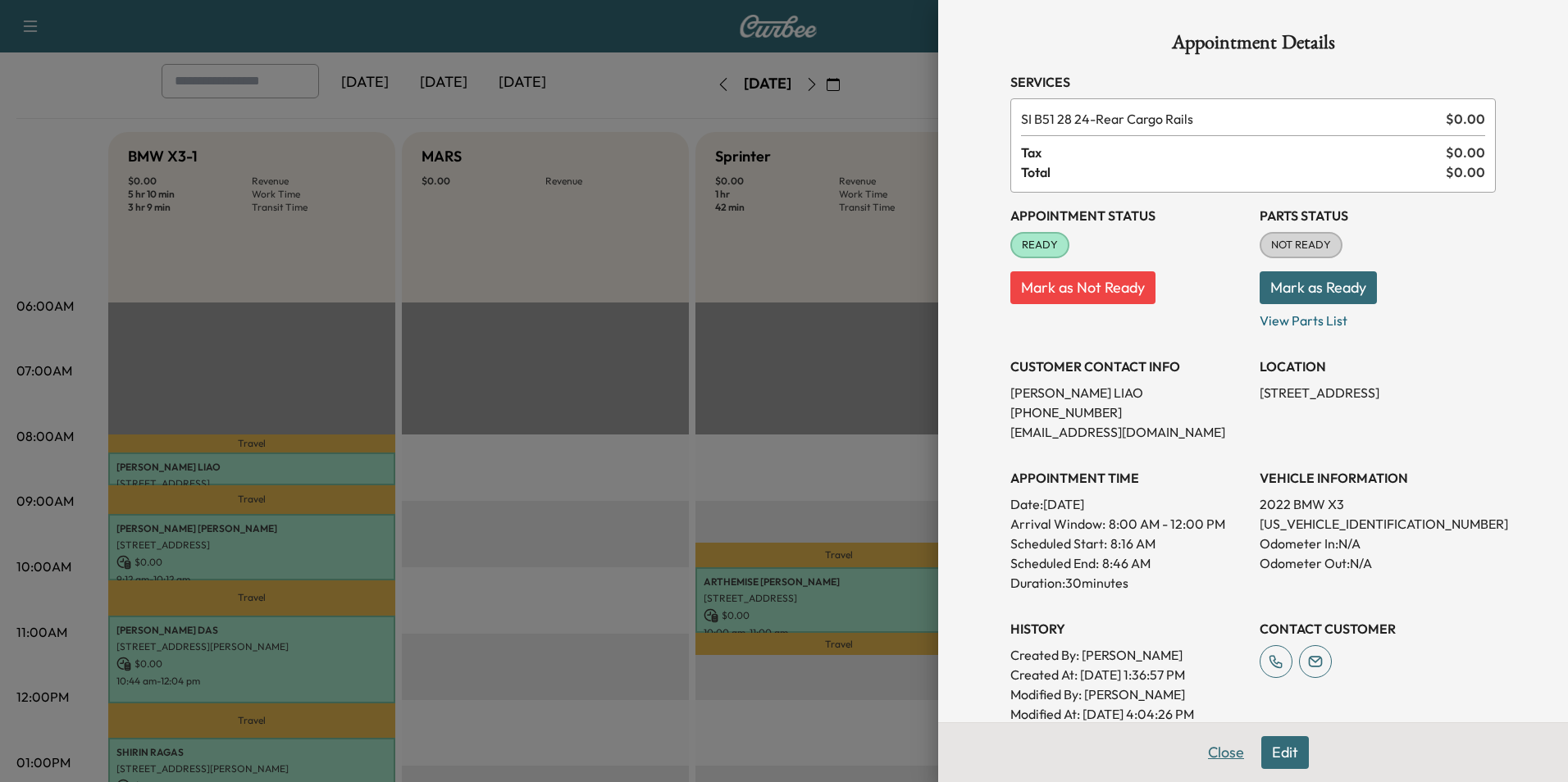
click at [1216, 750] on button "Close" at bounding box center [1226, 752] width 57 height 32
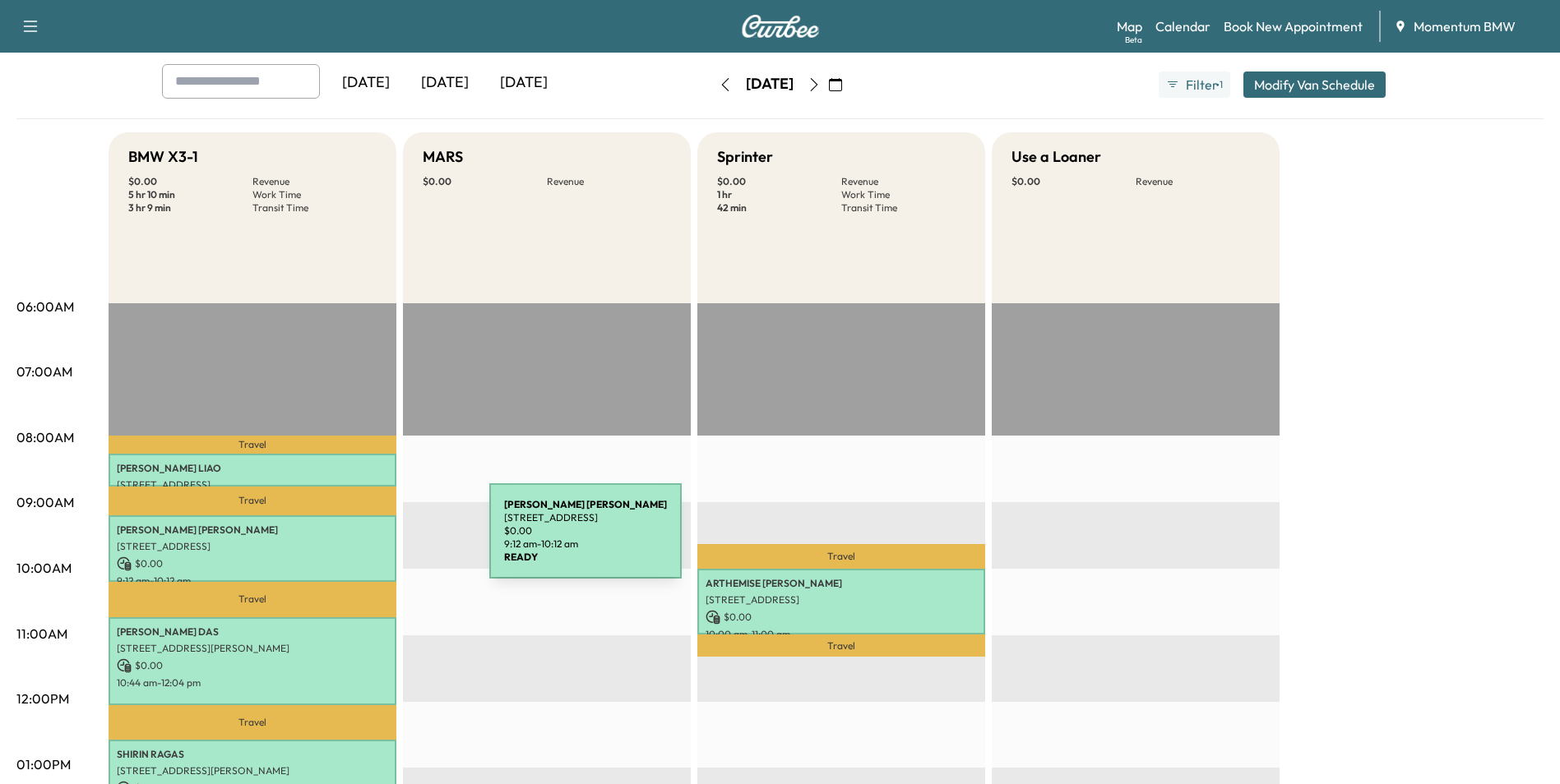
click at [366, 541] on p "[STREET_ADDRESS]" at bounding box center [252, 547] width 272 height 13
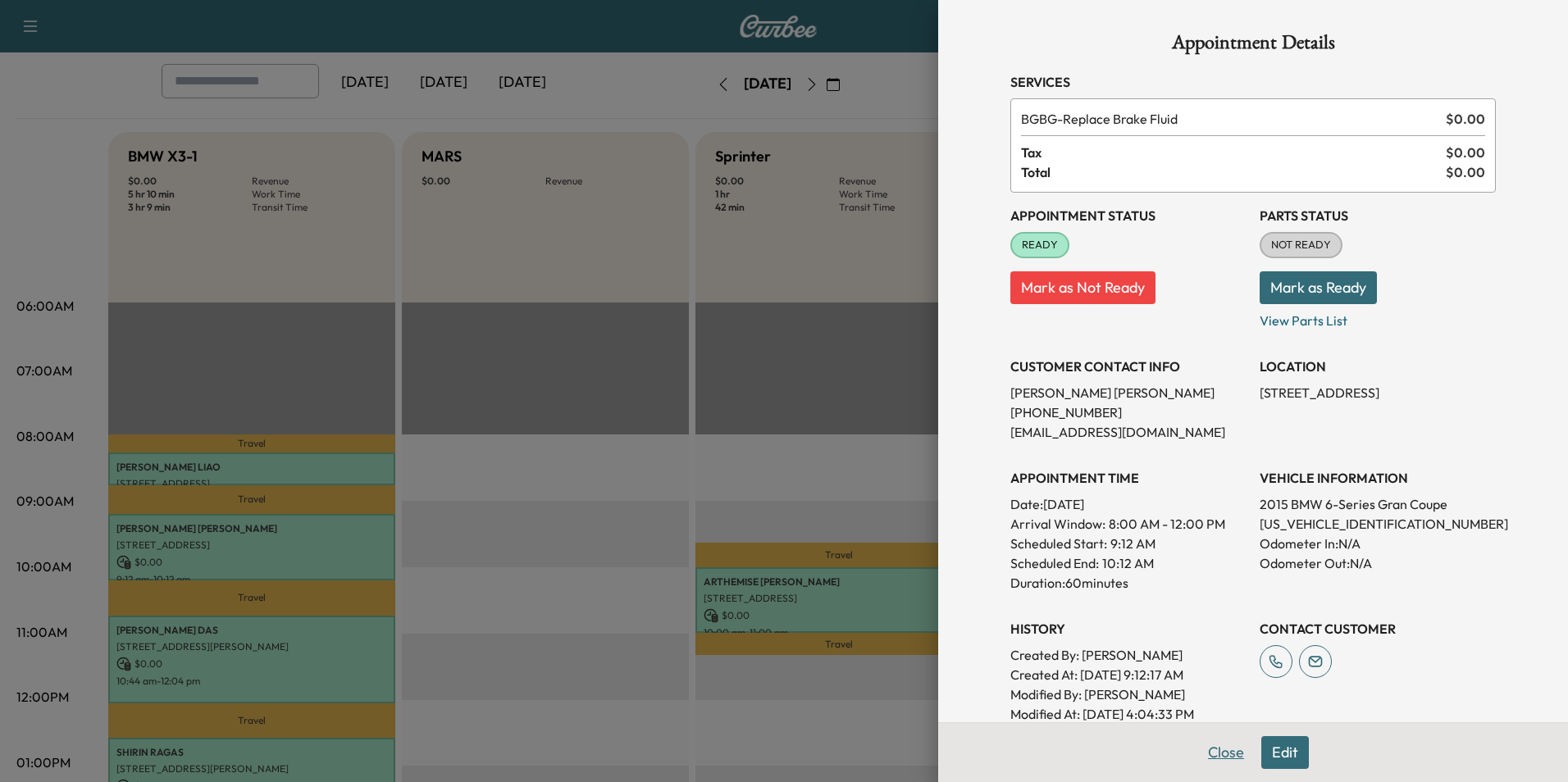
click at [1214, 753] on button "Close" at bounding box center [1226, 752] width 57 height 32
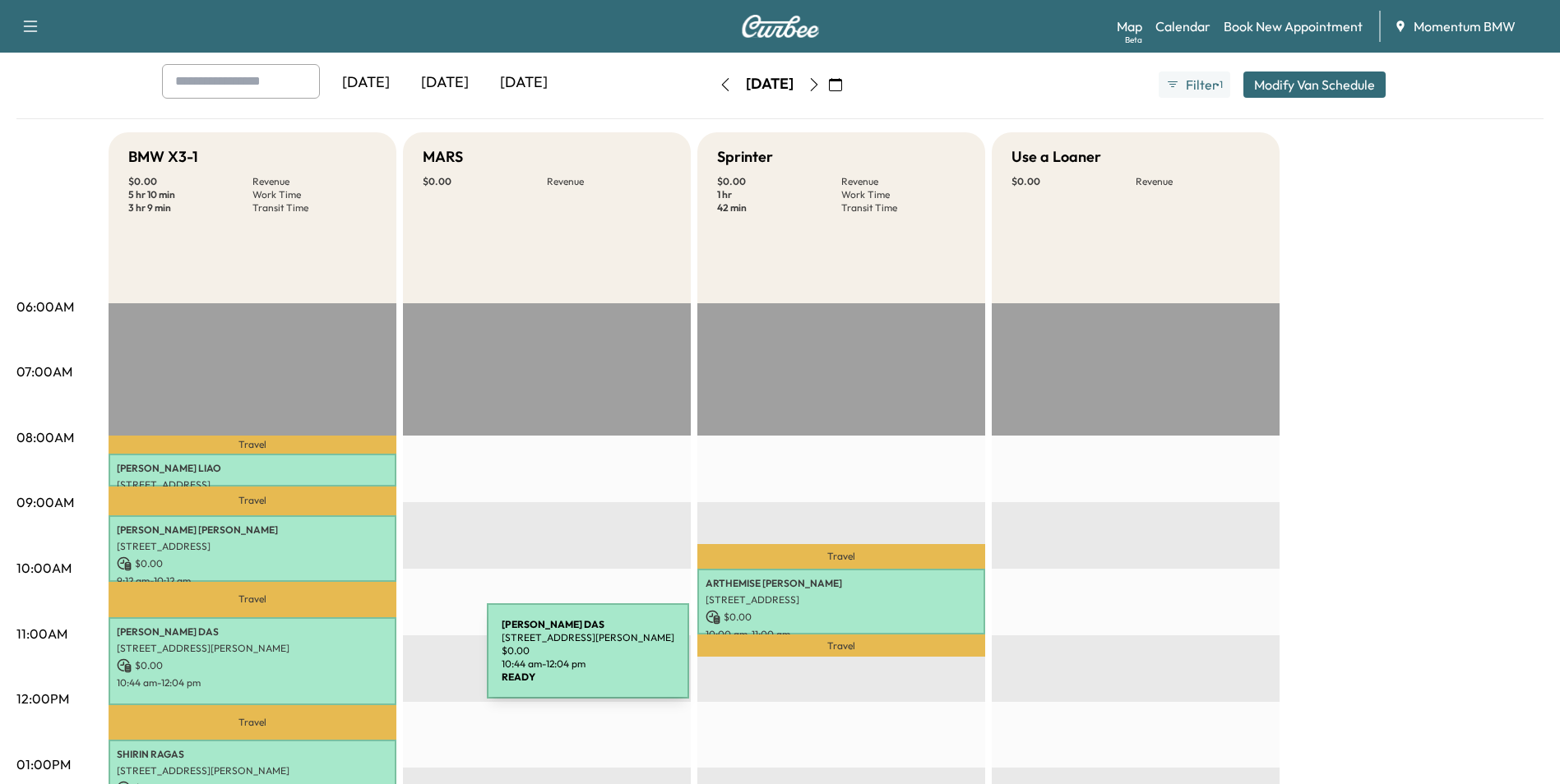
click at [363, 661] on p "$ 0.00" at bounding box center [252, 666] width 272 height 15
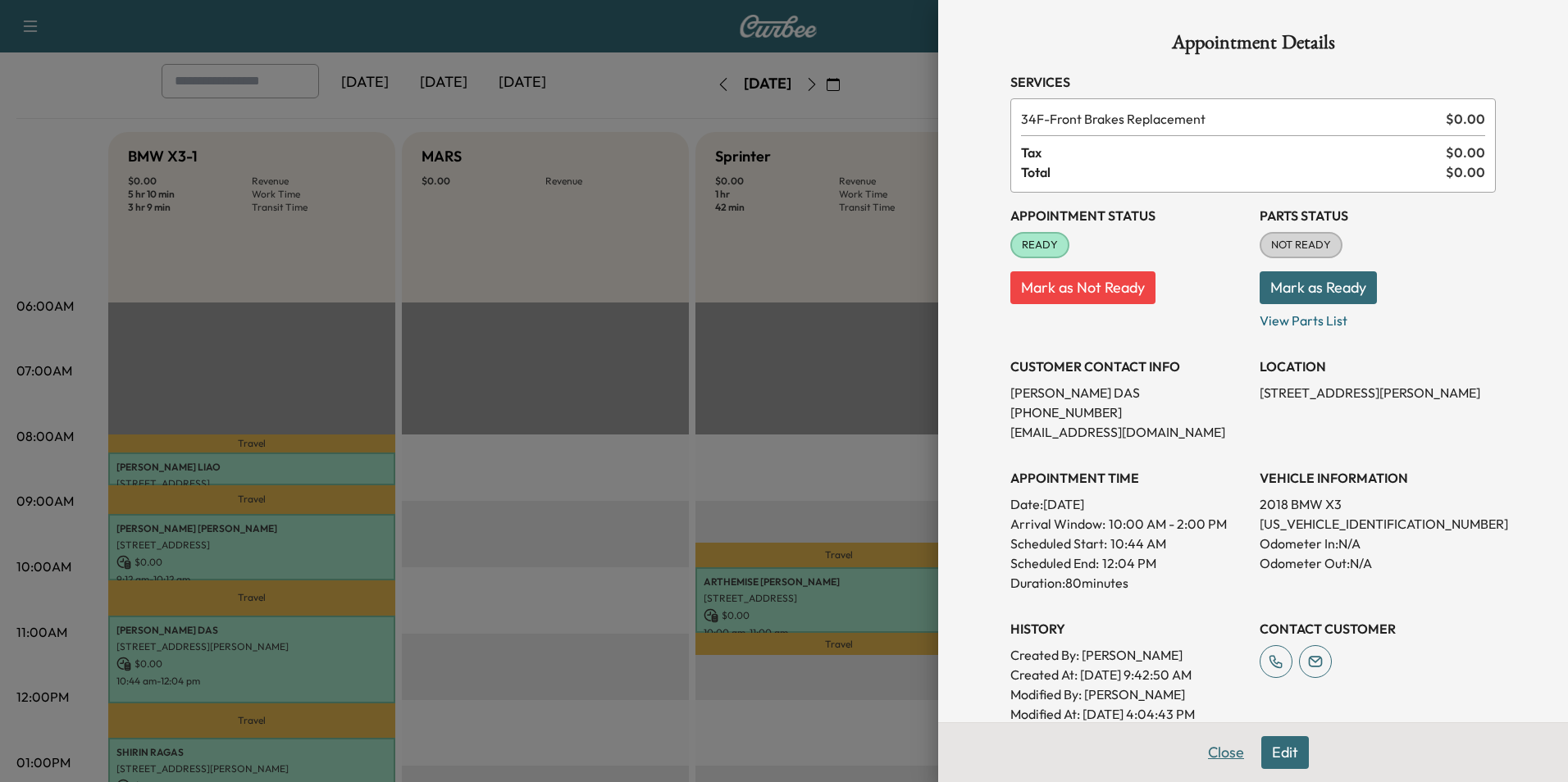
click at [1207, 745] on button "Close" at bounding box center [1226, 752] width 57 height 32
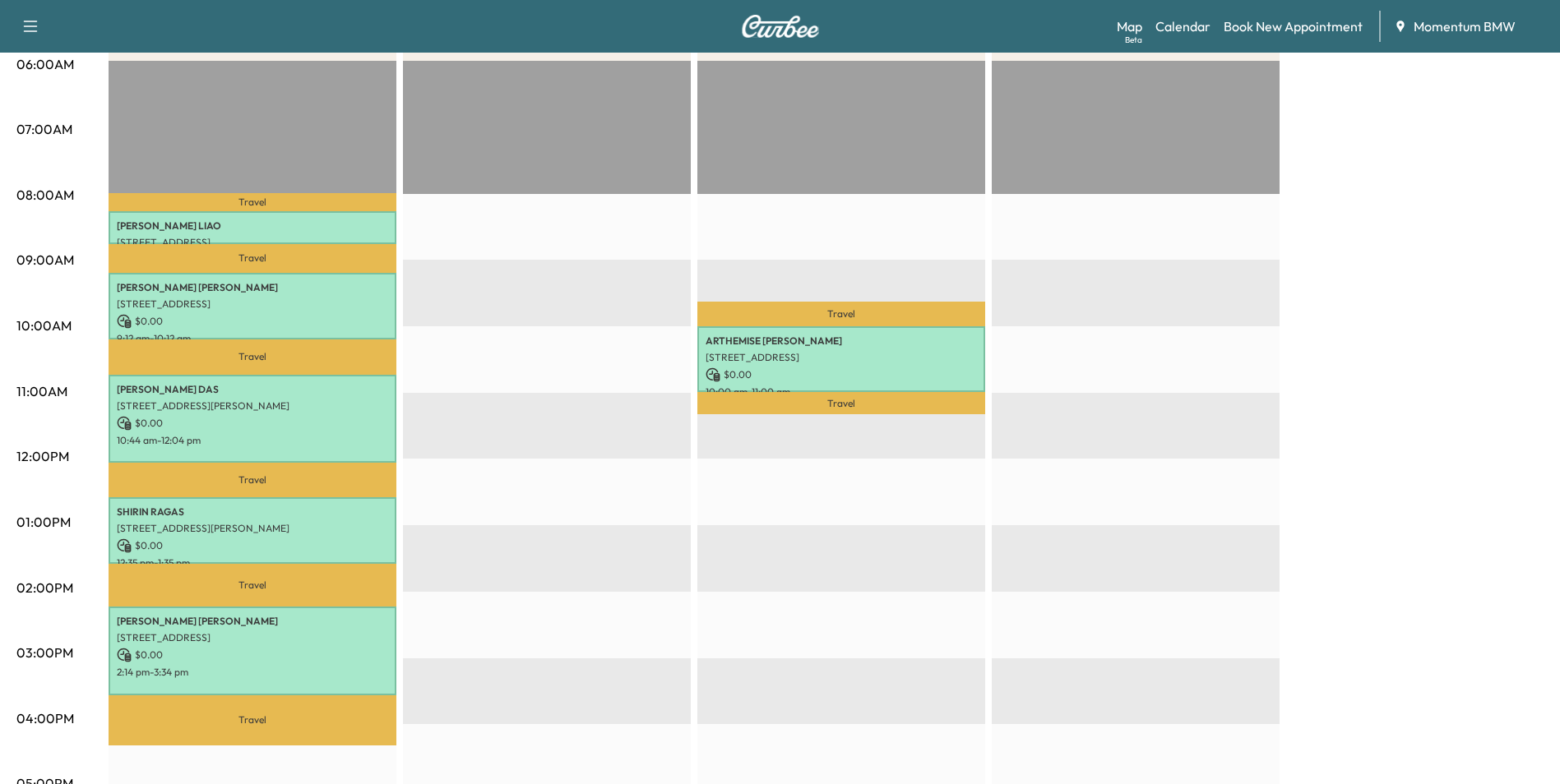
scroll to position [329, 0]
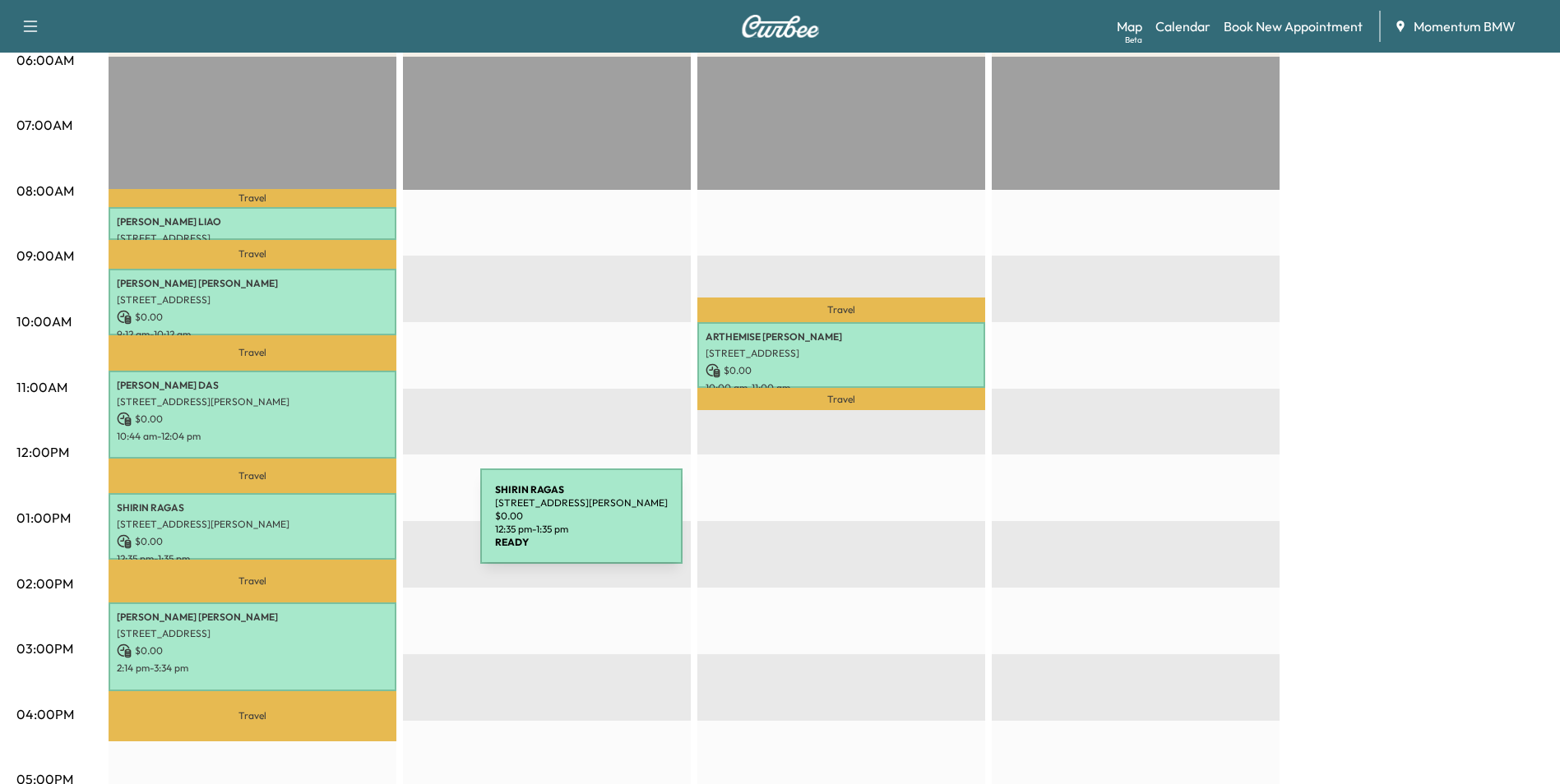
click at [357, 526] on p "[STREET_ADDRESS][PERSON_NAME]" at bounding box center [252, 525] width 272 height 13
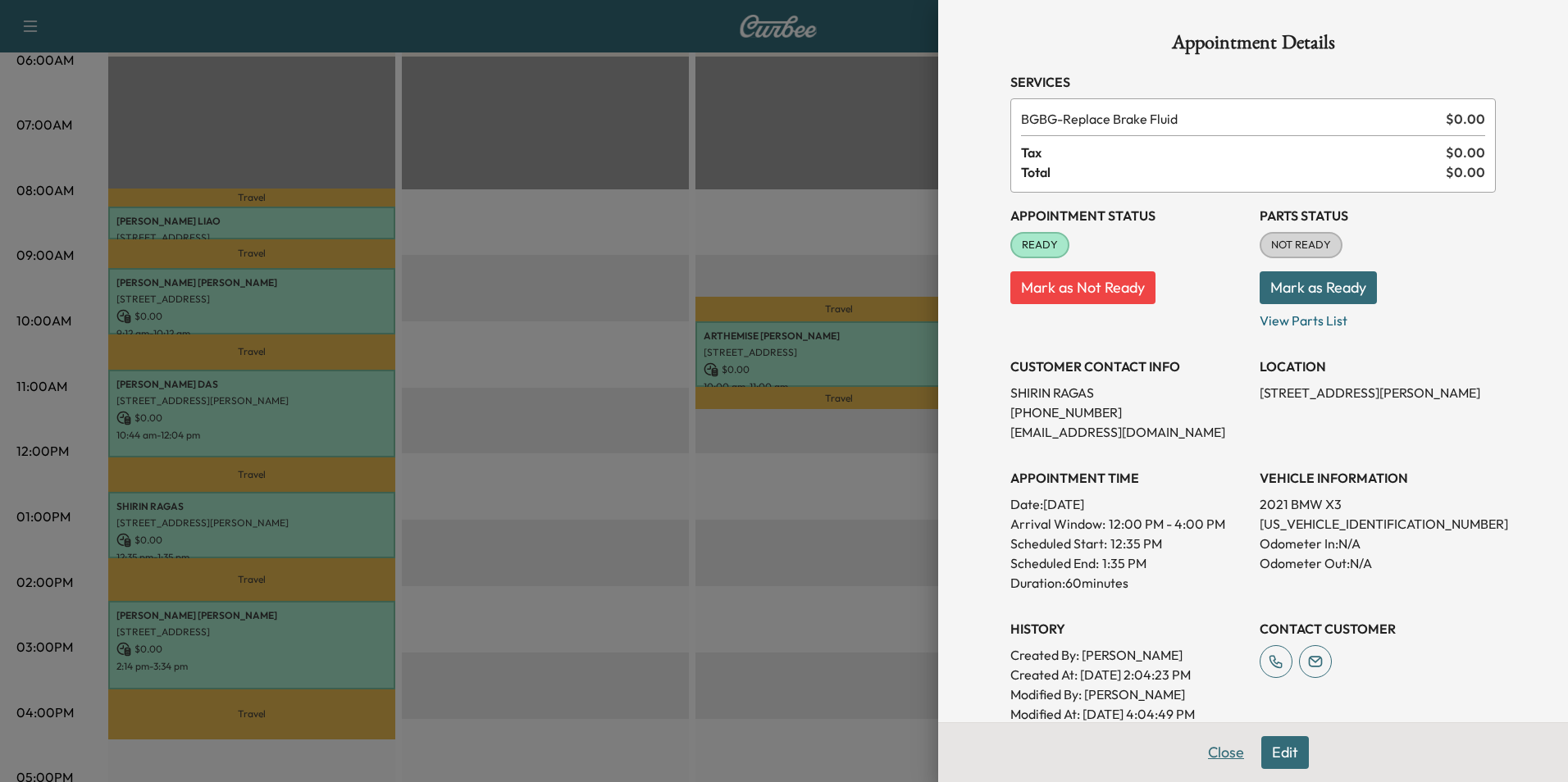
click at [1217, 752] on button "Close" at bounding box center [1226, 752] width 57 height 32
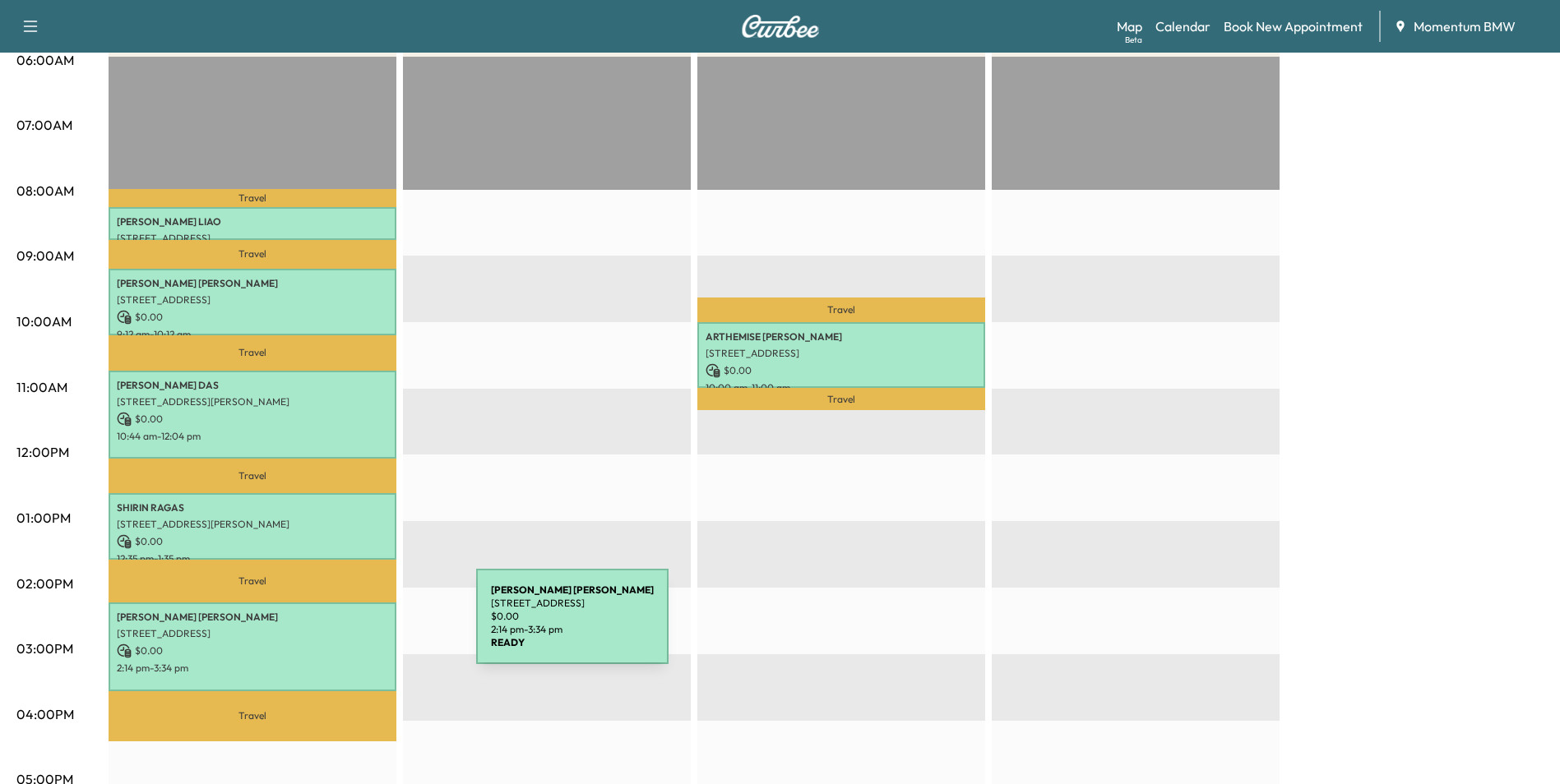
click at [352, 628] on p "[STREET_ADDRESS]" at bounding box center [252, 634] width 272 height 13
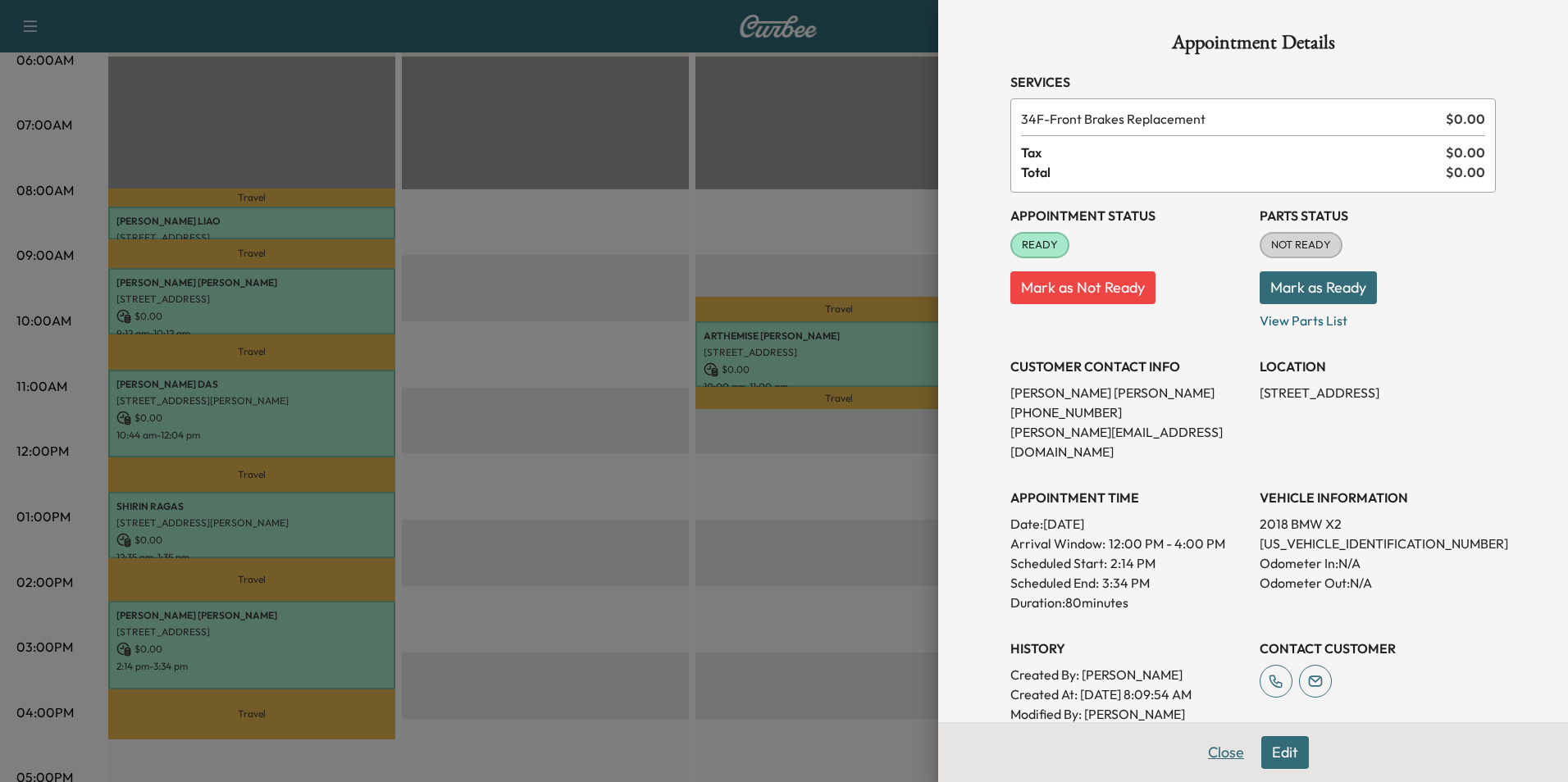
click at [1211, 749] on button "Close" at bounding box center [1226, 752] width 57 height 32
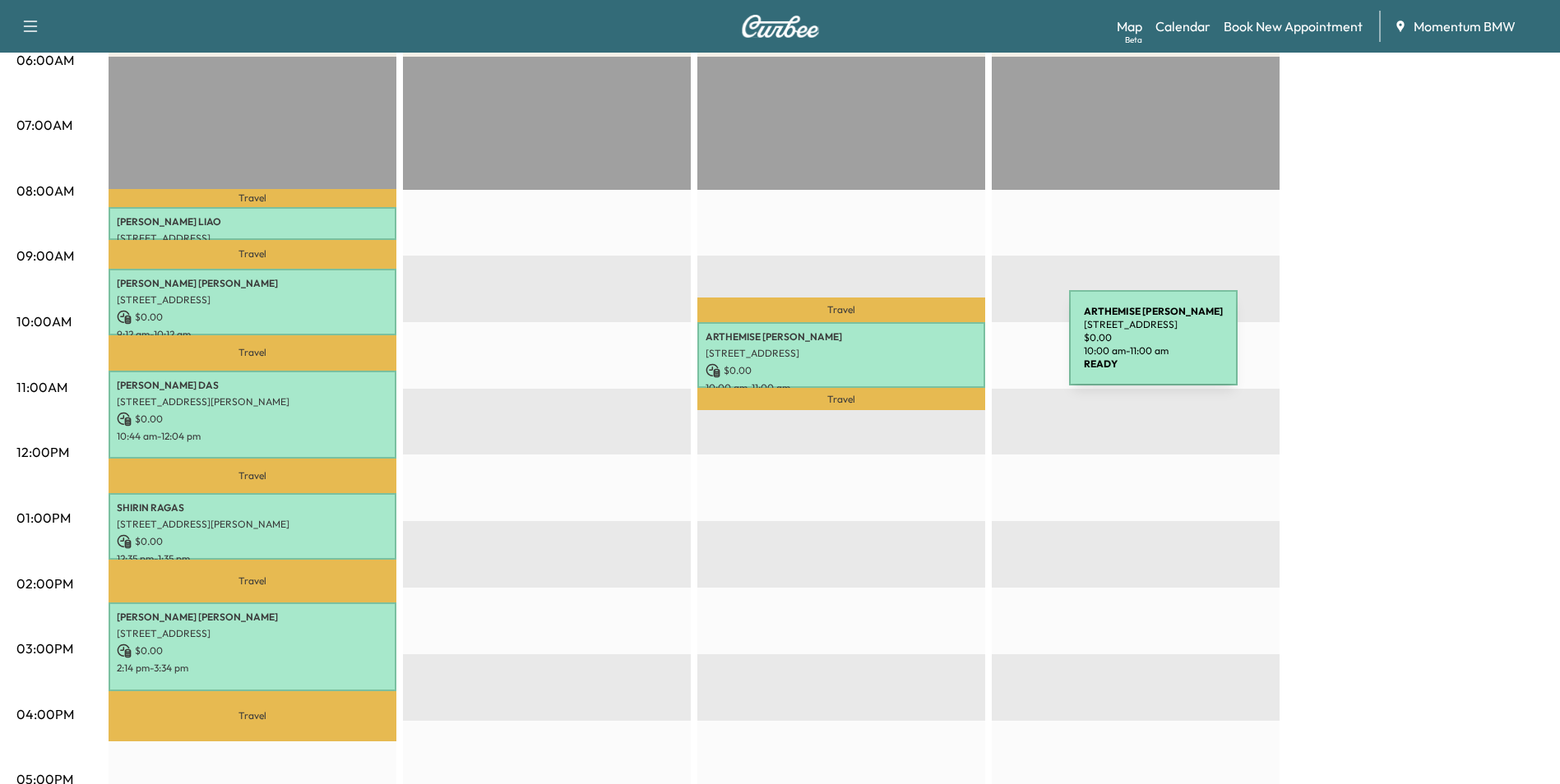
click at [946, 347] on p "[STREET_ADDRESS]" at bounding box center [842, 353] width 272 height 13
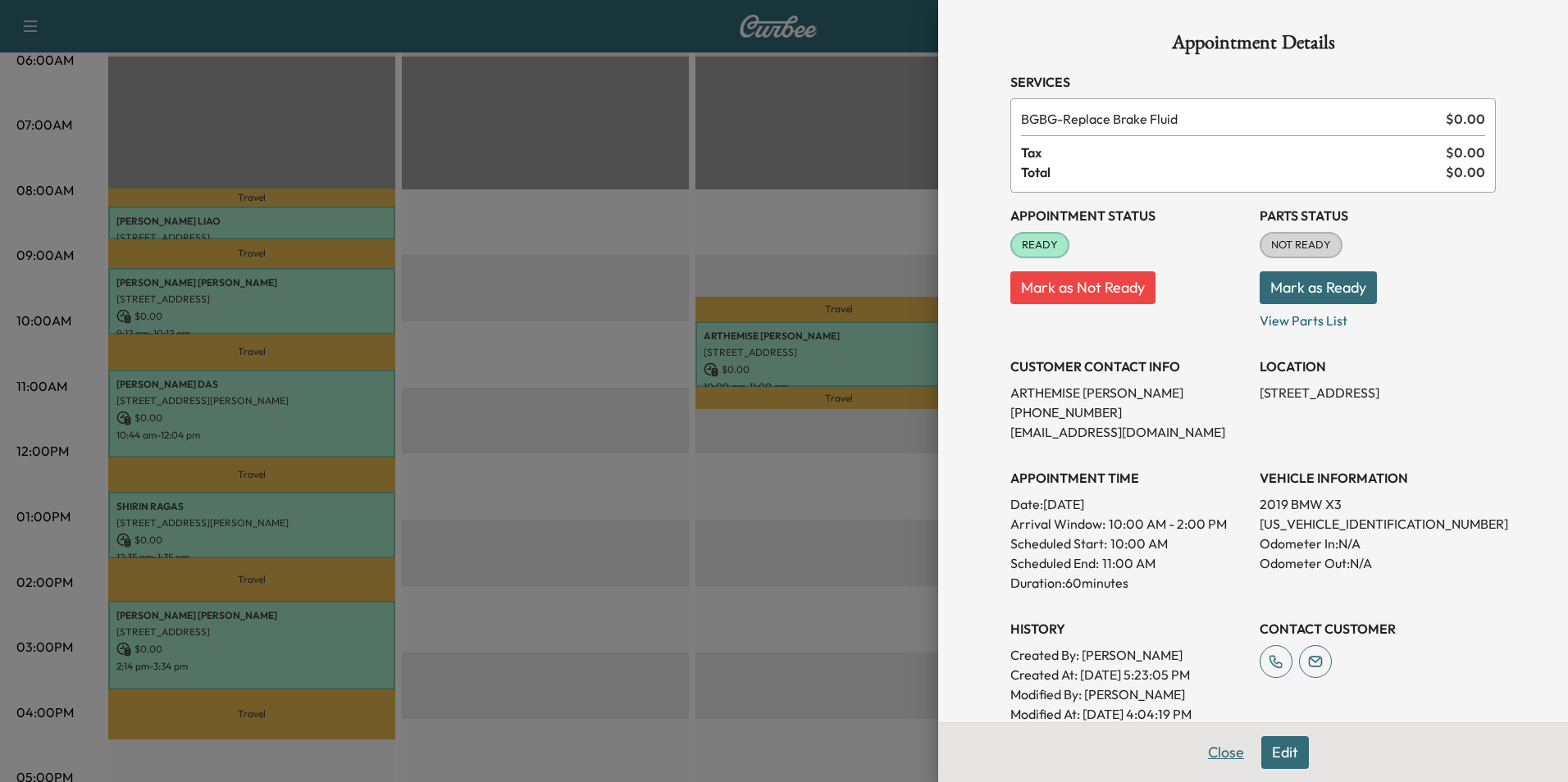
click at [1216, 750] on button "Close" at bounding box center [1226, 752] width 57 height 32
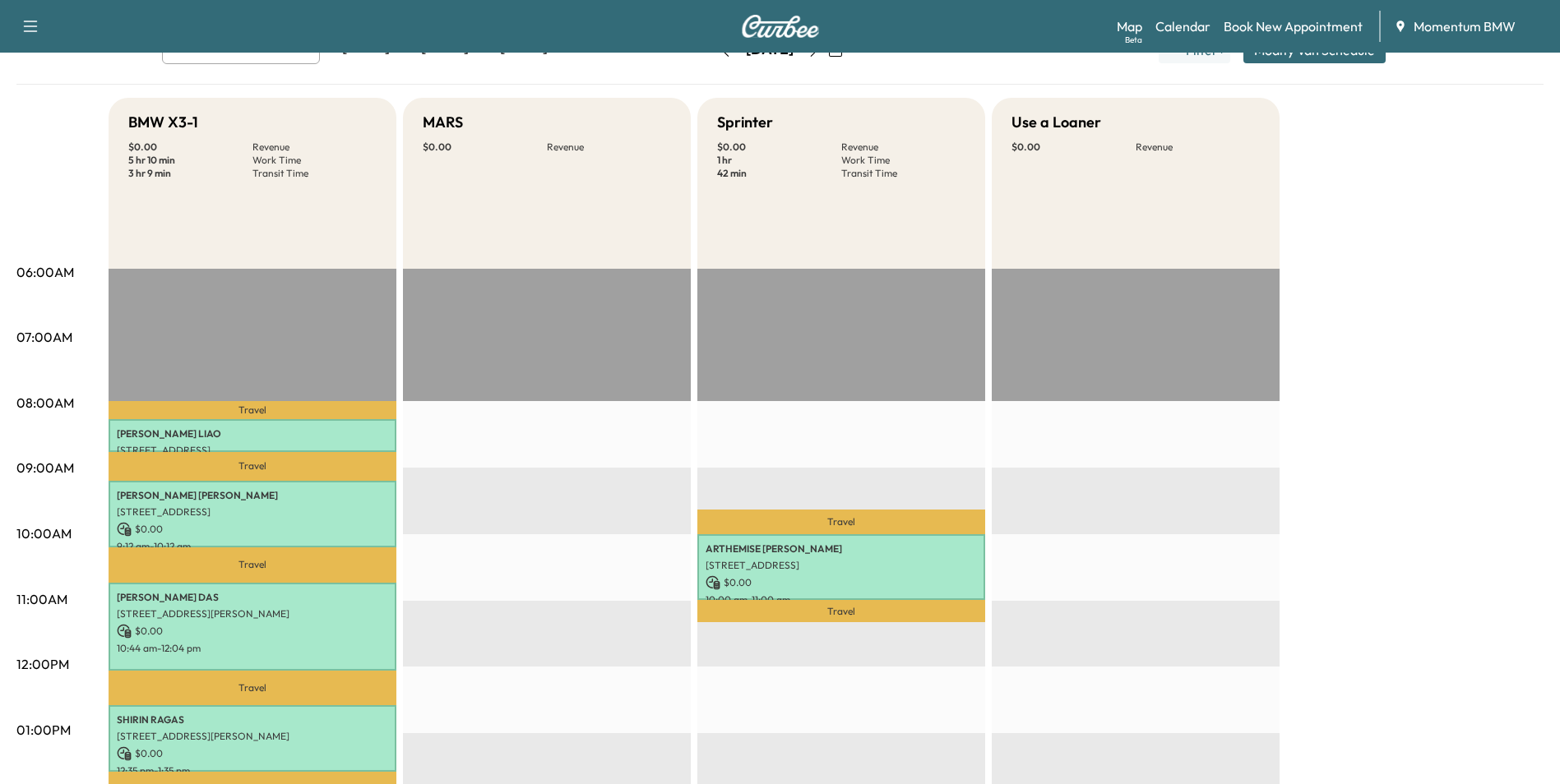
scroll to position [0, 0]
